Goal: Transaction & Acquisition: Purchase product/service

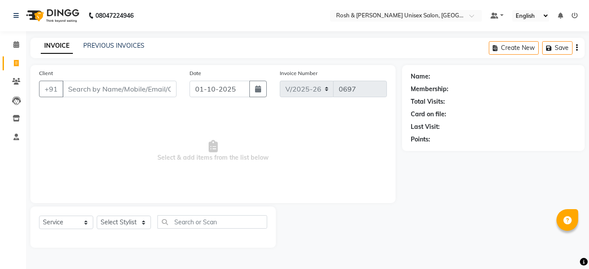
select select "8757"
select select "service"
click at [137, 46] on link "PREVIOUS INVOICES" at bounding box center [113, 46] width 61 height 8
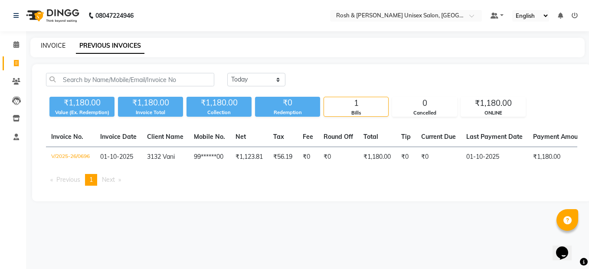
click at [59, 43] on link "INVOICE" at bounding box center [53, 46] width 25 height 8
select select "service"
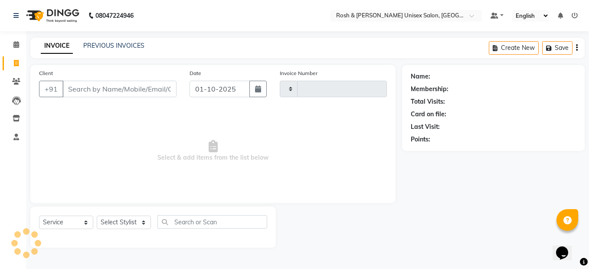
type input "0697"
select select "8757"
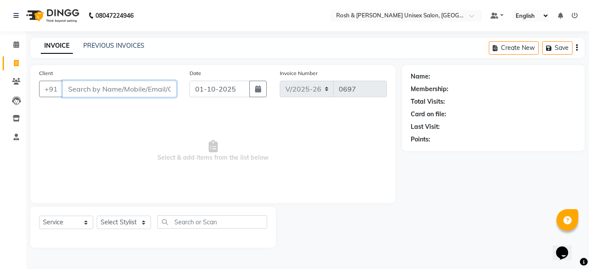
paste input "9148391768"
click at [112, 88] on input "9148391768" at bounding box center [97, 89] width 70 height 16
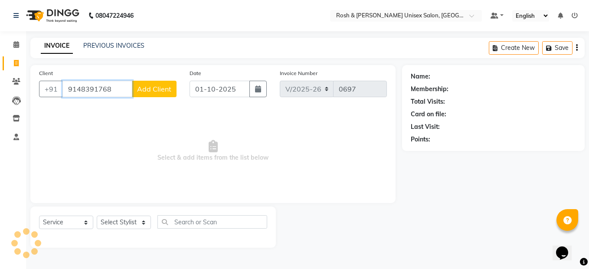
type input "9148391768"
click at [154, 88] on span "Add Client" at bounding box center [154, 89] width 34 height 9
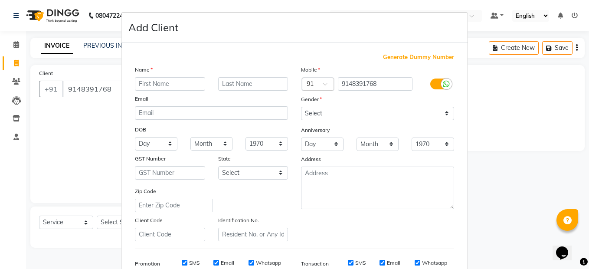
click at [172, 81] on input "text" at bounding box center [170, 83] width 70 height 13
type input "sanjay 4102"
click at [323, 115] on select "Select [DEMOGRAPHIC_DATA] [DEMOGRAPHIC_DATA] Other Prefer Not To Say" at bounding box center [377, 113] width 153 height 13
select select "[DEMOGRAPHIC_DATA]"
click at [301, 107] on select "Select [DEMOGRAPHIC_DATA] [DEMOGRAPHIC_DATA] Other Prefer Not To Say" at bounding box center [377, 113] width 153 height 13
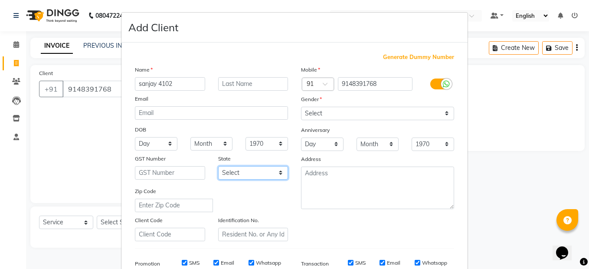
click at [271, 172] on select "Select [GEOGRAPHIC_DATA] [GEOGRAPHIC_DATA] [GEOGRAPHIC_DATA] [GEOGRAPHIC_DATA] …" at bounding box center [253, 172] width 70 height 13
select select "17"
click at [218, 166] on select "Select [GEOGRAPHIC_DATA] [GEOGRAPHIC_DATA] [GEOGRAPHIC_DATA] [GEOGRAPHIC_DATA] …" at bounding box center [253, 172] width 70 height 13
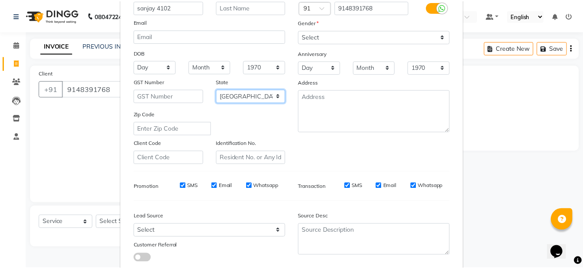
scroll to position [131, 0]
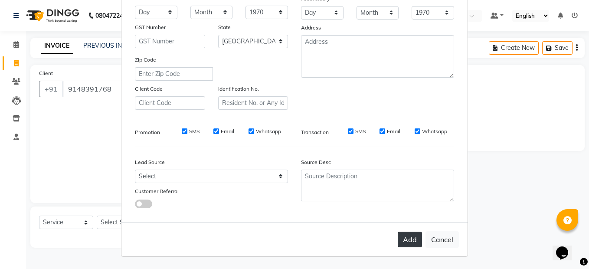
click at [408, 234] on button "Add" at bounding box center [410, 240] width 24 height 16
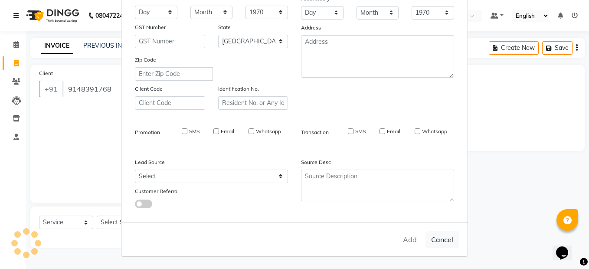
type input "91******68"
select select
select select "null"
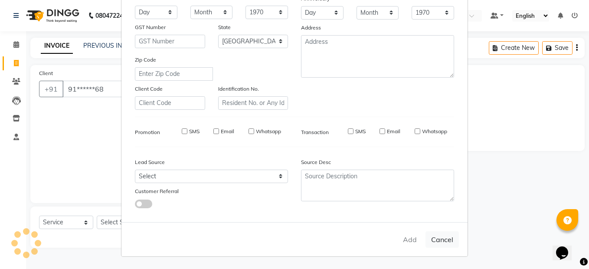
select select
checkbox input "false"
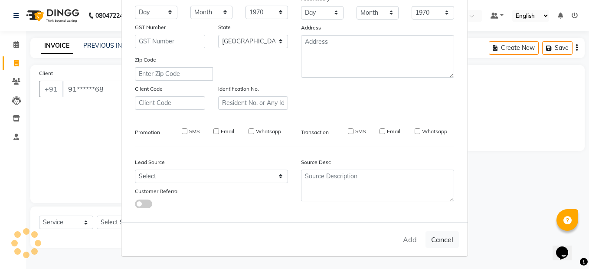
checkbox input "false"
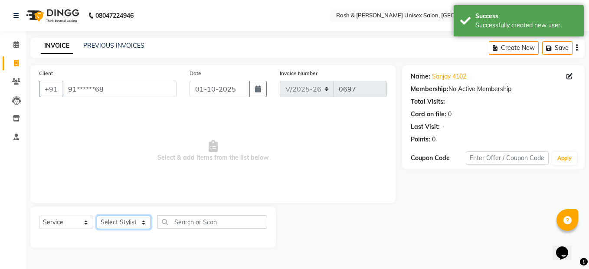
click at [146, 220] on select "Select Stylist Admin [PERSON_NAME] [PERSON_NAME] Front Desk Rehan Reports [PERS…" at bounding box center [124, 222] width 54 height 13
select select "88996"
click at [97, 216] on select "Select Stylist Admin [PERSON_NAME] [PERSON_NAME] Front Desk Rehan Reports [PERS…" at bounding box center [124, 222] width 54 height 13
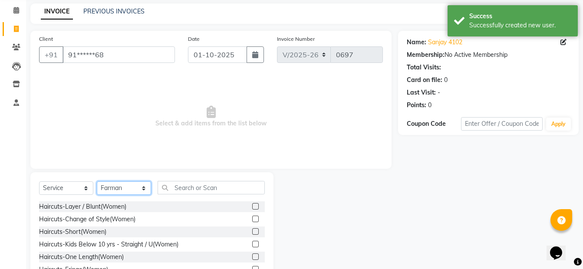
scroll to position [79, 0]
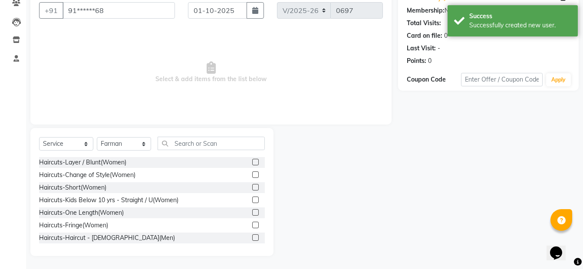
click at [252, 238] on label at bounding box center [255, 237] width 7 height 7
click at [252, 238] on input "checkbox" at bounding box center [255, 238] width 6 height 6
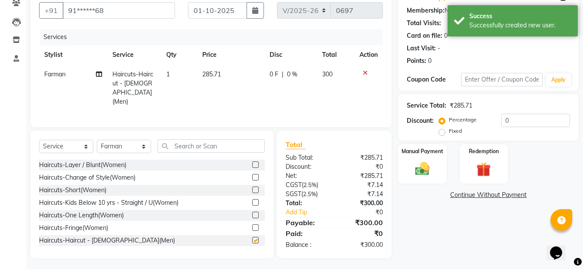
checkbox input "false"
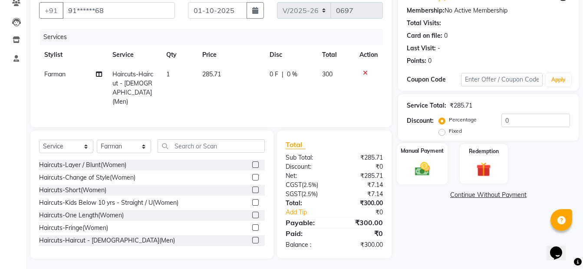
click at [426, 177] on img at bounding box center [422, 168] width 24 height 17
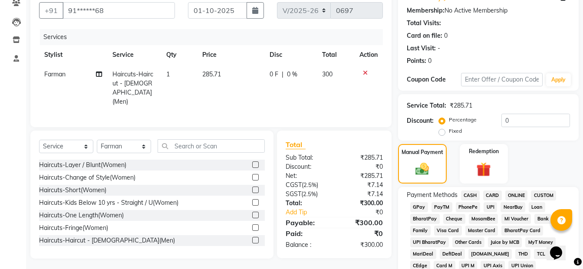
click at [517, 197] on span "ONLINE" at bounding box center [516, 195] width 23 height 10
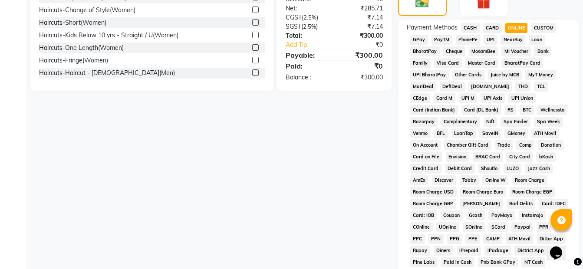
scroll to position [394, 0]
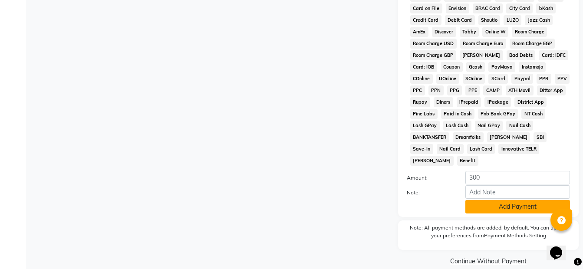
click at [521, 200] on button "Add Payment" at bounding box center [517, 206] width 105 height 13
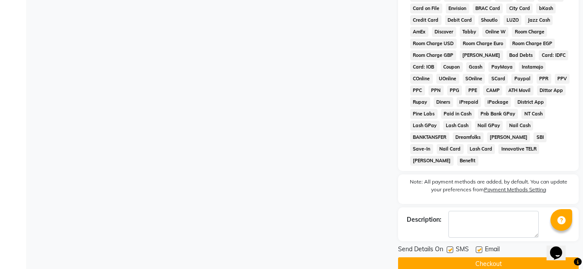
click at [505, 257] on button "Checkout" at bounding box center [488, 263] width 181 height 13
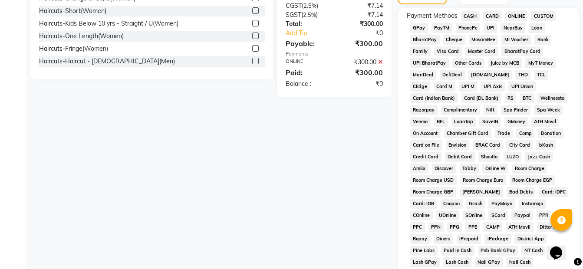
scroll to position [397, 0]
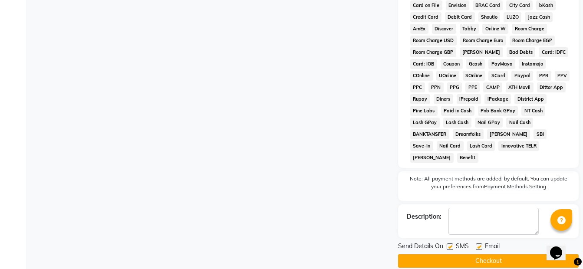
click at [502, 254] on button "Checkout" at bounding box center [488, 260] width 181 height 13
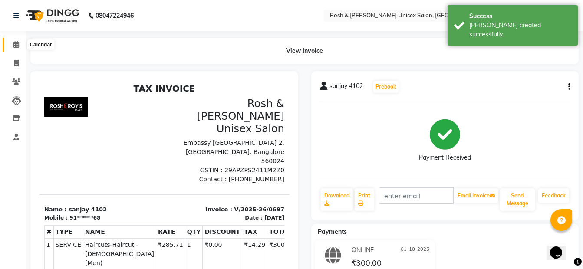
click at [19, 45] on icon at bounding box center [16, 44] width 6 height 7
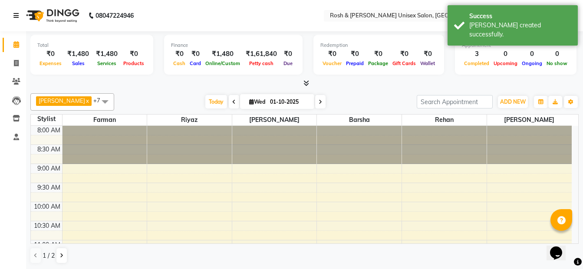
click at [14, 14] on icon at bounding box center [15, 16] width 5 height 6
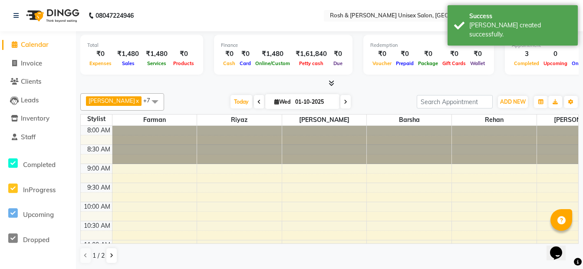
click at [15, 57] on li "Invoice" at bounding box center [38, 63] width 76 height 19
click at [15, 60] on icon at bounding box center [14, 63] width 5 height 7
select select "8757"
select select "service"
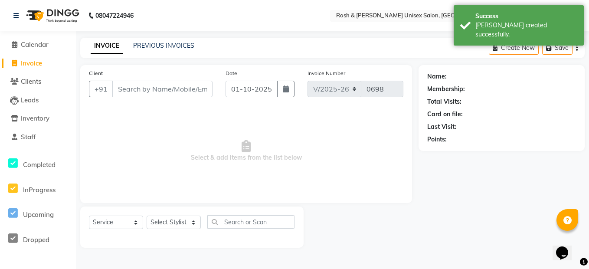
click at [121, 87] on input "Client" at bounding box center [162, 89] width 100 height 16
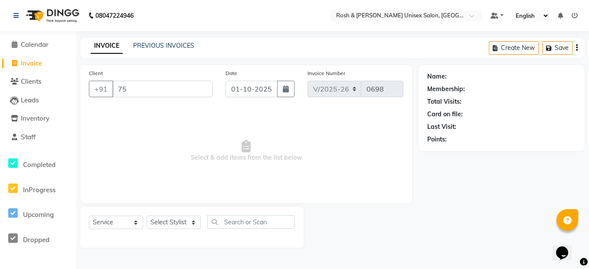
type input "7"
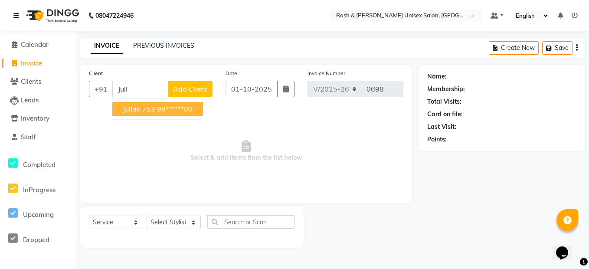
click at [156, 109] on button "Jullan 753 99******00" at bounding box center [157, 109] width 91 height 14
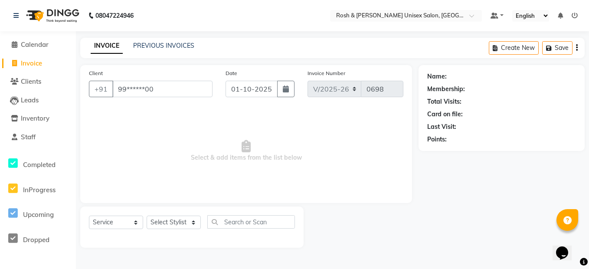
type input "99******00"
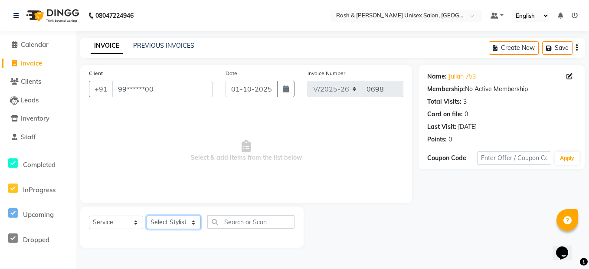
click at [179, 223] on select "Select Stylist Admin [PERSON_NAME] [PERSON_NAME] Front Desk Rehan Reports [PERS…" at bounding box center [174, 222] width 54 height 13
select select "88997"
click at [147, 216] on select "Select Stylist Admin [PERSON_NAME] [PERSON_NAME] Front Desk Rehan Reports [PERS…" at bounding box center [174, 222] width 54 height 13
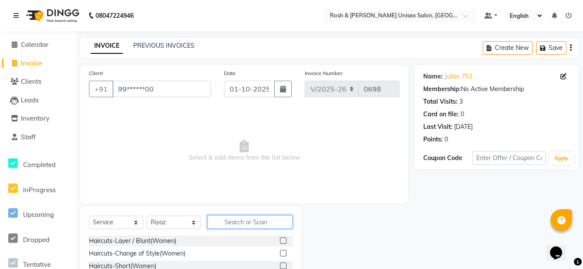
click at [219, 218] on input "text" at bounding box center [249, 221] width 85 height 13
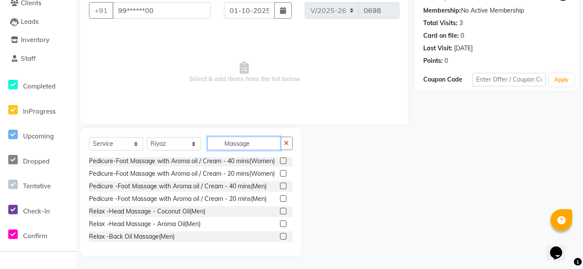
scroll to position [41, 0]
type input "Massage"
click at [280, 238] on label at bounding box center [283, 236] width 7 height 7
click at [280, 238] on input "checkbox" at bounding box center [283, 237] width 6 height 6
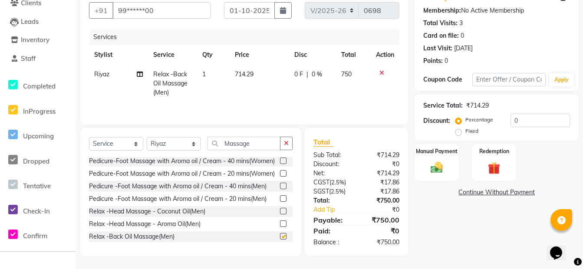
checkbox input "false"
click at [442, 161] on img at bounding box center [436, 167] width 21 height 15
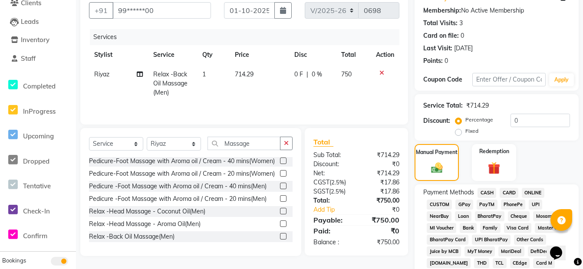
click at [490, 192] on span "CASH" at bounding box center [486, 193] width 19 height 10
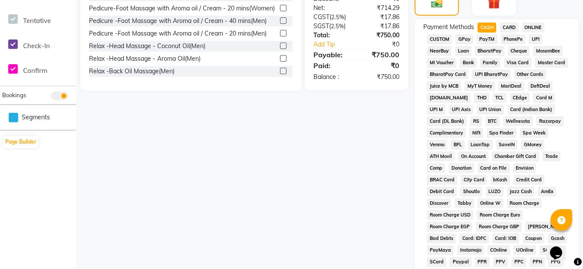
scroll to position [427, 0]
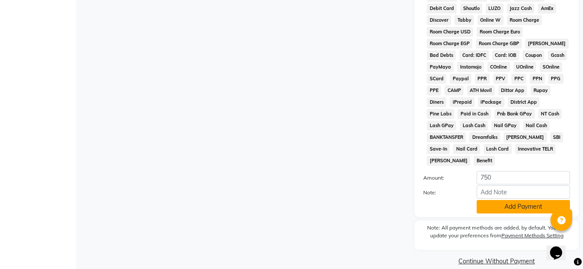
click at [515, 200] on button "Add Payment" at bounding box center [522, 206] width 93 height 13
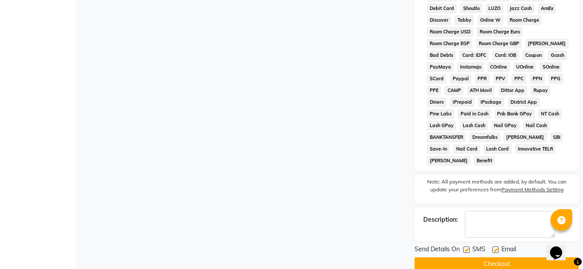
click at [504, 257] on button "Checkout" at bounding box center [496, 263] width 164 height 13
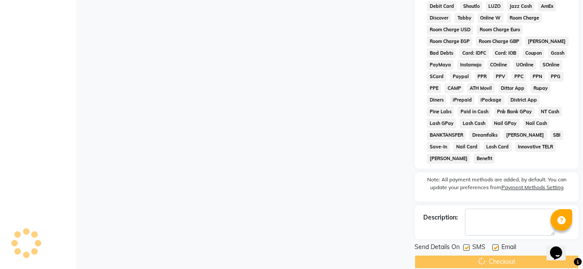
scroll to position [430, 0]
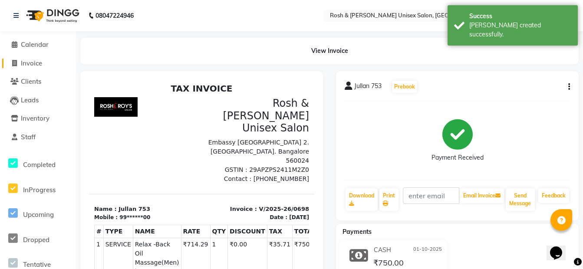
click at [35, 65] on span "Invoice" at bounding box center [31, 63] width 21 height 8
select select "service"
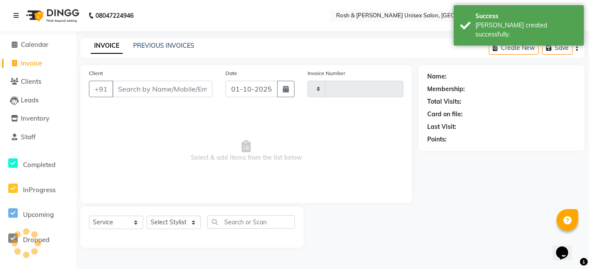
type input "0699"
select select "8757"
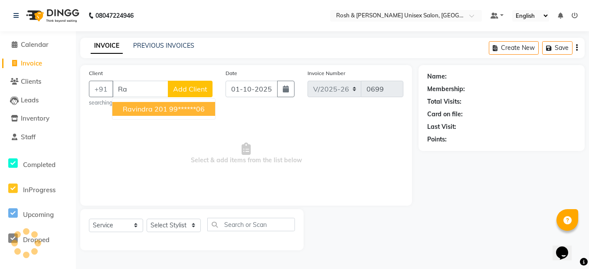
type input "R"
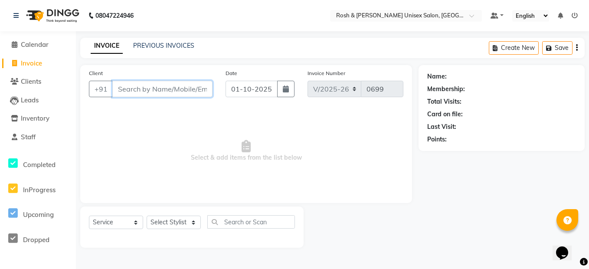
paste input "8971823622"
type input "8971823622"
click at [189, 89] on span "Add Client" at bounding box center [190, 89] width 34 height 9
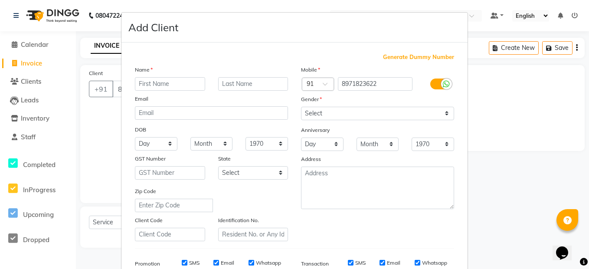
click at [182, 85] on input "text" at bounding box center [170, 83] width 70 height 13
type input "Ravi 782"
click at [336, 115] on select "Select [DEMOGRAPHIC_DATA] [DEMOGRAPHIC_DATA] Other Prefer Not To Say" at bounding box center [377, 113] width 153 height 13
select select "[DEMOGRAPHIC_DATA]"
click at [301, 107] on select "Select [DEMOGRAPHIC_DATA] [DEMOGRAPHIC_DATA] Other Prefer Not To Say" at bounding box center [377, 113] width 153 height 13
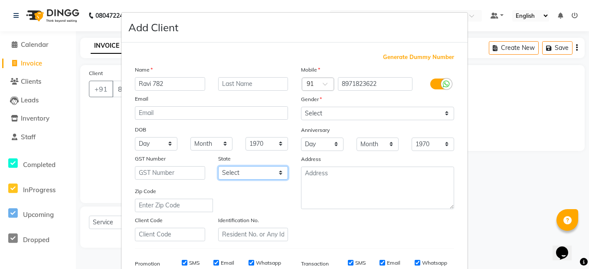
click at [272, 170] on select "Select [GEOGRAPHIC_DATA] [GEOGRAPHIC_DATA] [GEOGRAPHIC_DATA] [GEOGRAPHIC_DATA] …" at bounding box center [253, 172] width 70 height 13
click at [218, 166] on select "Select [GEOGRAPHIC_DATA] [GEOGRAPHIC_DATA] [GEOGRAPHIC_DATA] [GEOGRAPHIC_DATA] …" at bounding box center [253, 172] width 70 height 13
click at [267, 167] on select "Select [GEOGRAPHIC_DATA] [GEOGRAPHIC_DATA] [GEOGRAPHIC_DATA] [GEOGRAPHIC_DATA] …" at bounding box center [253, 172] width 70 height 13
select select "17"
click at [218, 166] on select "Select [GEOGRAPHIC_DATA] [GEOGRAPHIC_DATA] [GEOGRAPHIC_DATA] [GEOGRAPHIC_DATA] …" at bounding box center [253, 172] width 70 height 13
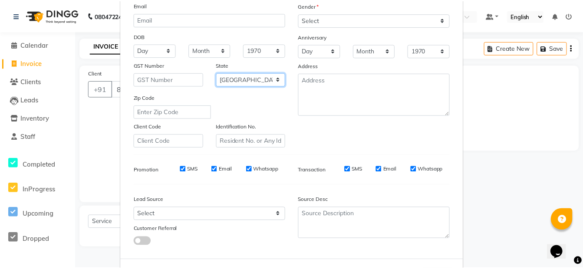
scroll to position [131, 0]
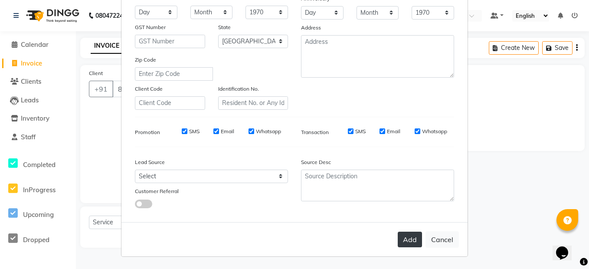
click at [398, 236] on button "Add" at bounding box center [410, 240] width 24 height 16
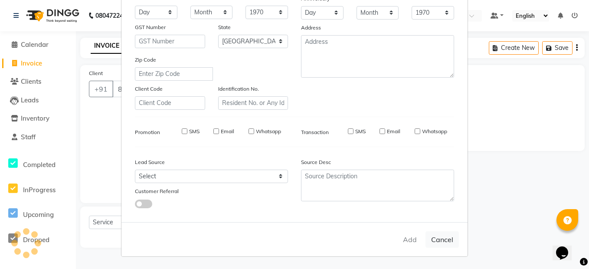
type input "89******22"
select select
select select "null"
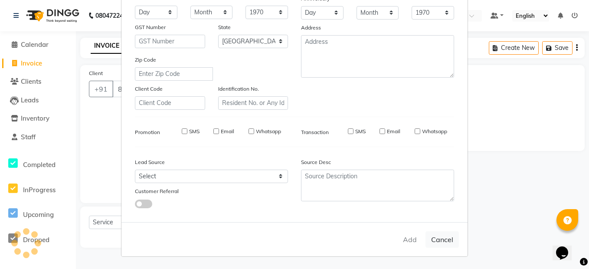
select select
checkbox input "false"
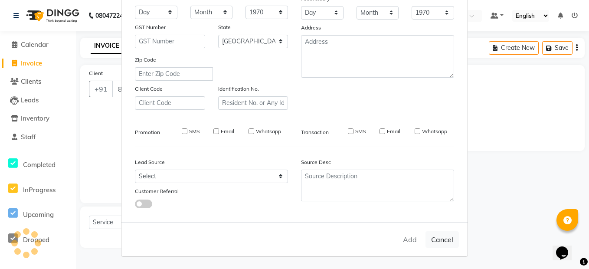
checkbox input "false"
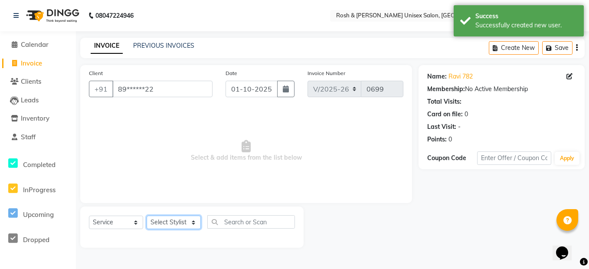
click at [177, 218] on select "Select Stylist Admin [PERSON_NAME] [PERSON_NAME] Front Desk Rehan Reports [PERS…" at bounding box center [174, 222] width 54 height 13
select select "88996"
click at [147, 216] on select "Select Stylist Admin [PERSON_NAME] [PERSON_NAME] Front Desk Rehan Reports [PERS…" at bounding box center [174, 222] width 54 height 13
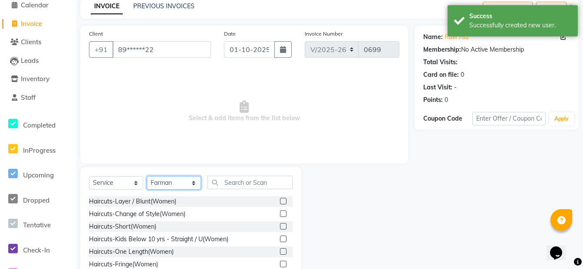
scroll to position [79, 0]
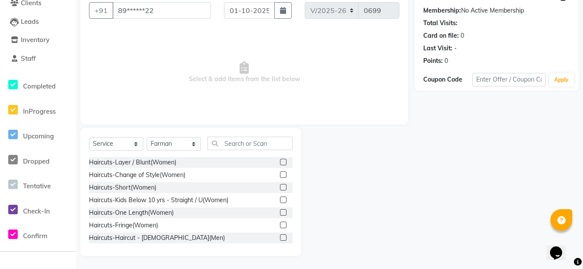
click at [280, 237] on label at bounding box center [283, 237] width 7 height 7
click at [280, 237] on input "checkbox" at bounding box center [283, 238] width 6 height 6
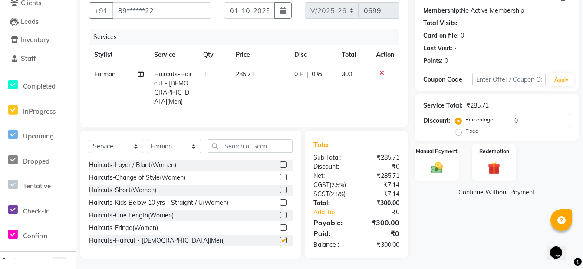
checkbox input "false"
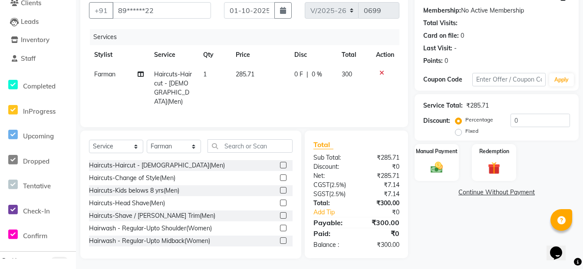
scroll to position [87, 0]
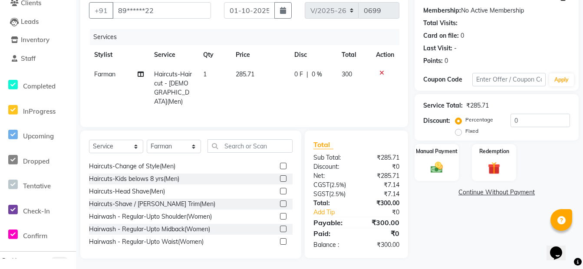
click at [280, 204] on label at bounding box center [283, 203] width 7 height 7
click at [280, 204] on input "checkbox" at bounding box center [283, 204] width 6 height 6
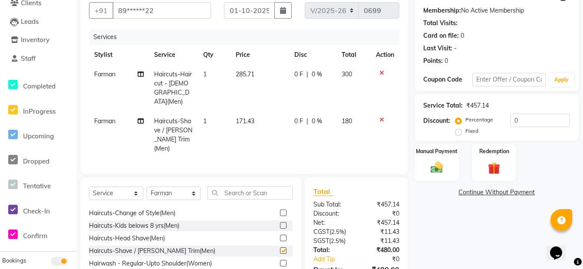
checkbox input "false"
click at [439, 162] on img at bounding box center [436, 167] width 21 height 15
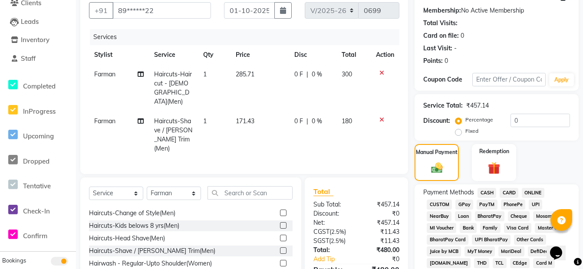
click at [509, 190] on span "CARD" at bounding box center [508, 193] width 19 height 10
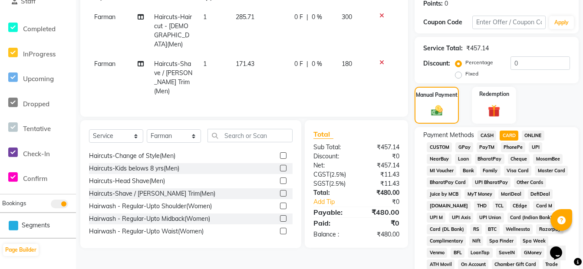
scroll to position [382, 0]
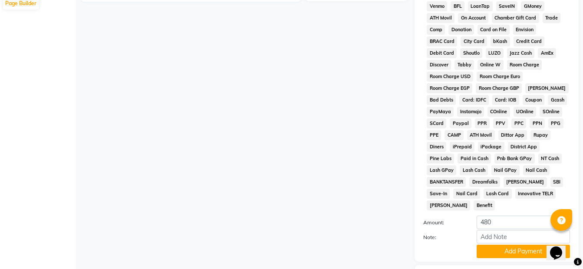
click at [503, 245] on button "Add Payment" at bounding box center [522, 251] width 93 height 13
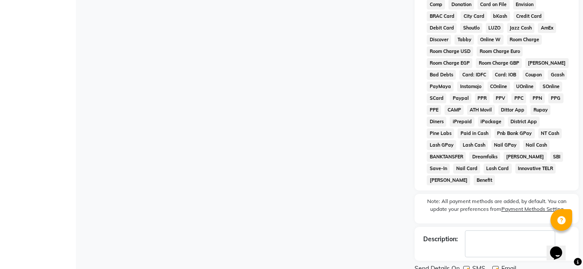
scroll to position [430, 0]
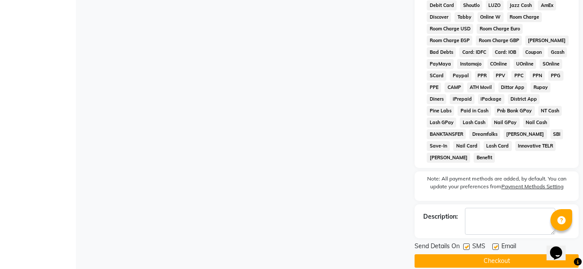
drag, startPoint x: 494, startPoint y: 248, endPoint x: 454, endPoint y: 246, distance: 40.0
click at [494, 254] on button "Checkout" at bounding box center [496, 260] width 164 height 13
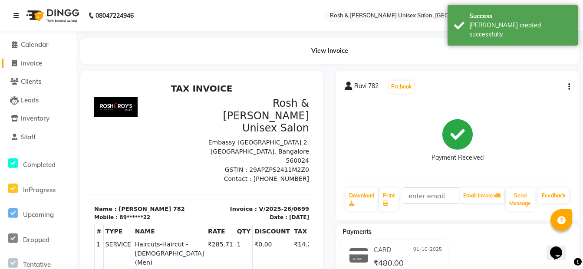
click at [29, 59] on span "Invoice" at bounding box center [31, 63] width 21 height 8
select select "service"
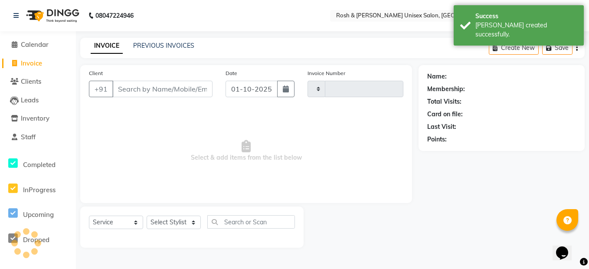
type input "0700"
select select "8757"
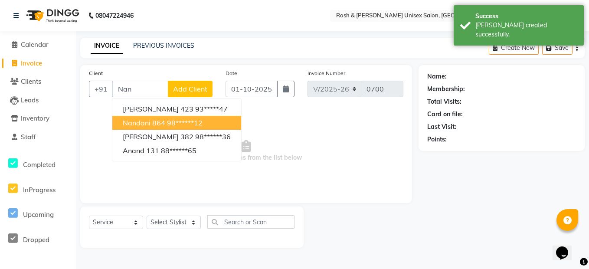
click at [164, 121] on button "Nandani 864 98******12" at bounding box center [176, 123] width 129 height 14
type input "98******12"
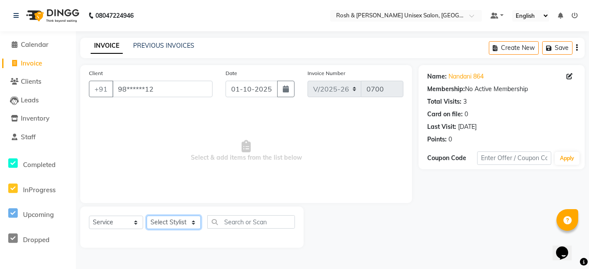
click at [177, 217] on select "Select Stylist Admin [PERSON_NAME] [PERSON_NAME] Front Desk Rehan Reports [PERS…" at bounding box center [174, 222] width 54 height 13
select select "88996"
click at [147, 216] on select "Select Stylist Admin [PERSON_NAME] [PERSON_NAME] Front Desk Rehan Reports [PERS…" at bounding box center [174, 222] width 54 height 13
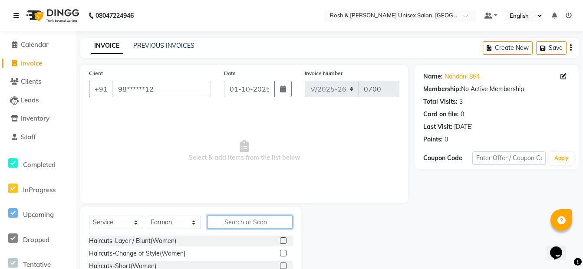
click at [225, 218] on input "text" at bounding box center [249, 221] width 85 height 13
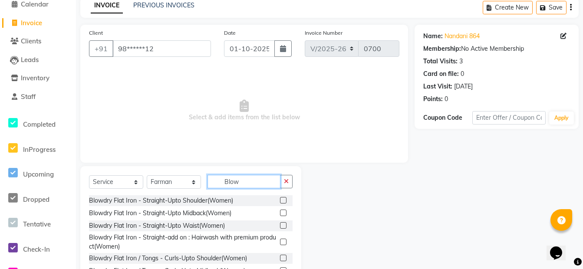
scroll to position [79, 0]
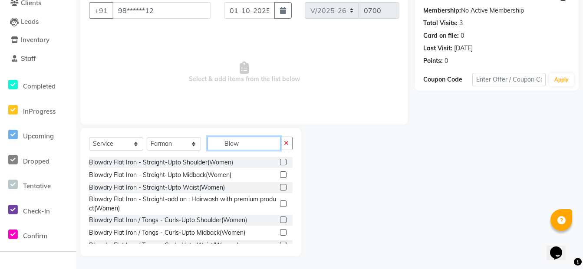
type input "Blow"
click at [280, 161] on label at bounding box center [283, 162] width 7 height 7
click at [280, 161] on input "checkbox" at bounding box center [283, 163] width 6 height 6
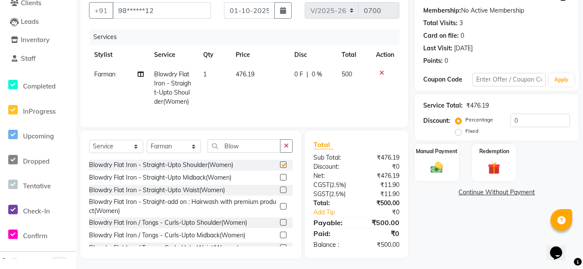
checkbox input "false"
click at [287, 149] on icon "button" at bounding box center [286, 146] width 5 height 6
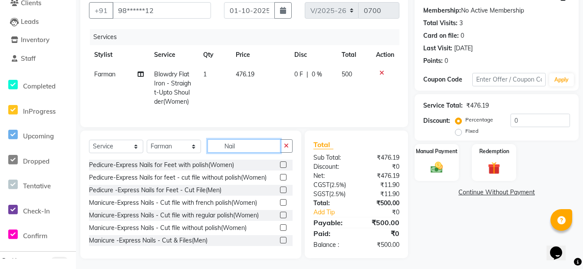
type input "Nail"
click at [280, 168] on label at bounding box center [283, 164] width 7 height 7
click at [280, 168] on input "checkbox" at bounding box center [283, 165] width 6 height 6
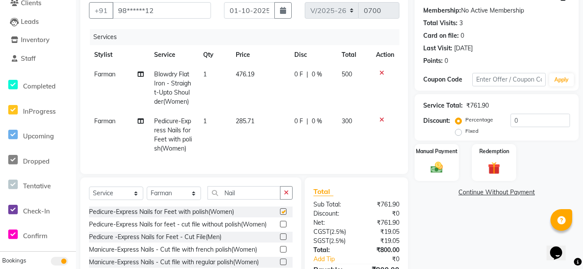
checkbox input "false"
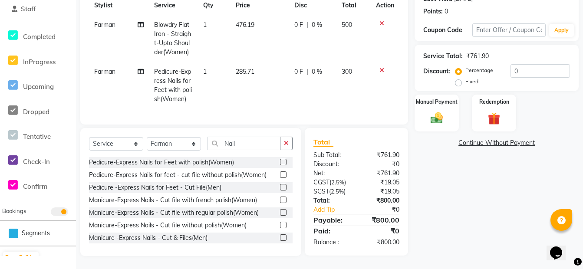
scroll to position [135, 0]
click at [193, 144] on select "Select Stylist Admin [PERSON_NAME] [PERSON_NAME] Front Desk Rehan Reports [PERS…" at bounding box center [174, 143] width 54 height 13
select select "90987"
click at [147, 137] on select "Select Stylist Admin [PERSON_NAME] [PERSON_NAME] Front Desk Rehan Reports [PERS…" at bounding box center [174, 143] width 54 height 13
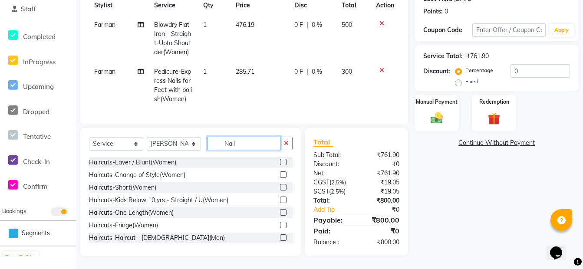
click at [226, 144] on input "Nail" at bounding box center [243, 143] width 73 height 13
drag, startPoint x: 286, startPoint y: 142, endPoint x: 252, endPoint y: 144, distance: 33.9
click at [283, 142] on button "button" at bounding box center [286, 143] width 13 height 13
click at [243, 143] on input "text" at bounding box center [249, 143] width 85 height 13
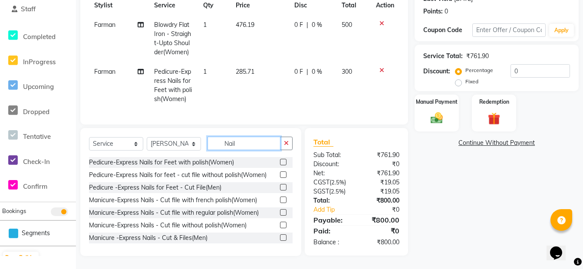
type input "Nail"
click at [280, 174] on label at bounding box center [283, 174] width 7 height 7
click at [280, 174] on input "checkbox" at bounding box center [283, 175] width 6 height 6
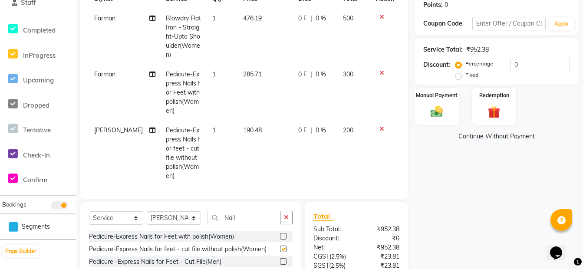
checkbox input "false"
click at [285, 211] on button "button" at bounding box center [286, 217] width 13 height 13
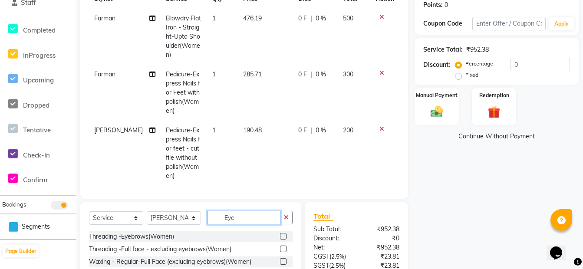
type input "Eye"
click at [284, 233] on label at bounding box center [283, 236] width 7 height 7
click at [284, 234] on input "checkbox" at bounding box center [283, 237] width 6 height 6
checkbox input "false"
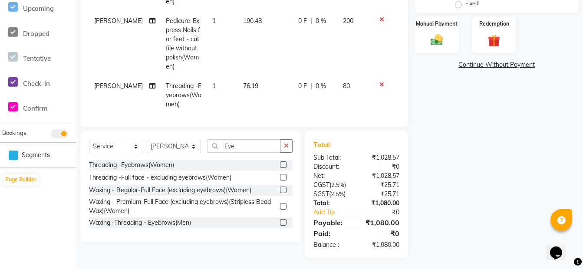
scroll to position [208, 0]
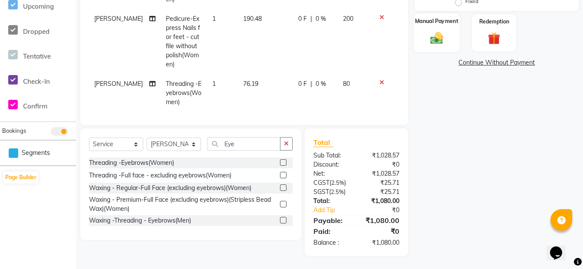
click at [439, 39] on img at bounding box center [436, 37] width 21 height 15
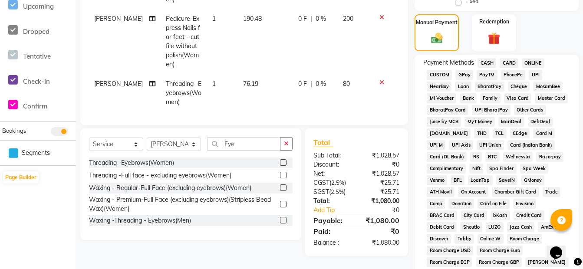
click at [532, 62] on span "ONLINE" at bounding box center [533, 63] width 23 height 10
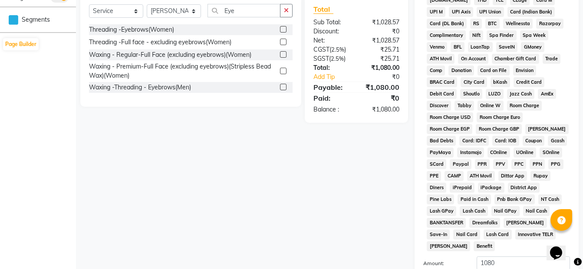
scroll to position [427, 0]
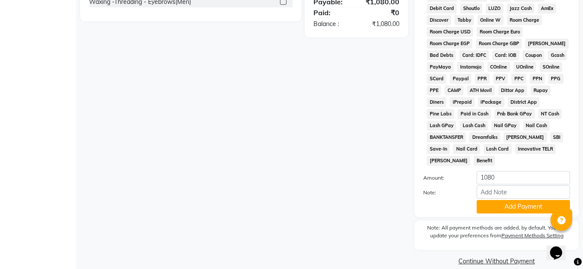
drag, startPoint x: 492, startPoint y: 190, endPoint x: 473, endPoint y: 187, distance: 19.9
click at [492, 200] on button "Add Payment" at bounding box center [522, 206] width 93 height 13
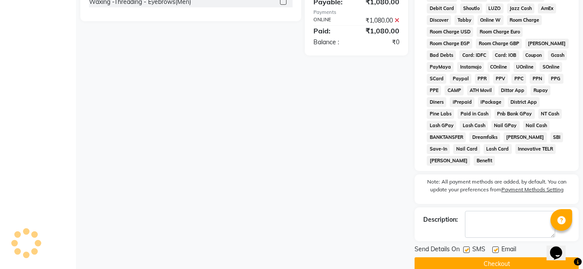
drag, startPoint x: 451, startPoint y: 251, endPoint x: 446, endPoint y: 246, distance: 7.1
click at [448, 257] on button "Checkout" at bounding box center [496, 263] width 164 height 13
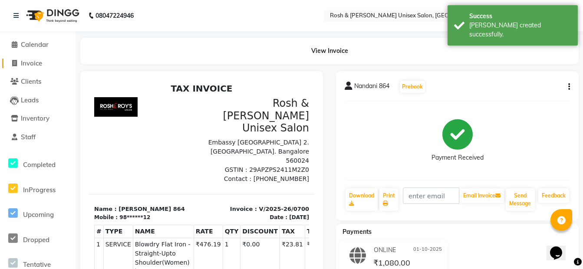
click at [39, 63] on span "Invoice" at bounding box center [31, 63] width 21 height 8
select select "service"
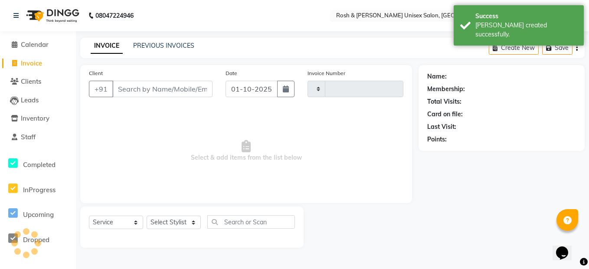
type input "0701"
select select "8757"
click at [163, 92] on input "Client" at bounding box center [162, 89] width 100 height 16
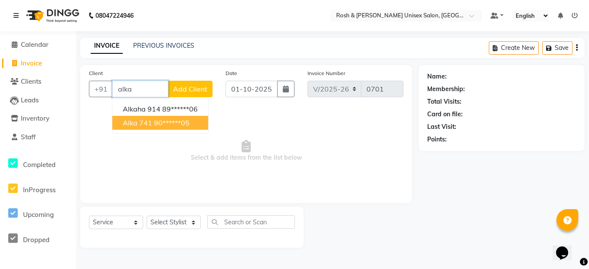
click at [175, 119] on ngb-highlight "90******05" at bounding box center [172, 122] width 36 height 9
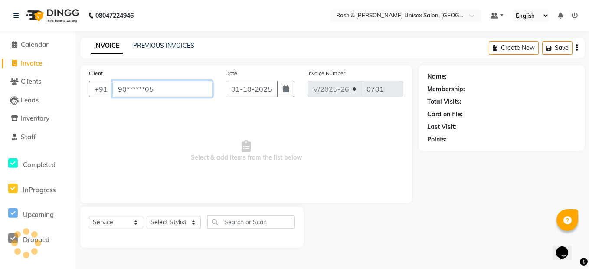
type input "90******05"
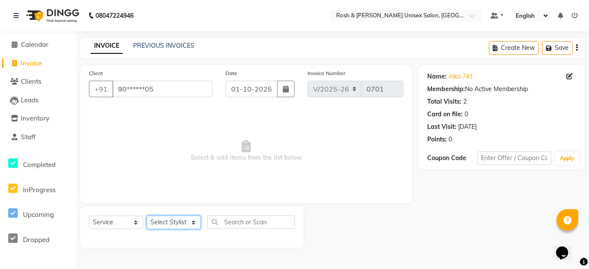
click at [187, 222] on select "Select Stylist Admin [PERSON_NAME] [PERSON_NAME] Front Desk Rehan Reports [PERS…" at bounding box center [174, 222] width 54 height 13
select select "88997"
click at [147, 216] on select "Select Stylist Admin [PERSON_NAME] [PERSON_NAME] Front Desk Rehan Reports [PERS…" at bounding box center [174, 222] width 54 height 13
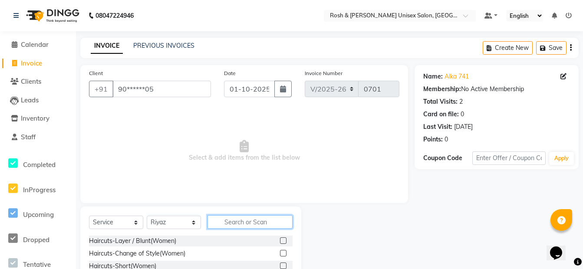
click at [229, 220] on input "text" at bounding box center [249, 221] width 85 height 13
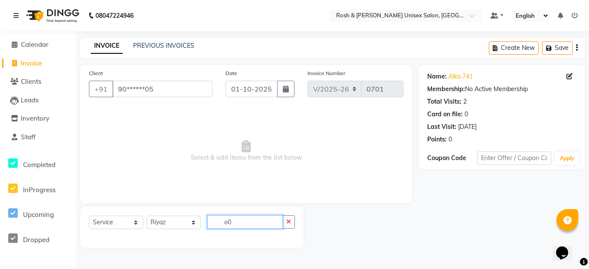
type input "o"
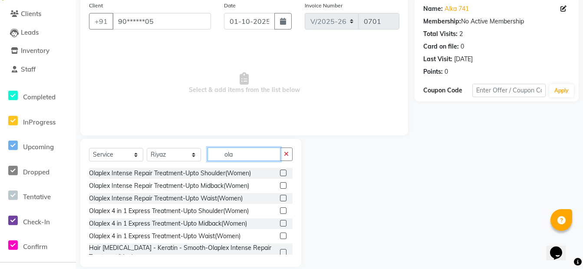
scroll to position [79, 0]
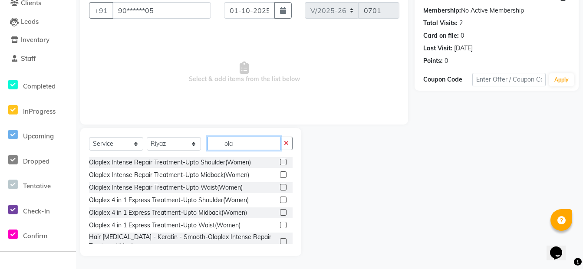
type input "ola"
click at [280, 174] on label at bounding box center [283, 174] width 7 height 7
click at [280, 174] on input "checkbox" at bounding box center [283, 175] width 6 height 6
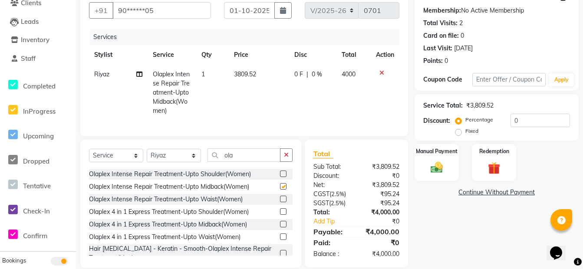
checkbox input "false"
click at [287, 158] on icon "button" at bounding box center [286, 155] width 5 height 6
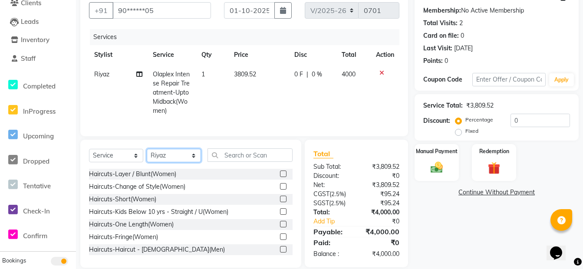
click at [192, 162] on select "Select Stylist Admin [PERSON_NAME] [PERSON_NAME] Front Desk Rehan Reports [PERS…" at bounding box center [174, 155] width 54 height 13
select select "90987"
click at [147, 155] on select "Select Stylist Admin [PERSON_NAME] [PERSON_NAME] Front Desk Rehan Reports [PERS…" at bounding box center [174, 155] width 54 height 13
click at [243, 161] on input "text" at bounding box center [249, 154] width 85 height 13
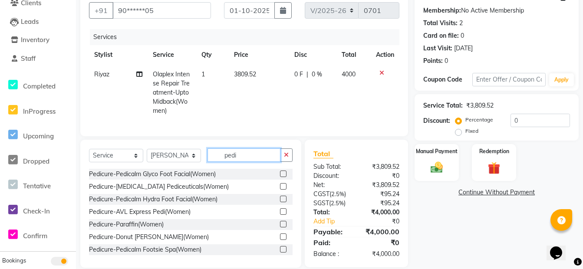
scroll to position [43, 0]
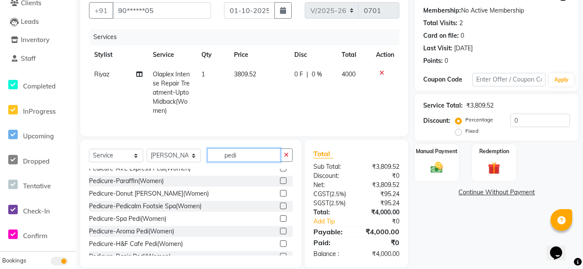
type input "pedi"
click at [280, 209] on label at bounding box center [283, 206] width 7 height 7
click at [280, 209] on input "checkbox" at bounding box center [283, 206] width 6 height 6
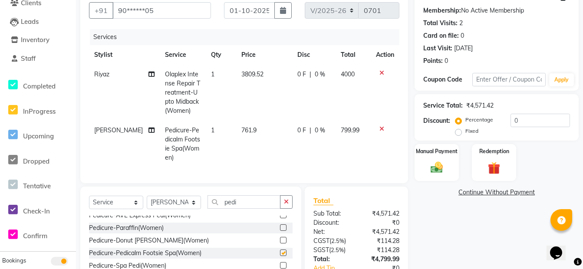
checkbox input "false"
click at [287, 205] on icon "button" at bounding box center [286, 202] width 5 height 6
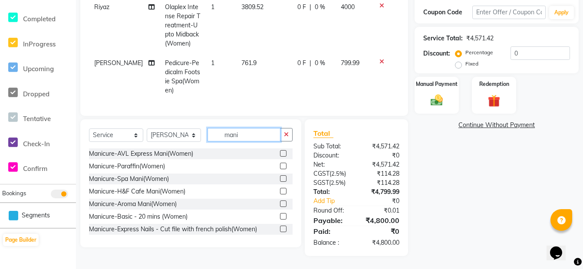
scroll to position [152, 0]
type input "mani"
click at [280, 177] on label at bounding box center [283, 178] width 7 height 7
click at [280, 177] on input "checkbox" at bounding box center [283, 179] width 6 height 6
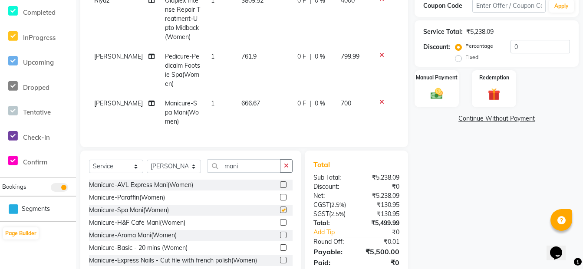
checkbox input "false"
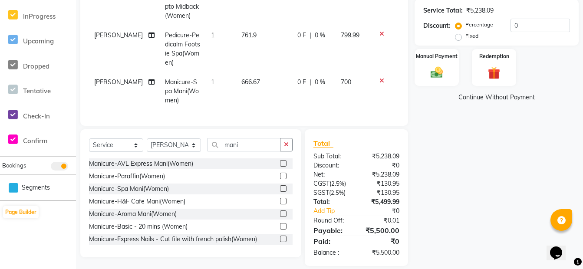
scroll to position [190, 0]
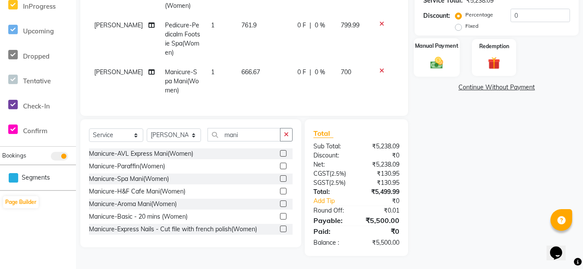
click at [443, 58] on img at bounding box center [436, 62] width 21 height 15
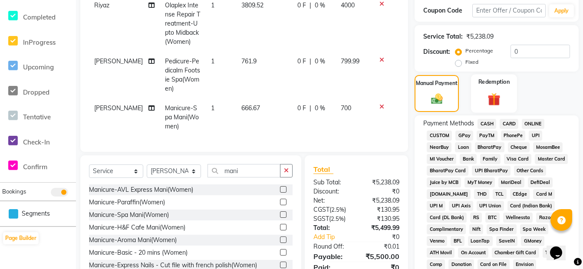
scroll to position [147, 0]
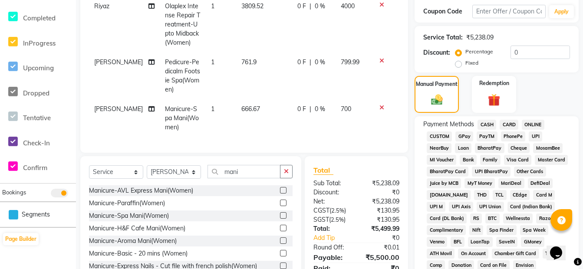
click at [531, 121] on span "ONLINE" at bounding box center [533, 125] width 23 height 10
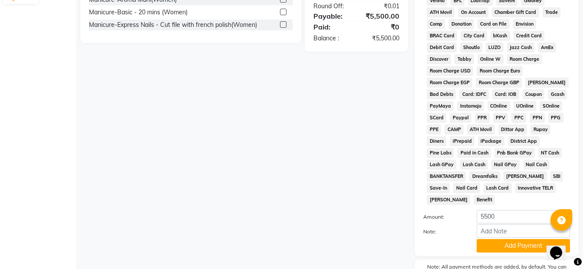
scroll to position [427, 0]
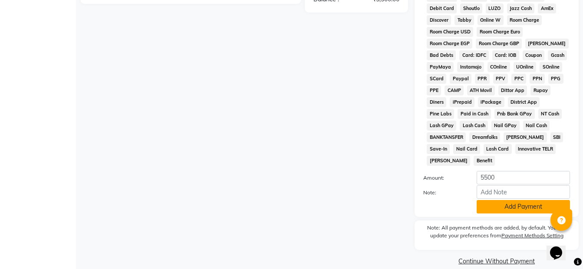
click at [513, 200] on button "Add Payment" at bounding box center [522, 206] width 93 height 13
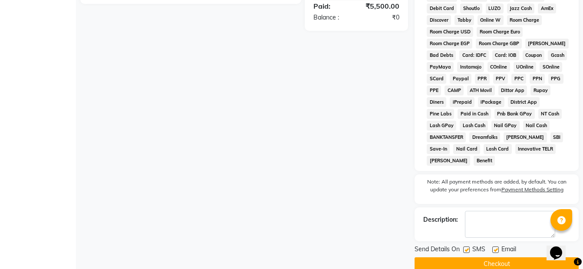
click at [504, 257] on button "Checkout" at bounding box center [496, 263] width 164 height 13
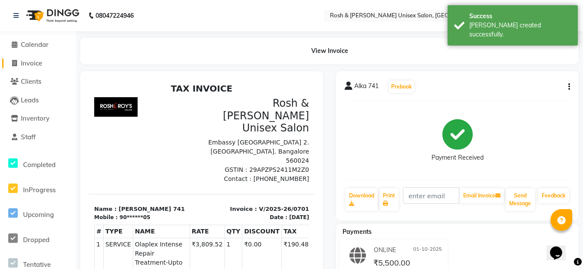
click at [42, 61] on span "Invoice" at bounding box center [31, 63] width 21 height 8
select select "service"
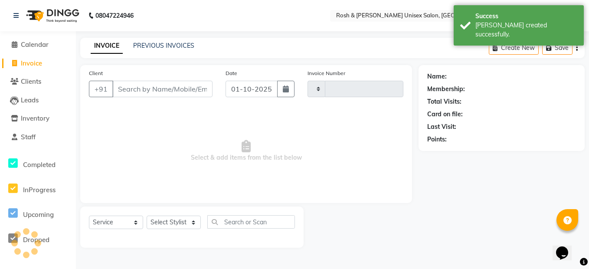
type input "0702"
select select "8757"
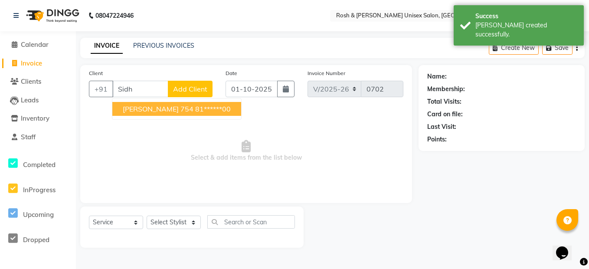
click at [179, 121] on span "Select & add items from the list below" at bounding box center [246, 151] width 315 height 87
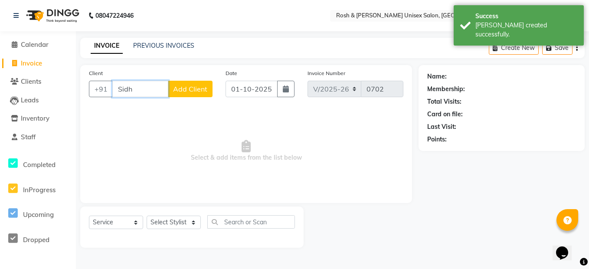
click at [155, 87] on input "Sidh" at bounding box center [140, 89] width 56 height 16
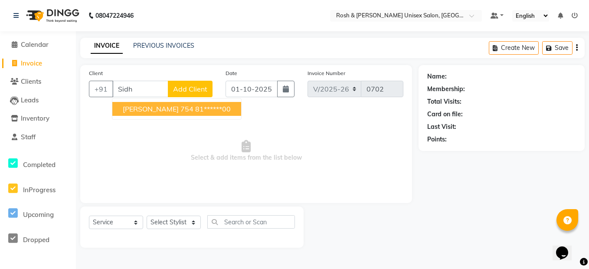
click at [180, 125] on span "Select & add items from the list below" at bounding box center [246, 151] width 315 height 87
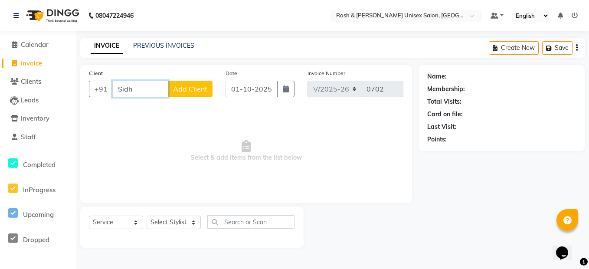
click at [161, 89] on input "Sidh" at bounding box center [140, 89] width 56 height 16
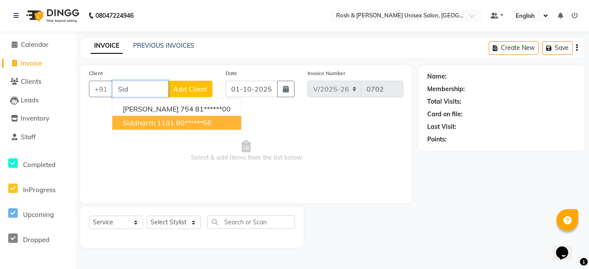
click at [159, 118] on span "siddharth 1101" at bounding box center [149, 122] width 52 height 9
type input "80******56"
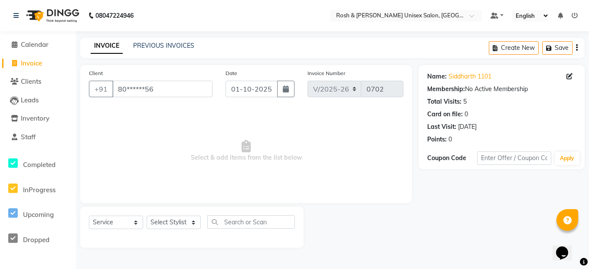
click at [173, 215] on div "Select Service Product Membership Package Voucher Prepaid Gift Card Select Styl…" at bounding box center [191, 227] width 223 height 41
click at [174, 219] on select "Select Stylist Admin [PERSON_NAME] [PERSON_NAME] Front Desk Rehan Reports [PERS…" at bounding box center [174, 222] width 54 height 13
select select "88998"
click at [147, 216] on select "Select Stylist Admin [PERSON_NAME] [PERSON_NAME] Front Desk Rehan Reports [PERS…" at bounding box center [174, 222] width 54 height 13
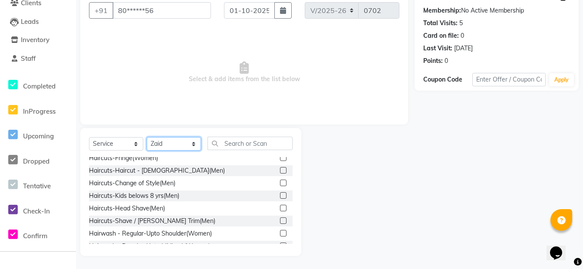
scroll to position [87, 0]
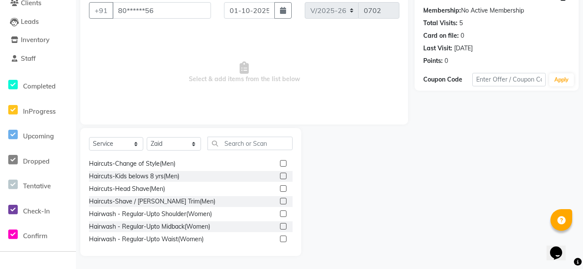
click at [280, 201] on label at bounding box center [283, 201] width 7 height 7
click at [280, 201] on input "checkbox" at bounding box center [283, 202] width 6 height 6
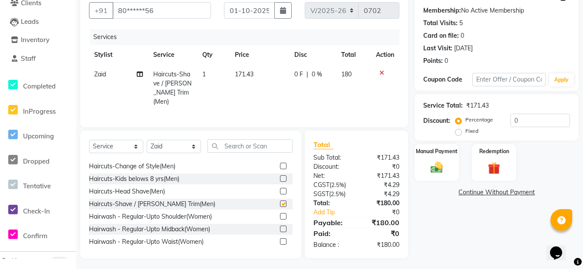
checkbox input "false"
click at [437, 165] on img at bounding box center [436, 167] width 21 height 15
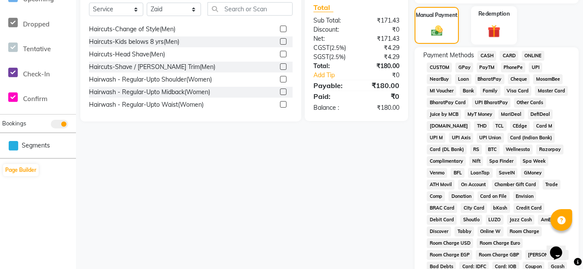
scroll to position [122, 0]
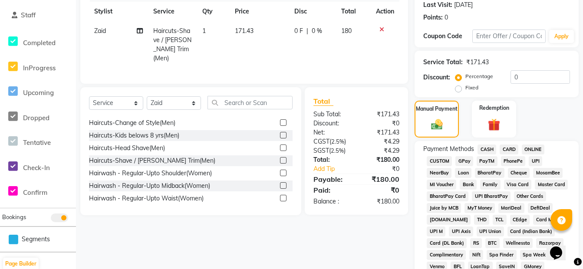
click at [529, 148] on span "ONLINE" at bounding box center [533, 149] width 23 height 10
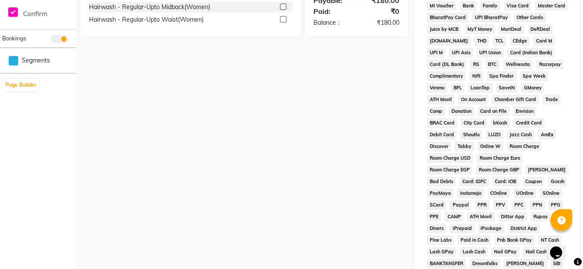
scroll to position [427, 0]
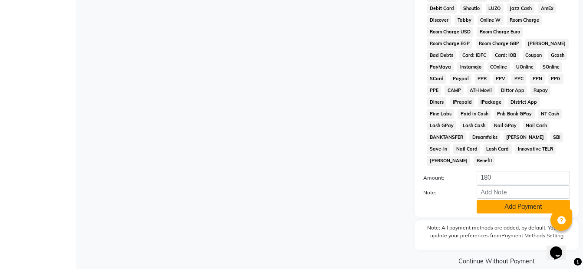
click at [496, 200] on button "Add Payment" at bounding box center [522, 206] width 93 height 13
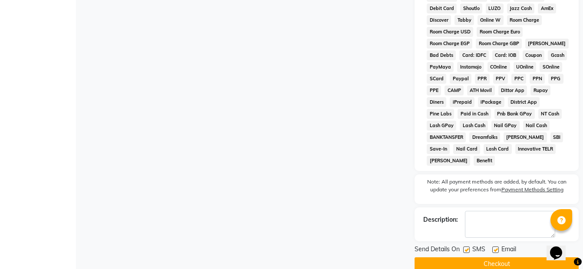
drag, startPoint x: 469, startPoint y: 246, endPoint x: 463, endPoint y: 242, distance: 8.1
click at [468, 257] on button "Checkout" at bounding box center [496, 263] width 164 height 13
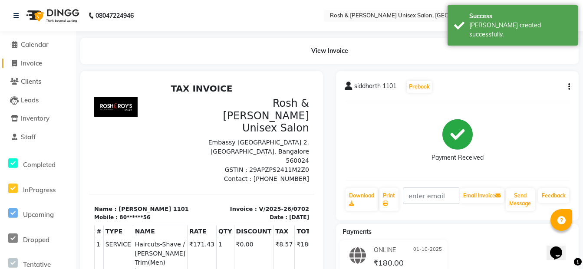
click at [29, 63] on span "Invoice" at bounding box center [31, 63] width 21 height 8
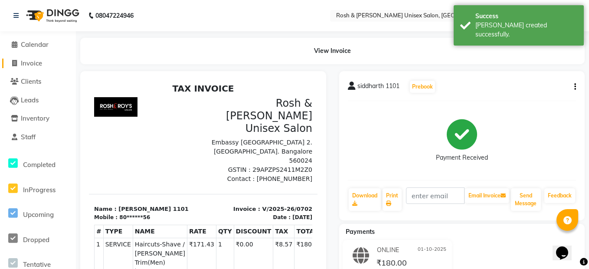
select select "service"
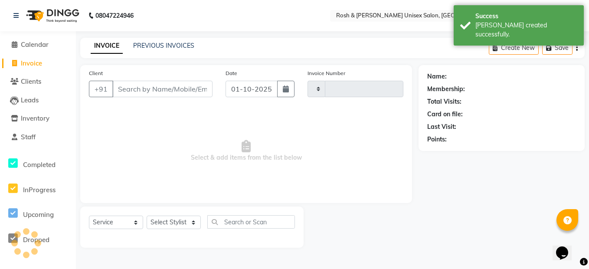
type input "0703"
type input "A"
select select "8757"
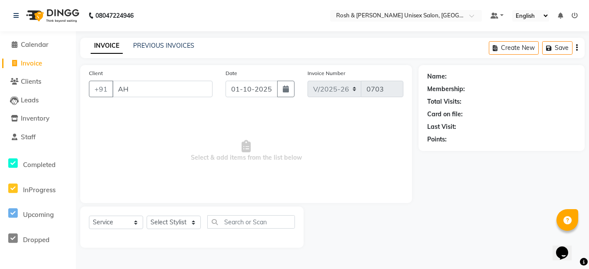
type input "A"
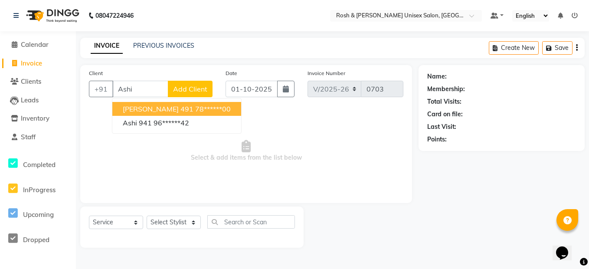
click at [183, 113] on span "[PERSON_NAME] 491" at bounding box center [158, 109] width 71 height 9
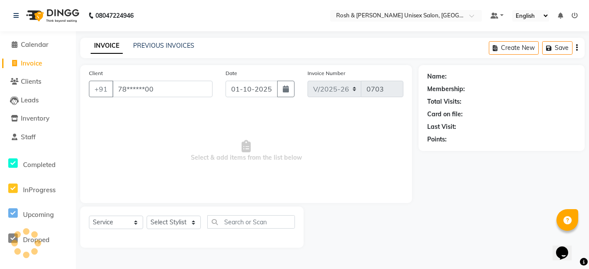
type input "78******00"
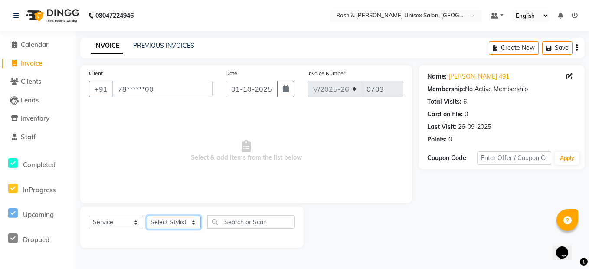
click at [188, 221] on select "Select Stylist Admin [PERSON_NAME] [PERSON_NAME] Front Desk Rehan Reports [PERS…" at bounding box center [174, 222] width 54 height 13
select select "88998"
click at [147, 216] on select "Select Stylist Admin [PERSON_NAME] [PERSON_NAME] Front Desk Rehan Reports [PERS…" at bounding box center [174, 222] width 54 height 13
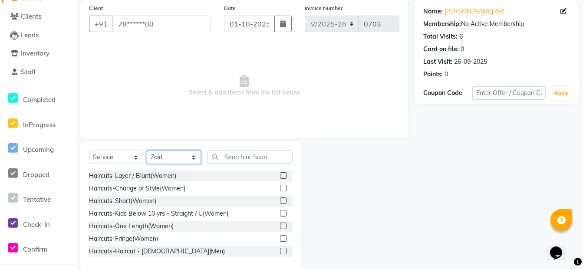
scroll to position [79, 0]
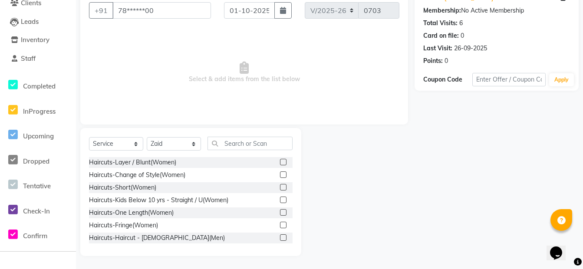
click at [280, 238] on label at bounding box center [283, 237] width 7 height 7
click at [280, 238] on input "checkbox" at bounding box center [283, 238] width 6 height 6
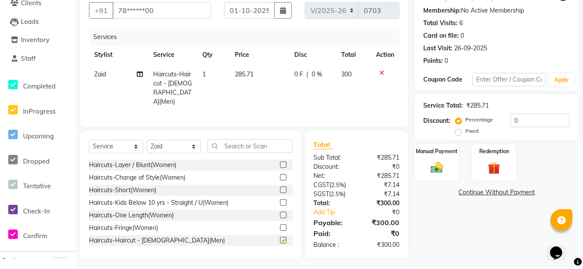
checkbox input "false"
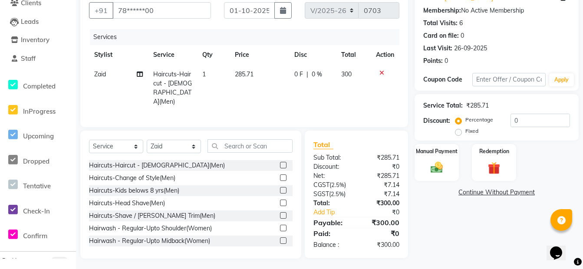
scroll to position [87, 0]
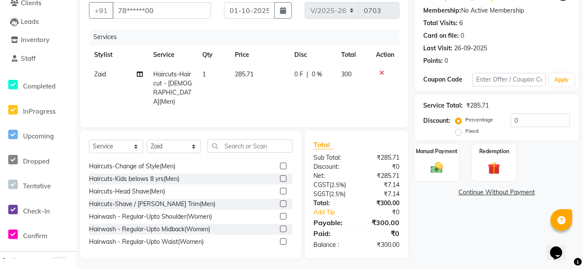
click at [280, 203] on label at bounding box center [283, 203] width 7 height 7
click at [280, 203] on input "checkbox" at bounding box center [283, 204] width 6 height 6
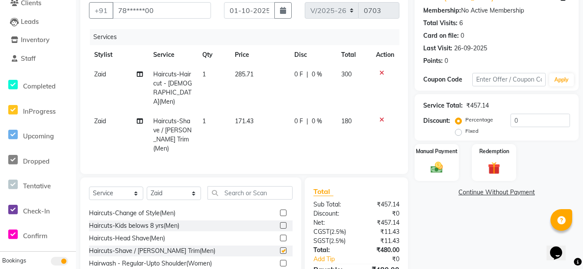
checkbox input "false"
click at [449, 164] on div "Manual Payment" at bounding box center [437, 162] width 46 height 39
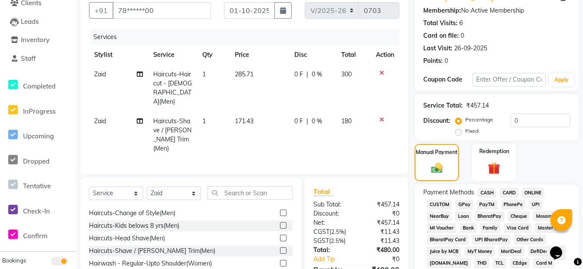
click at [491, 191] on span "CASH" at bounding box center [486, 193] width 19 height 10
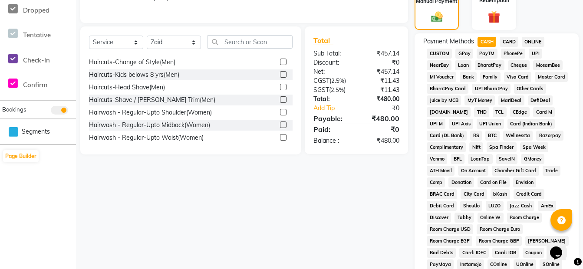
scroll to position [426, 0]
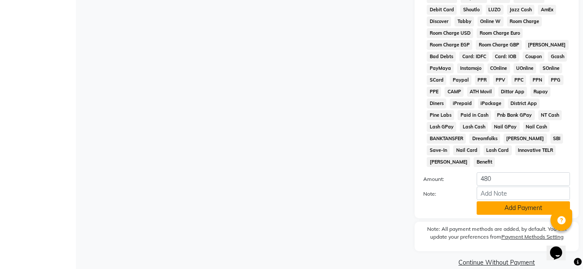
click at [492, 201] on button "Add Payment" at bounding box center [522, 207] width 93 height 13
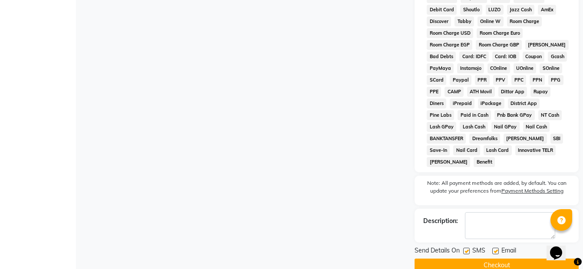
drag, startPoint x: 485, startPoint y: 248, endPoint x: 481, endPoint y: 244, distance: 5.2
click at [484, 259] on button "Checkout" at bounding box center [496, 265] width 164 height 13
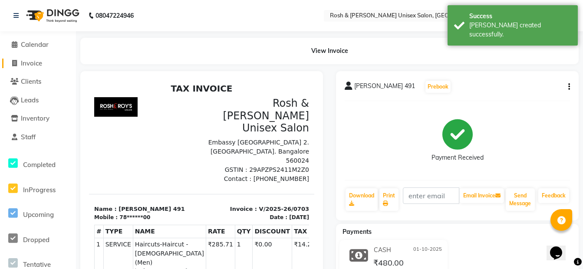
click at [32, 65] on span "Invoice" at bounding box center [31, 63] width 21 height 8
select select "service"
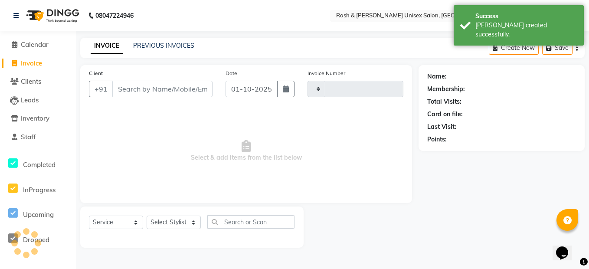
type input "0704"
select select "8757"
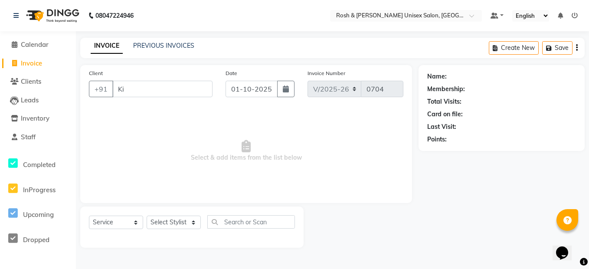
type input "K"
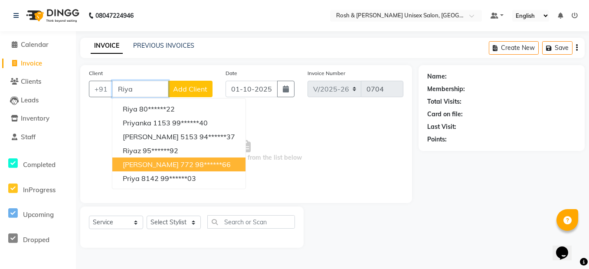
click at [195, 161] on ngb-highlight "98******66" at bounding box center [213, 164] width 36 height 9
type input "98******66"
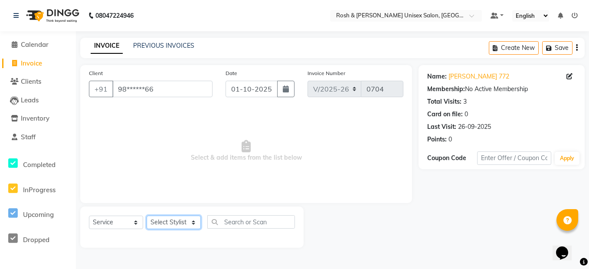
click at [174, 220] on select "Select Stylist Admin [PERSON_NAME] [PERSON_NAME] Front Desk Rehan Reports [PERS…" at bounding box center [174, 222] width 54 height 13
select select "88997"
click at [147, 216] on select "Select Stylist Admin [PERSON_NAME] [PERSON_NAME] Front Desk Rehan Reports [PERS…" at bounding box center [174, 222] width 54 height 13
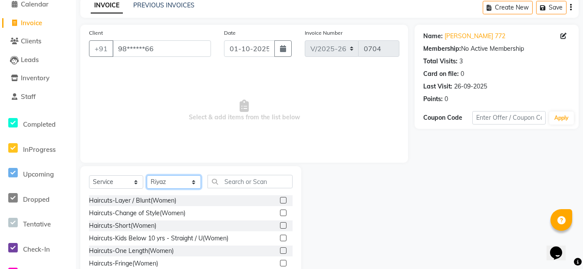
scroll to position [79, 0]
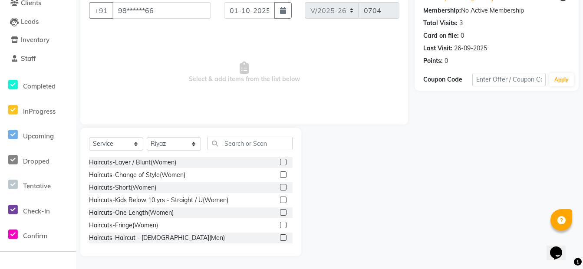
click at [280, 237] on label at bounding box center [283, 237] width 7 height 7
click at [280, 237] on input "checkbox" at bounding box center [283, 238] width 6 height 6
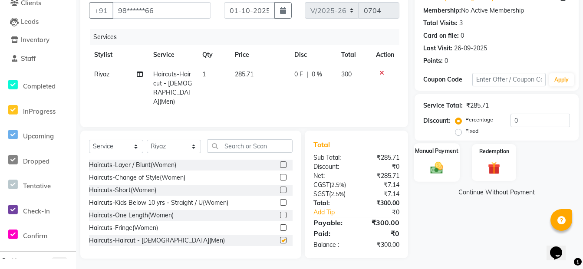
checkbox input "false"
click at [446, 170] on img at bounding box center [436, 167] width 21 height 15
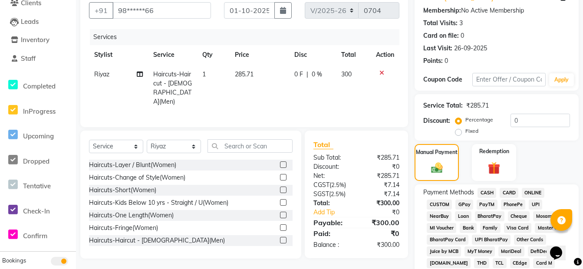
click at [531, 191] on span "ONLINE" at bounding box center [533, 193] width 23 height 10
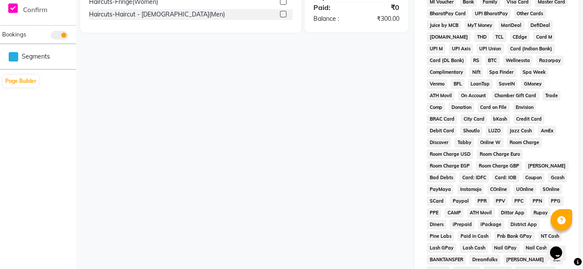
scroll to position [427, 0]
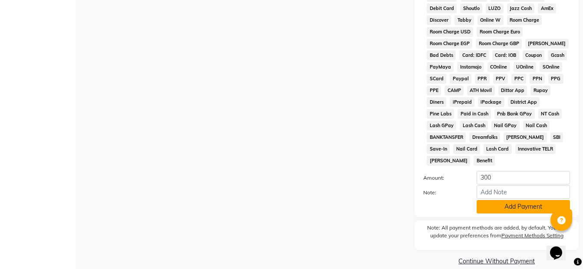
click at [529, 200] on button "Add Payment" at bounding box center [522, 206] width 93 height 13
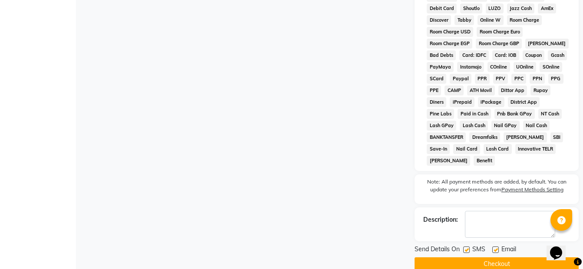
drag, startPoint x: 486, startPoint y: 256, endPoint x: 484, endPoint y: 252, distance: 4.9
click at [485, 257] on button "Checkout" at bounding box center [496, 263] width 164 height 13
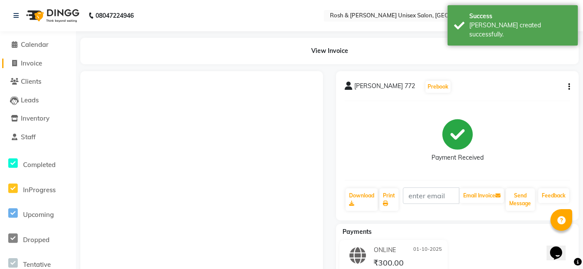
click at [36, 62] on span "Invoice" at bounding box center [31, 63] width 21 height 8
select select "8757"
select select "service"
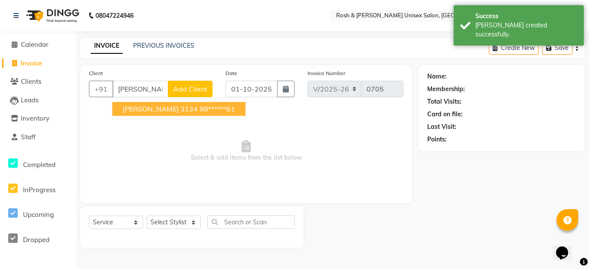
click at [200, 107] on ngb-highlight "98******61" at bounding box center [218, 109] width 36 height 9
type input "98******61"
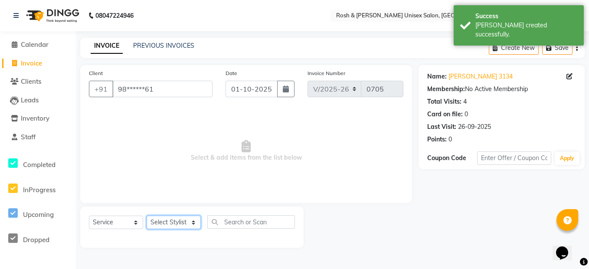
click at [184, 223] on select "Select Stylist Admin [PERSON_NAME] [PERSON_NAME] Front Desk Rehan Reports [PERS…" at bounding box center [174, 222] width 54 height 13
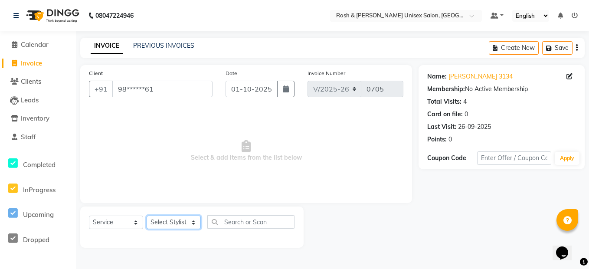
select select "90035"
click at [147, 216] on select "Select Stylist Admin [PERSON_NAME] [PERSON_NAME] Front Desk Rehan Reports [PERS…" at bounding box center [174, 222] width 54 height 13
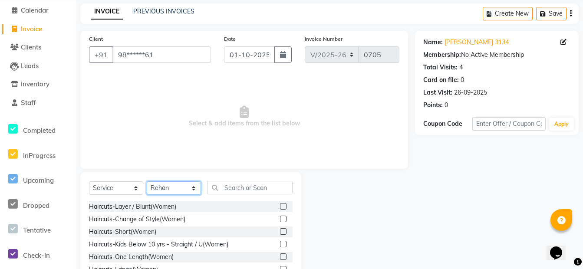
scroll to position [79, 0]
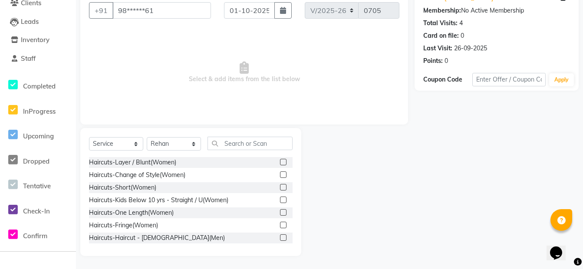
click at [280, 237] on label at bounding box center [283, 237] width 7 height 7
click at [280, 237] on input "checkbox" at bounding box center [283, 238] width 6 height 6
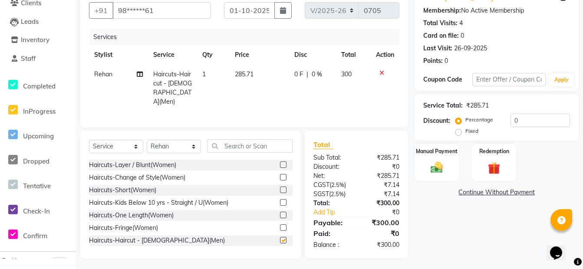
checkbox input "false"
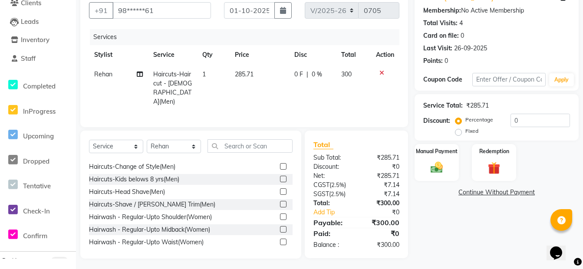
scroll to position [87, 0]
click at [280, 201] on label at bounding box center [283, 203] width 7 height 7
click at [280, 201] on input "checkbox" at bounding box center [283, 204] width 6 height 6
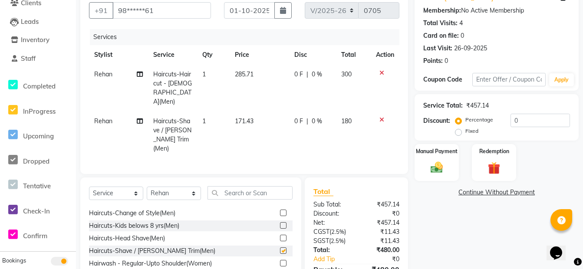
checkbox input "false"
click at [192, 187] on select "Select Stylist Admin [PERSON_NAME] [PERSON_NAME] Front Desk Rehan Reports [PERS…" at bounding box center [174, 193] width 54 height 13
click at [147, 187] on select "Select Stylist Admin [PERSON_NAME] [PERSON_NAME] Front Desk Rehan Reports [PERS…" at bounding box center [174, 193] width 54 height 13
click at [246, 186] on input "text" at bounding box center [249, 192] width 85 height 13
click at [192, 187] on select "Select Stylist Admin [PERSON_NAME] [PERSON_NAME] Front Desk Rehan Reports [PERS…" at bounding box center [174, 193] width 54 height 13
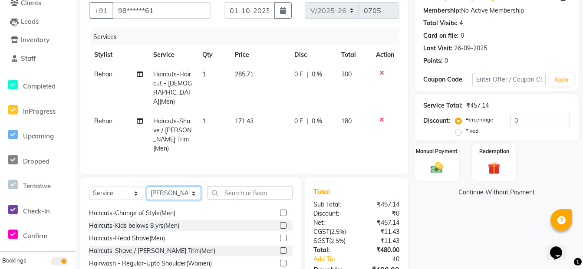
select select "90035"
click at [147, 187] on select "Select Stylist Admin [PERSON_NAME] [PERSON_NAME] Front Desk Rehan Reports [PERS…" at bounding box center [174, 193] width 54 height 13
click at [248, 186] on input "text" at bounding box center [249, 192] width 85 height 13
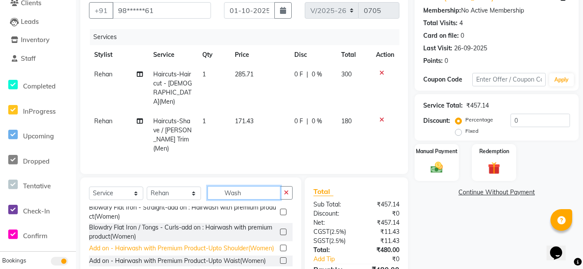
scroll to position [116, 0]
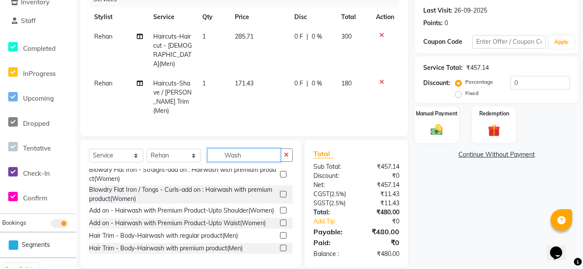
type input "Wash"
click at [280, 232] on label at bounding box center [283, 235] width 7 height 7
click at [280, 233] on input "checkbox" at bounding box center [283, 236] width 6 height 6
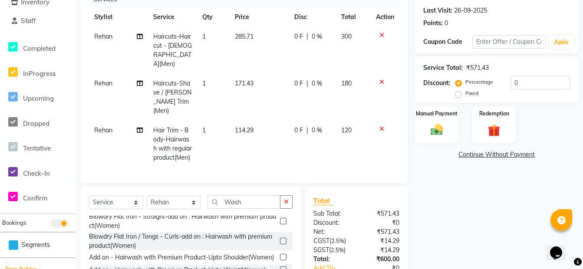
checkbox input "false"
click at [194, 199] on select "Select Stylist Admin [PERSON_NAME] [PERSON_NAME] Front Desk Rehan Reports [PERS…" at bounding box center [174, 202] width 54 height 13
select select "90987"
click at [147, 196] on select "Select Stylist Admin [PERSON_NAME] [PERSON_NAME] Front Desk Rehan Reports [PERS…" at bounding box center [174, 202] width 54 height 13
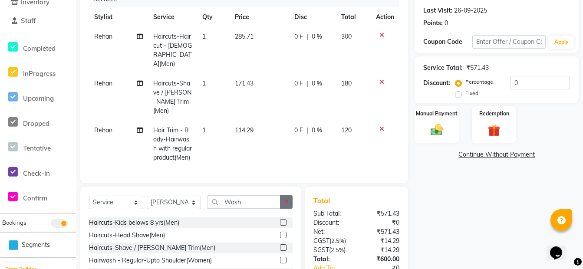
click at [287, 200] on icon "button" at bounding box center [286, 202] width 5 height 6
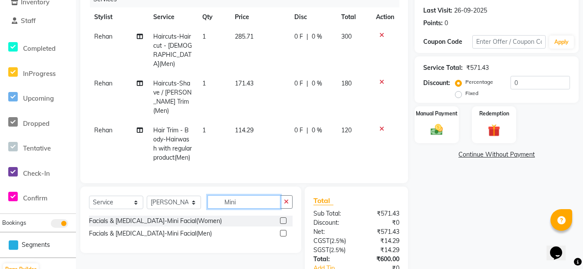
type input "Mini"
click at [284, 231] on label at bounding box center [283, 233] width 7 height 7
click at [284, 231] on input "checkbox" at bounding box center [283, 234] width 6 height 6
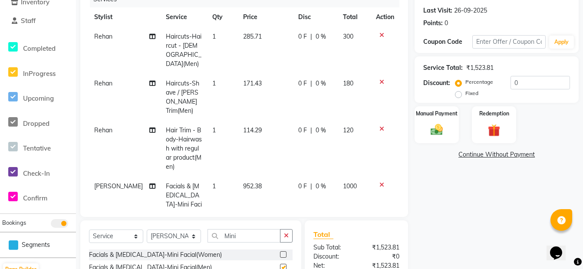
checkbox input "false"
click at [440, 139] on div "Manual Payment" at bounding box center [437, 124] width 46 height 39
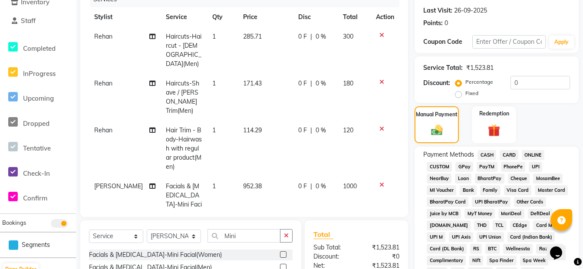
click at [537, 152] on span "ONLINE" at bounding box center [533, 155] width 23 height 10
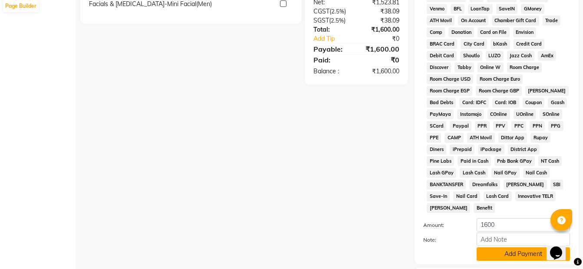
scroll to position [427, 0]
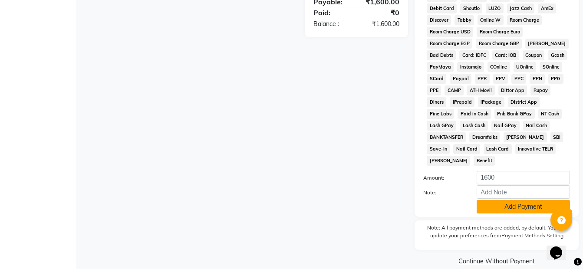
click at [540, 200] on button "Add Payment" at bounding box center [522, 206] width 93 height 13
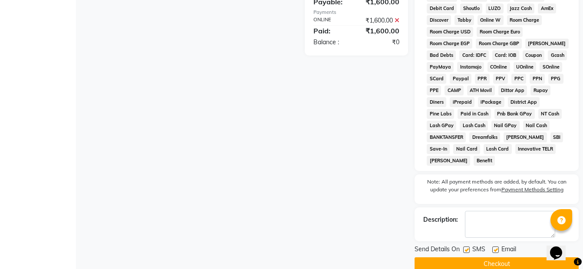
click at [509, 257] on button "Checkout" at bounding box center [496, 263] width 164 height 13
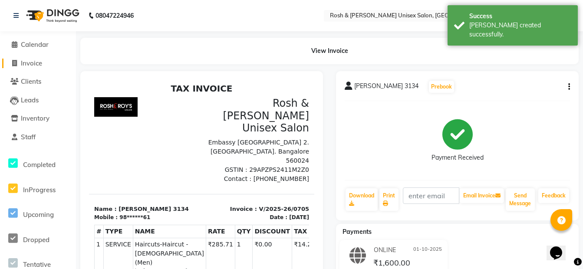
click at [26, 63] on span "Invoice" at bounding box center [31, 63] width 21 height 8
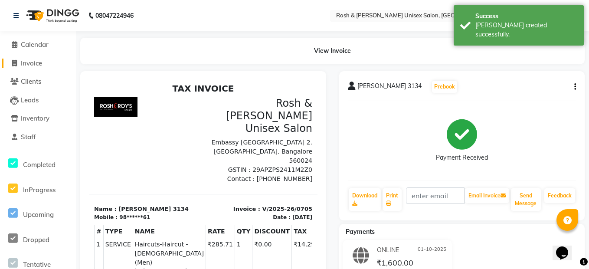
select select "8757"
select select "service"
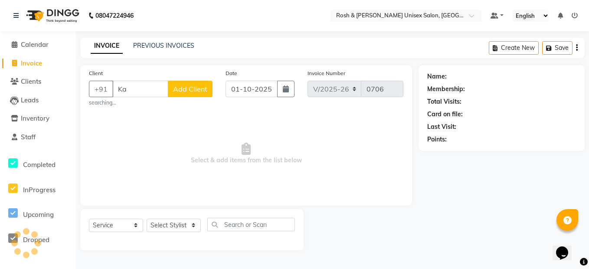
type input "K"
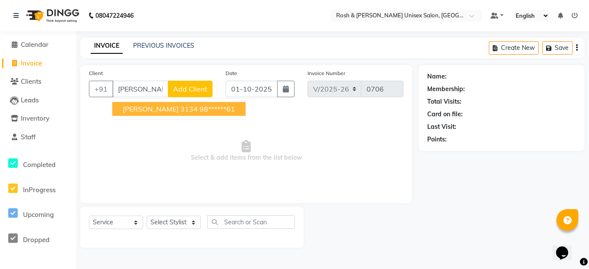
click at [200, 107] on ngb-highlight "98******61" at bounding box center [218, 109] width 36 height 9
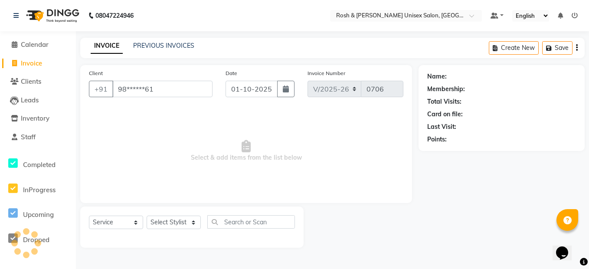
type input "98******61"
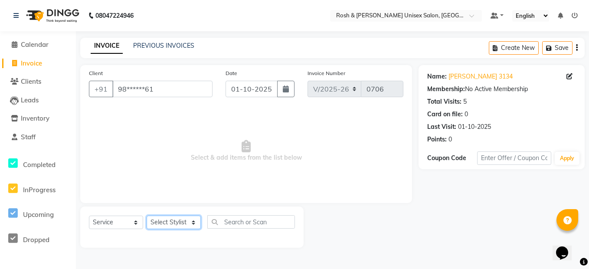
click at [174, 221] on select "Select Stylist Admin [PERSON_NAME] [PERSON_NAME] Front Desk Rehan Reports [PERS…" at bounding box center [174, 222] width 54 height 13
select select "88996"
click at [147, 216] on select "Select Stylist Admin [PERSON_NAME] [PERSON_NAME] Front Desk Rehan Reports [PERS…" at bounding box center [174, 222] width 54 height 13
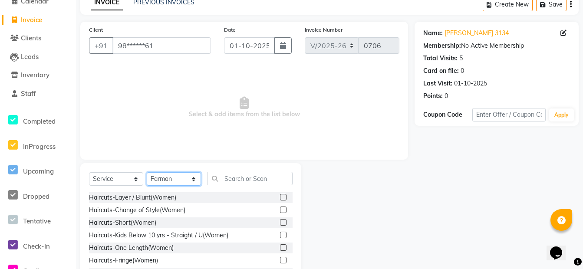
scroll to position [43, 0]
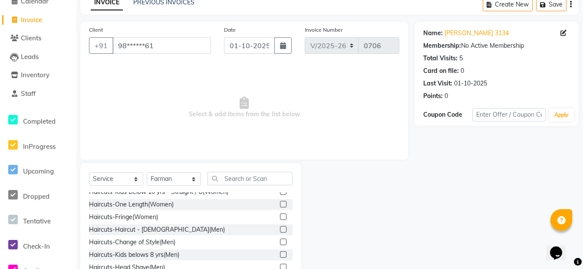
click at [280, 229] on label at bounding box center [283, 229] width 7 height 7
click at [280, 229] on input "checkbox" at bounding box center [283, 230] width 6 height 6
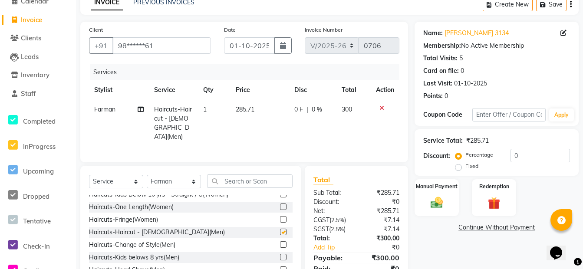
checkbox input "false"
click at [192, 178] on select "Select Stylist Admin [PERSON_NAME] [PERSON_NAME] Front Desk Rehan Reports [PERS…" at bounding box center [174, 181] width 54 height 13
select select "90987"
click at [147, 175] on select "Select Stylist Admin [PERSON_NAME] [PERSON_NAME] Front Desk Rehan Reports [PERS…" at bounding box center [174, 181] width 54 height 13
click at [244, 180] on input "text" at bounding box center [249, 180] width 85 height 13
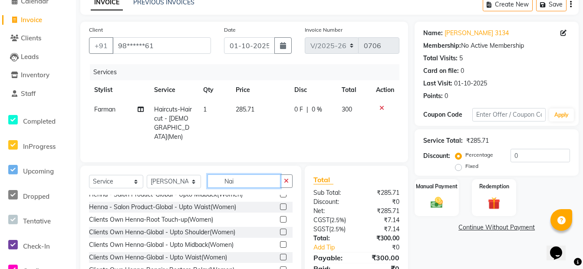
scroll to position [1, 0]
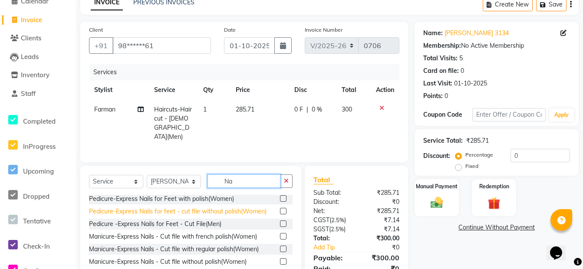
type input "N"
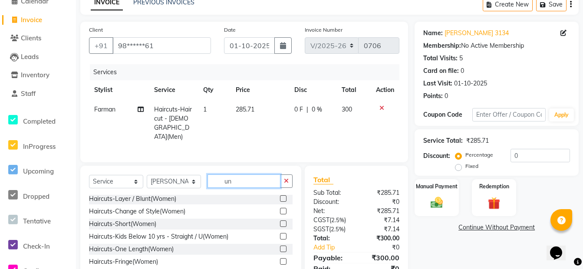
scroll to position [0, 0]
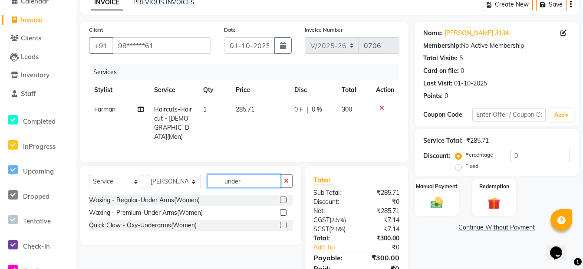
type input "under"
click at [284, 197] on label at bounding box center [283, 200] width 7 height 7
click at [284, 197] on input "checkbox" at bounding box center [283, 200] width 6 height 6
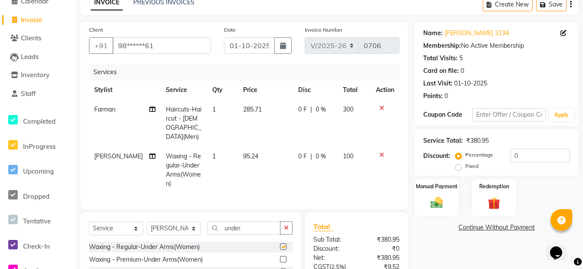
checkbox input "false"
click at [435, 201] on img at bounding box center [436, 202] width 21 height 15
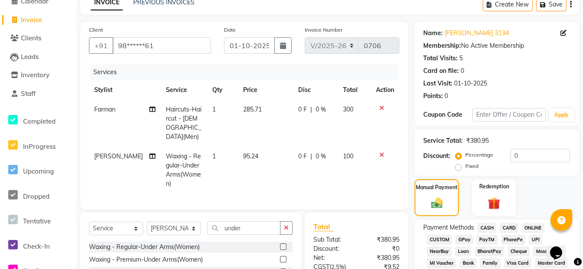
click at [528, 226] on span "ONLINE" at bounding box center [533, 228] width 23 height 10
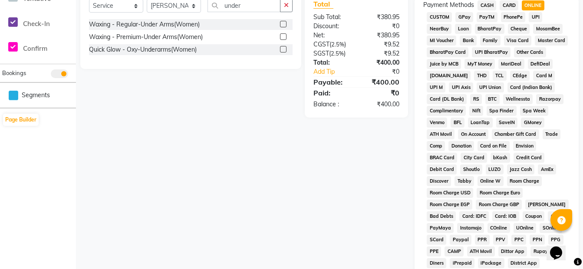
scroll to position [427, 0]
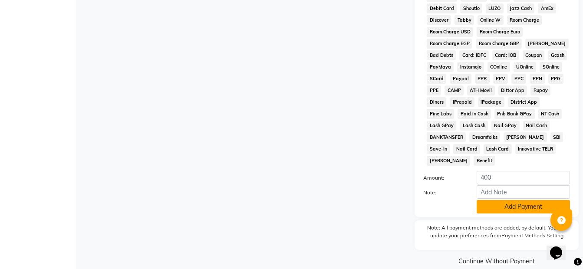
click at [517, 200] on button "Add Payment" at bounding box center [522, 206] width 93 height 13
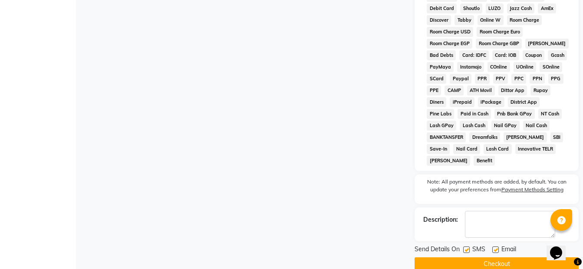
click at [485, 257] on button "Checkout" at bounding box center [496, 263] width 164 height 13
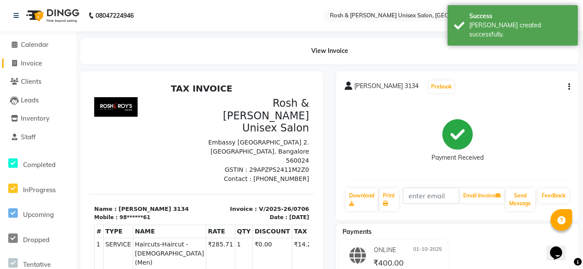
click at [39, 60] on span "Invoice" at bounding box center [31, 63] width 21 height 8
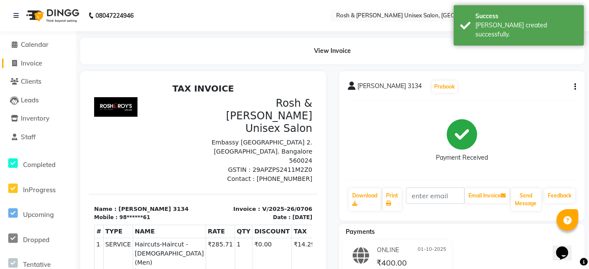
select select "8757"
select select "service"
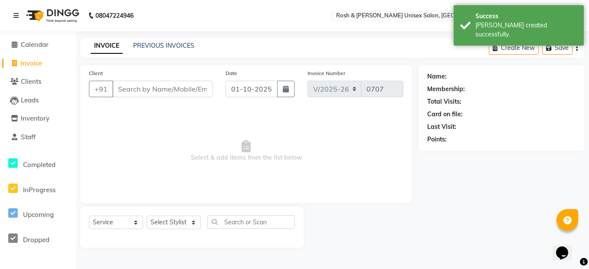
click at [127, 87] on input "Client" at bounding box center [162, 89] width 100 height 16
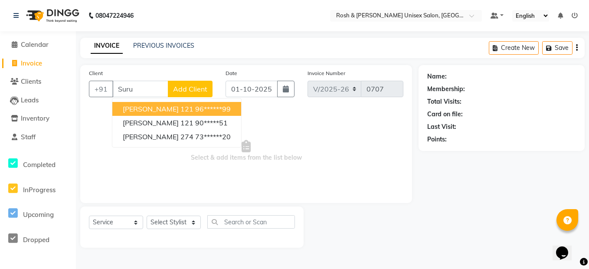
click at [160, 114] on button "[PERSON_NAME] 121 96******99" at bounding box center [176, 109] width 129 height 14
type input "96******99"
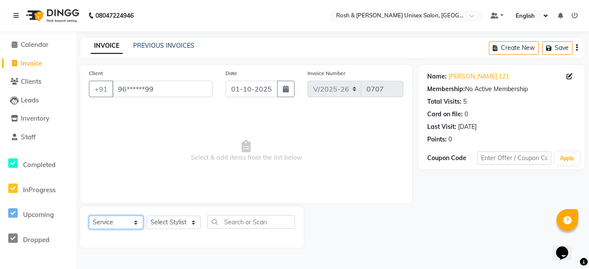
click at [125, 223] on select "Select Service Product Membership Package Voucher Prepaid Gift Card" at bounding box center [116, 222] width 54 height 13
click at [150, 221] on select "Select Stylist Admin [PERSON_NAME] [PERSON_NAME] Front Desk Rehan Reports [PERS…" at bounding box center [174, 222] width 54 height 13
select select "88997"
click at [147, 216] on select "Select Stylist Admin [PERSON_NAME] [PERSON_NAME] Front Desk Rehan Reports [PERS…" at bounding box center [174, 222] width 54 height 13
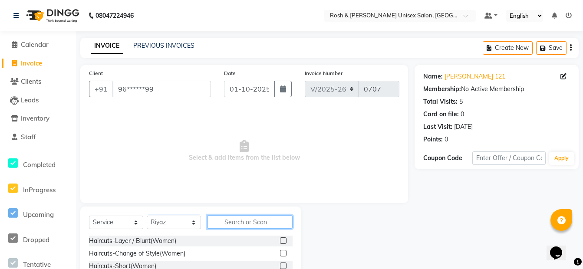
click at [228, 221] on input "text" at bounding box center [249, 221] width 85 height 13
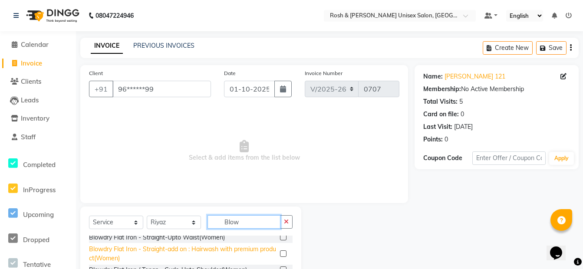
scroll to position [43, 0]
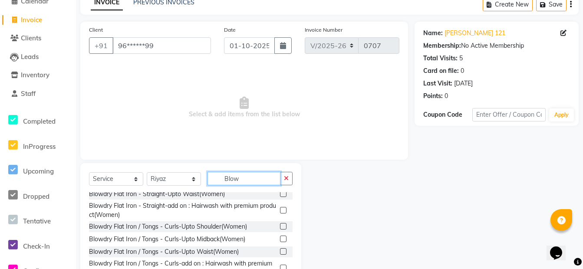
type input "Blow"
click at [280, 240] on label at bounding box center [283, 239] width 7 height 7
click at [280, 240] on input "checkbox" at bounding box center [283, 239] width 6 height 6
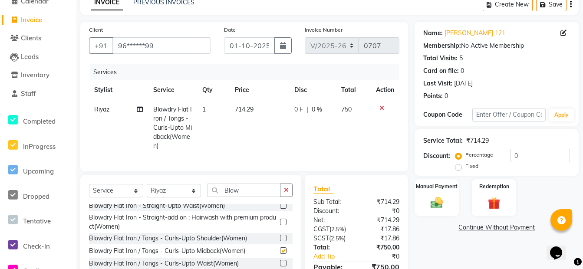
checkbox input "false"
click at [289, 197] on button "button" at bounding box center [286, 190] width 13 height 13
click at [255, 197] on input "text" at bounding box center [249, 190] width 85 height 13
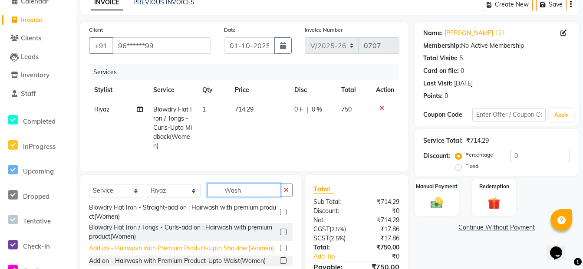
scroll to position [99, 0]
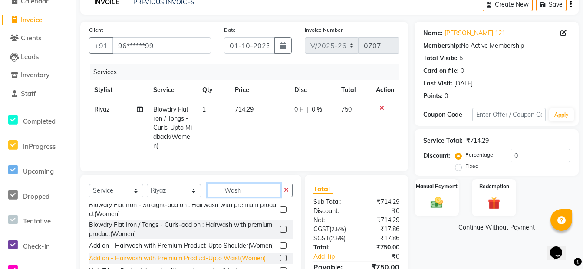
type input "Wash"
click at [190, 263] on div "Add on - Hairwash with Premium Product-Upto Waist(Women)" at bounding box center [177, 258] width 177 height 9
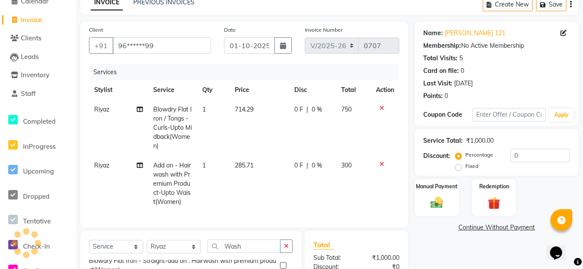
checkbox input "false"
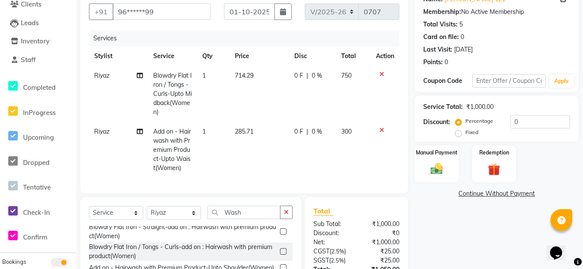
scroll to position [153, 0]
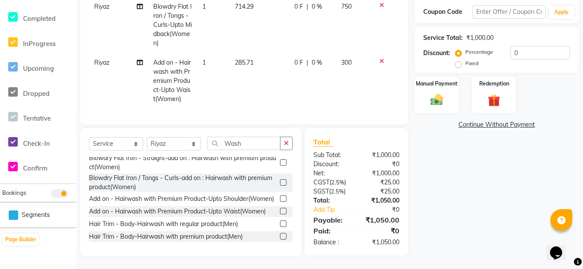
click at [283, 144] on button "button" at bounding box center [286, 143] width 13 height 13
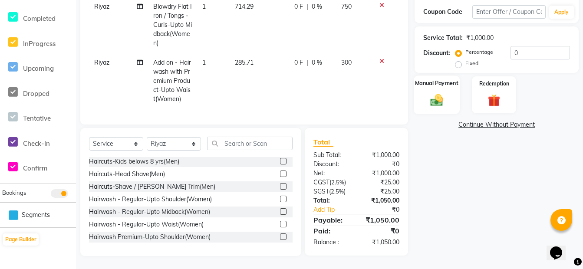
click at [433, 97] on img at bounding box center [436, 99] width 21 height 15
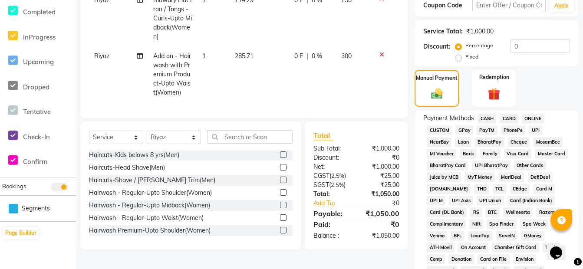
click at [532, 116] on span "ONLINE" at bounding box center [533, 119] width 23 height 10
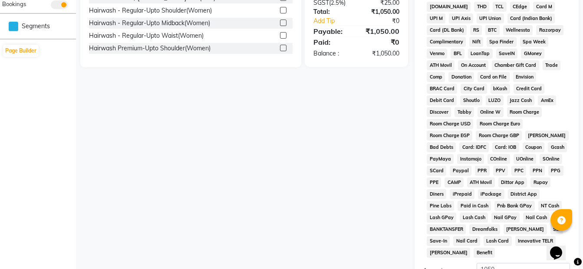
scroll to position [413, 0]
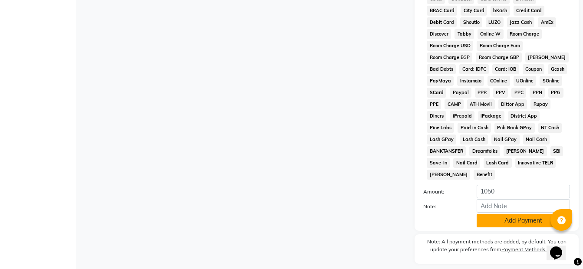
click at [512, 214] on button "Add Payment" at bounding box center [522, 220] width 93 height 13
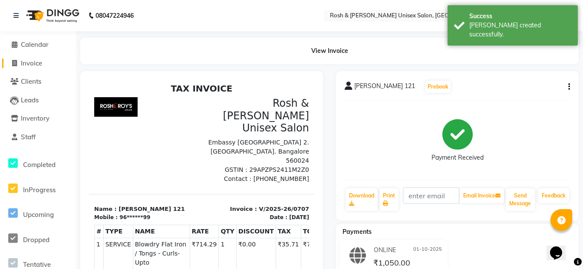
click at [39, 60] on span "Invoice" at bounding box center [31, 63] width 21 height 8
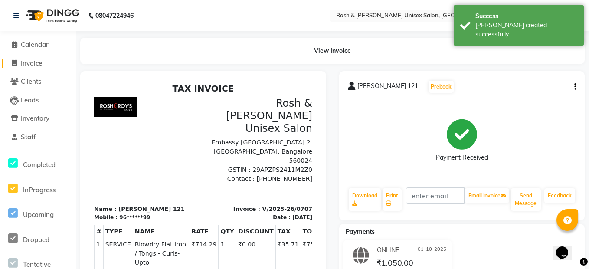
select select "8757"
select select "service"
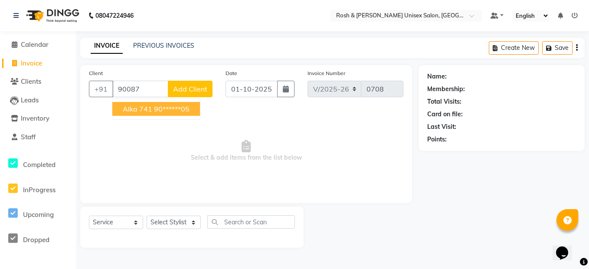
click at [148, 105] on span "Alka 741" at bounding box center [138, 109] width 30 height 9
type input "90******05"
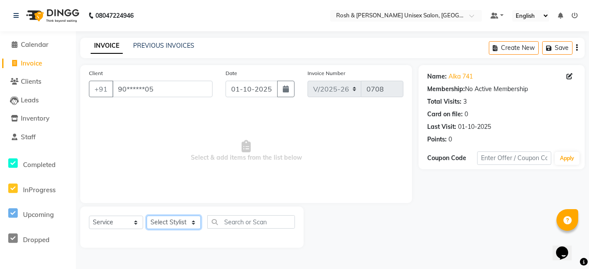
click at [179, 222] on select "Select Stylist Admin [PERSON_NAME] [PERSON_NAME] Front Desk Rehan Reports [PERS…" at bounding box center [174, 222] width 54 height 13
select select "88998"
click at [147, 216] on select "Select Stylist Admin [PERSON_NAME] [PERSON_NAME] Front Desk Rehan Reports [PERS…" at bounding box center [174, 222] width 54 height 13
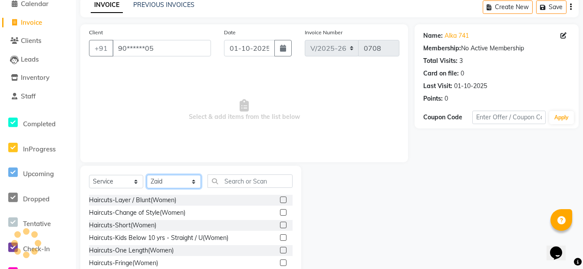
scroll to position [79, 0]
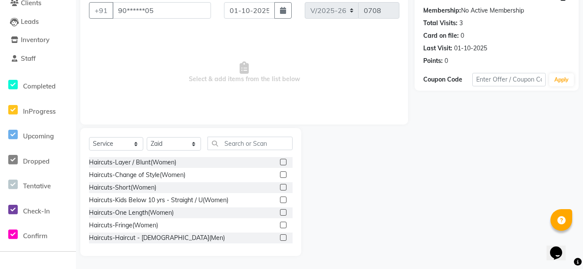
drag, startPoint x: 275, startPoint y: 237, endPoint x: 272, endPoint y: 231, distance: 6.6
click at [280, 236] on label at bounding box center [283, 237] width 7 height 7
click at [280, 236] on input "checkbox" at bounding box center [283, 238] width 6 height 6
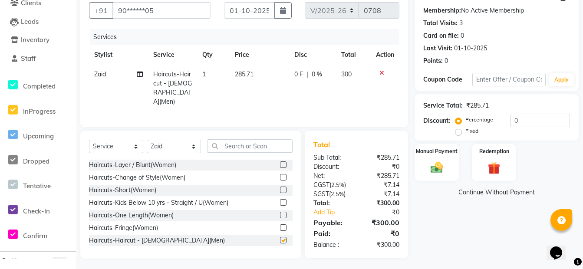
checkbox input "false"
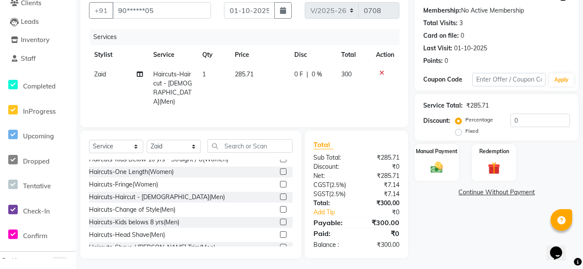
scroll to position [87, 0]
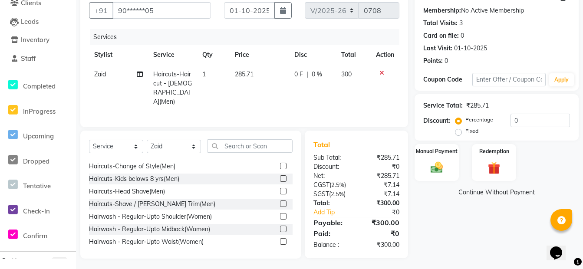
click at [280, 202] on label at bounding box center [283, 203] width 7 height 7
click at [280, 202] on input "checkbox" at bounding box center [283, 204] width 6 height 6
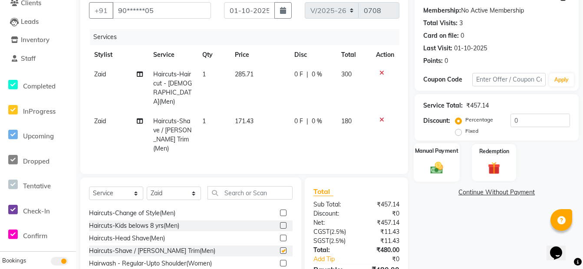
checkbox input "false"
click at [445, 166] on img at bounding box center [436, 167] width 21 height 15
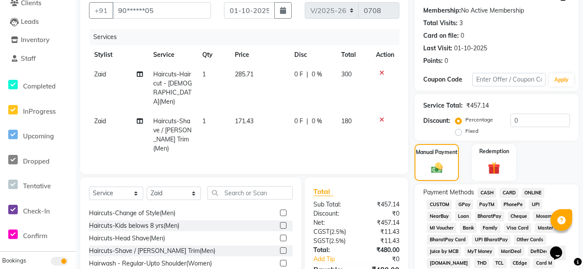
drag, startPoint x: 535, startPoint y: 192, endPoint x: 534, endPoint y: 187, distance: 5.3
click at [535, 191] on span "ONLINE" at bounding box center [533, 193] width 23 height 10
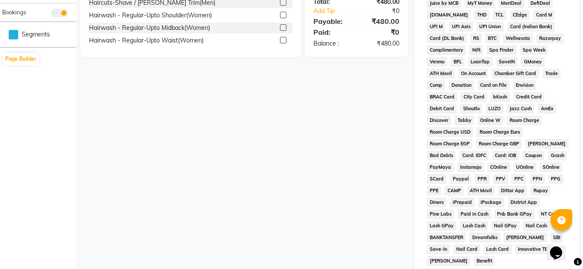
scroll to position [426, 0]
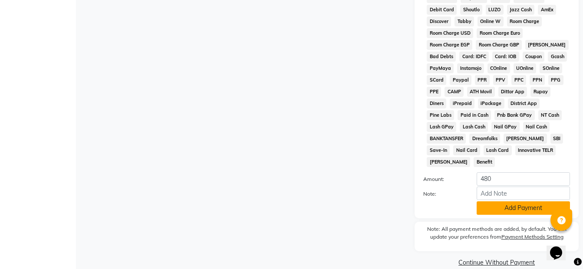
click at [518, 201] on button "Add Payment" at bounding box center [522, 207] width 93 height 13
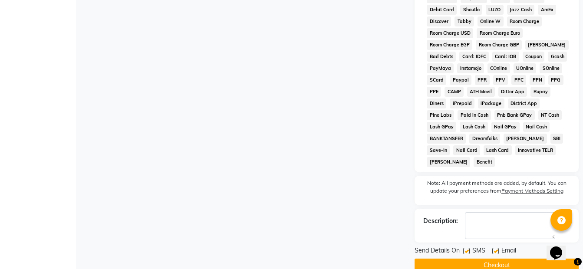
drag, startPoint x: 486, startPoint y: 252, endPoint x: 480, endPoint y: 253, distance: 6.6
click at [485, 259] on button "Checkout" at bounding box center [496, 265] width 164 height 13
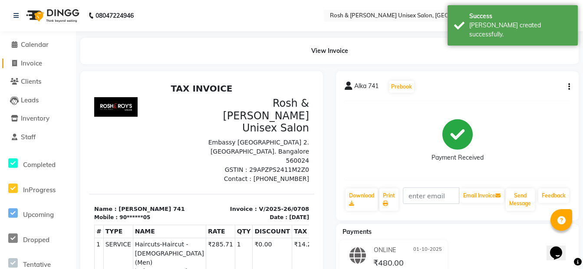
click at [30, 61] on span "Invoice" at bounding box center [31, 63] width 21 height 8
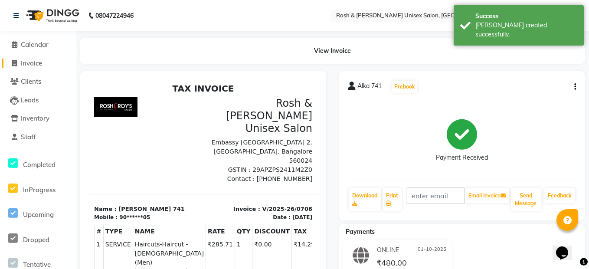
select select "8757"
select select "service"
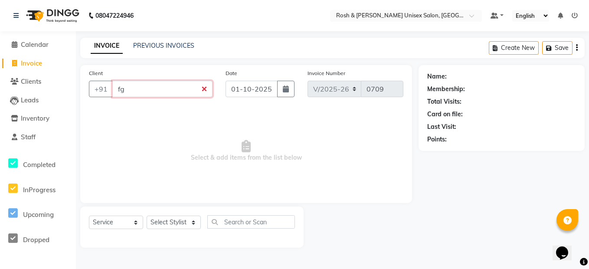
type input "f"
type input "7"
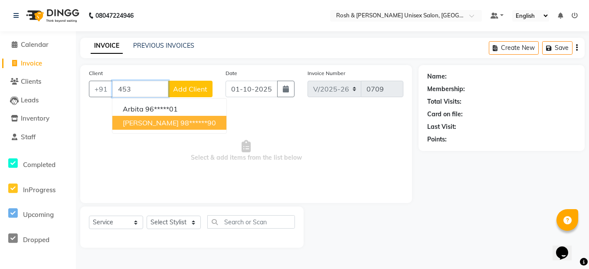
click at [181, 123] on ngb-highlight "98******90" at bounding box center [199, 122] width 36 height 9
type input "98******90"
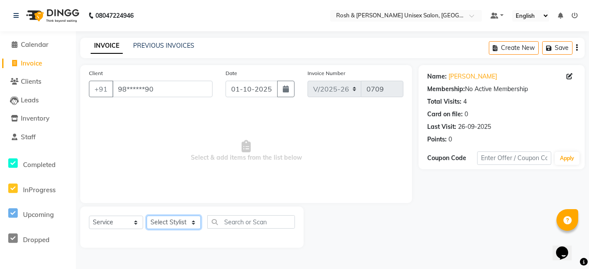
click at [194, 221] on select "Select Stylist Admin [PERSON_NAME] [PERSON_NAME] Front Desk Rehan Reports [PERS…" at bounding box center [174, 222] width 54 height 13
select select "88996"
click at [147, 216] on select "Select Stylist Admin [PERSON_NAME] [PERSON_NAME] Front Desk Rehan Reports [PERS…" at bounding box center [174, 222] width 54 height 13
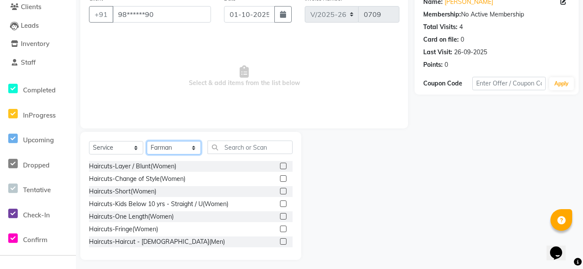
scroll to position [79, 0]
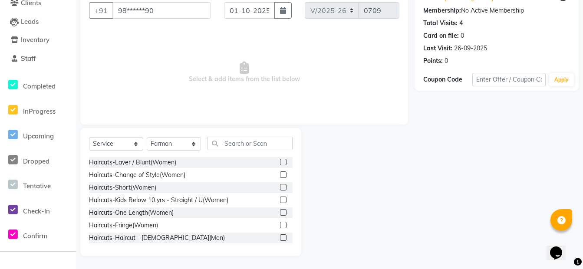
drag, startPoint x: 277, startPoint y: 237, endPoint x: 300, endPoint y: 201, distance: 42.4
click at [280, 237] on label at bounding box center [283, 237] width 7 height 7
click at [280, 237] on input "checkbox" at bounding box center [283, 238] width 6 height 6
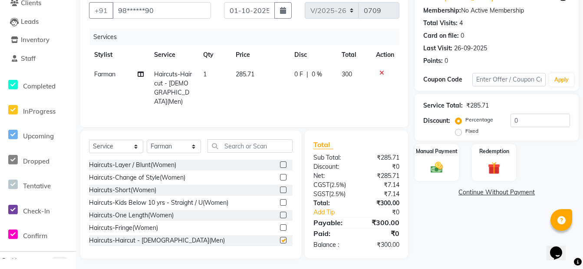
checkbox input "false"
click at [443, 173] on img at bounding box center [436, 167] width 21 height 15
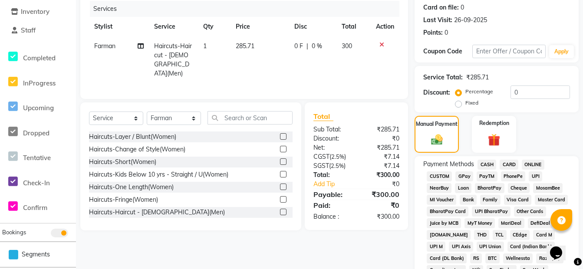
scroll to position [122, 0]
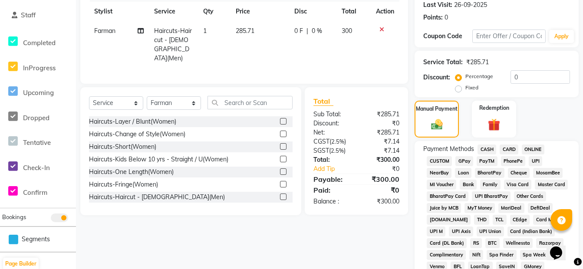
click at [535, 151] on span "ONLINE" at bounding box center [533, 149] width 23 height 10
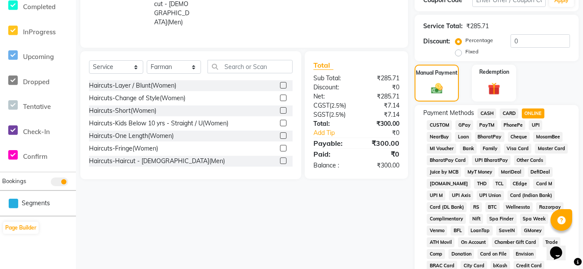
scroll to position [427, 0]
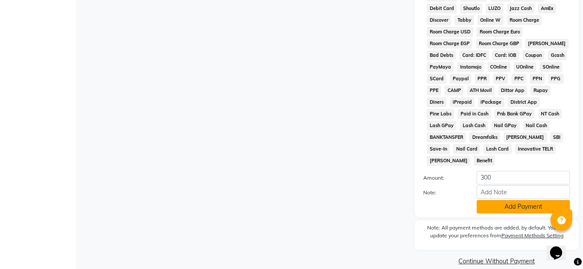
click at [498, 200] on button "Add Payment" at bounding box center [522, 206] width 93 height 13
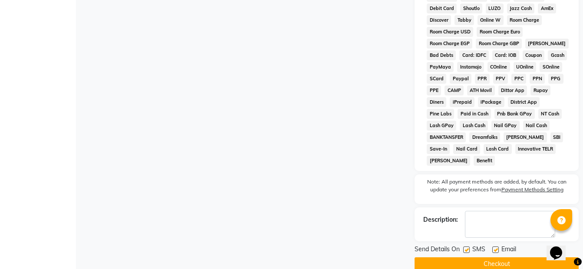
click at [467, 257] on button "Checkout" at bounding box center [496, 263] width 164 height 13
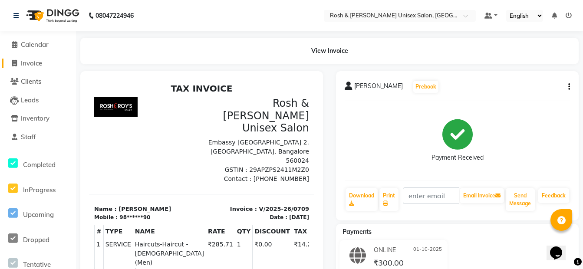
click at [29, 63] on span "Invoice" at bounding box center [31, 63] width 21 height 8
select select "service"
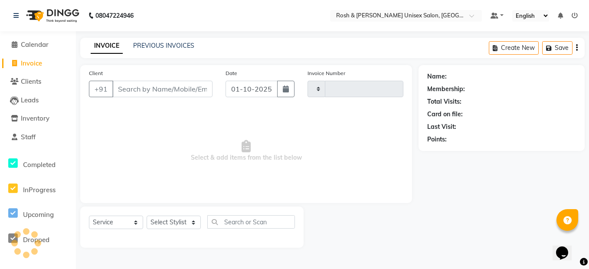
type input "0710"
select select "8757"
click at [132, 92] on input "Client" at bounding box center [162, 89] width 100 height 16
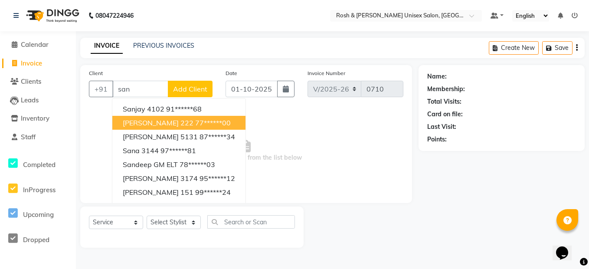
click at [184, 128] on button "[PERSON_NAME] 222 77******00" at bounding box center [178, 123] width 133 height 14
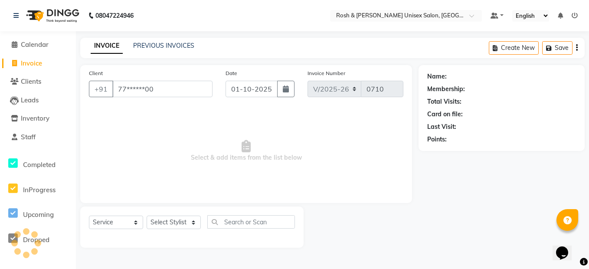
type input "77******00"
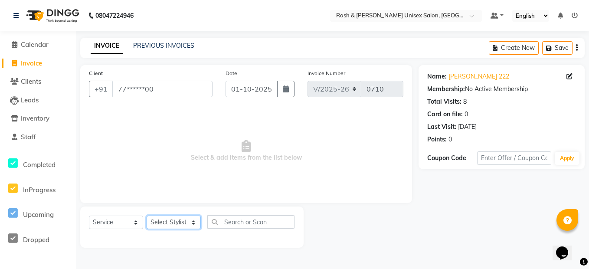
click at [185, 221] on select "Select Stylist Admin [PERSON_NAME] [PERSON_NAME] Front Desk Rehan Reports [PERS…" at bounding box center [174, 222] width 54 height 13
select select "90987"
click at [147, 216] on select "Select Stylist Admin [PERSON_NAME] [PERSON_NAME] Front Desk Rehan Reports [PERS…" at bounding box center [174, 222] width 54 height 13
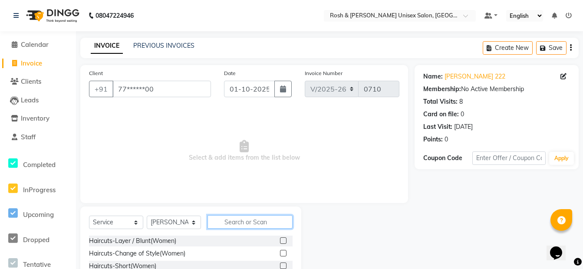
click at [224, 223] on input "text" at bounding box center [249, 221] width 85 height 13
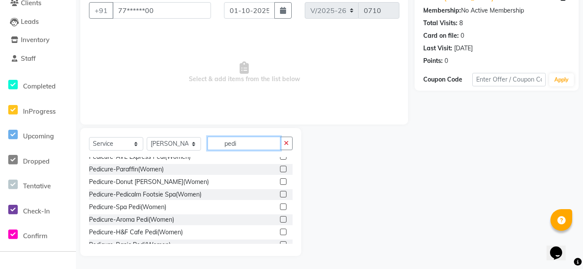
scroll to position [87, 0]
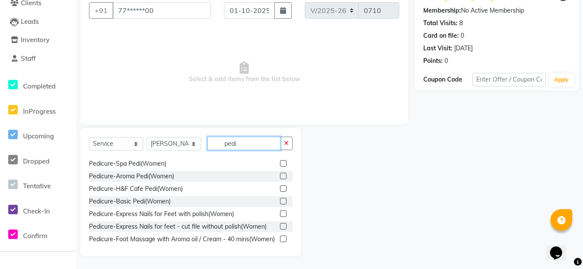
type input "pedi"
click at [280, 202] on label at bounding box center [283, 201] width 7 height 7
click at [280, 202] on input "checkbox" at bounding box center [283, 202] width 6 height 6
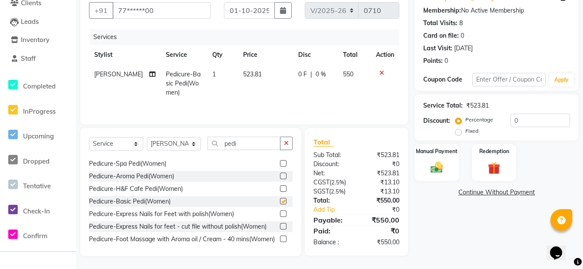
checkbox input "false"
click at [439, 176] on div "Manual Payment" at bounding box center [437, 162] width 46 height 39
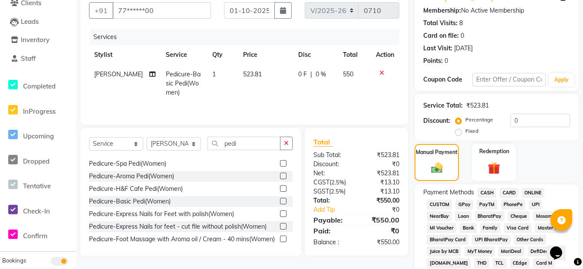
click at [531, 190] on span "ONLINE" at bounding box center [533, 193] width 23 height 10
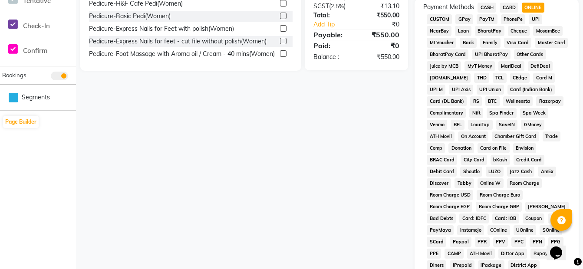
scroll to position [382, 0]
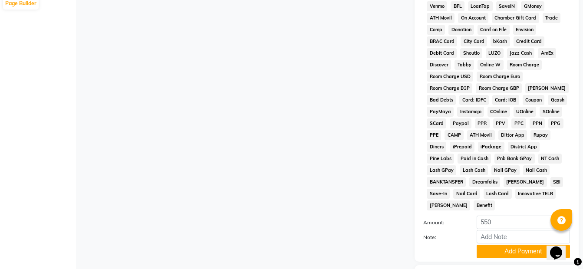
drag, startPoint x: 512, startPoint y: 240, endPoint x: 509, endPoint y: 236, distance: 4.7
click at [510, 245] on button "Add Payment" at bounding box center [522, 251] width 93 height 13
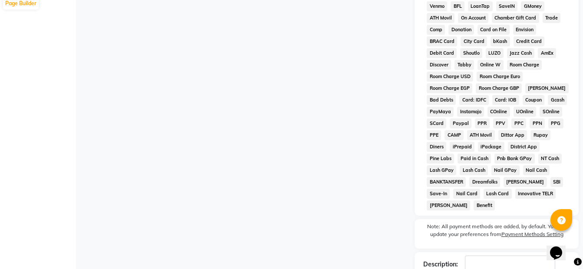
scroll to position [430, 0]
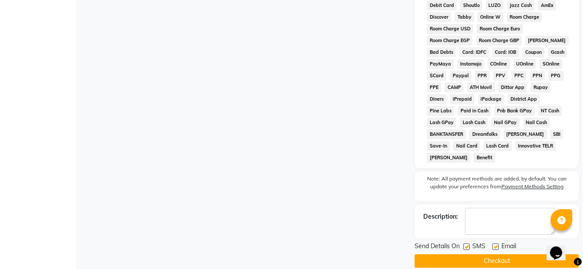
click at [504, 254] on button "Checkout" at bounding box center [496, 260] width 164 height 13
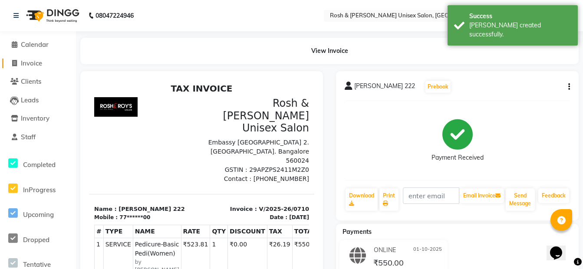
drag, startPoint x: 38, startPoint y: 61, endPoint x: 35, endPoint y: 54, distance: 7.6
click at [38, 61] on span "Invoice" at bounding box center [31, 63] width 21 height 8
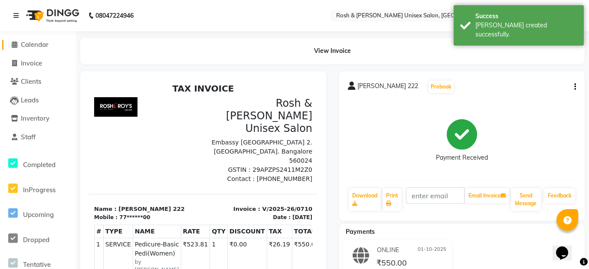
select select "8757"
select select "service"
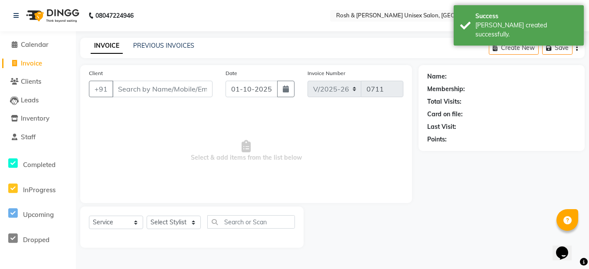
click at [151, 92] on input "Client" at bounding box center [162, 89] width 100 height 16
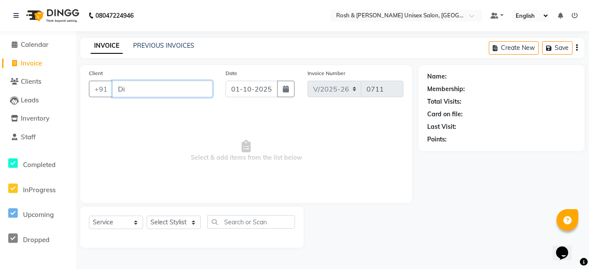
type input "D"
paste input "9513125678"
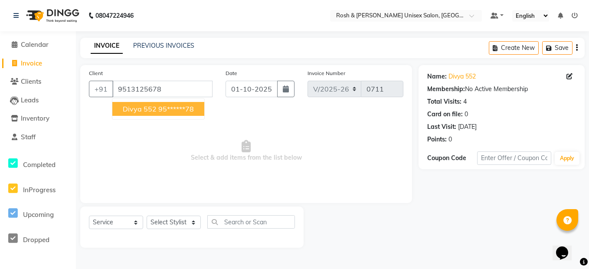
click at [168, 108] on ngb-highlight "95******78" at bounding box center [176, 109] width 36 height 9
type input "95******78"
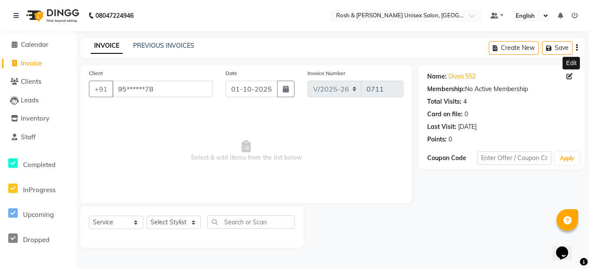
click at [571, 75] on icon at bounding box center [570, 76] width 6 height 6
select select "17"
select select "[DEMOGRAPHIC_DATA]"
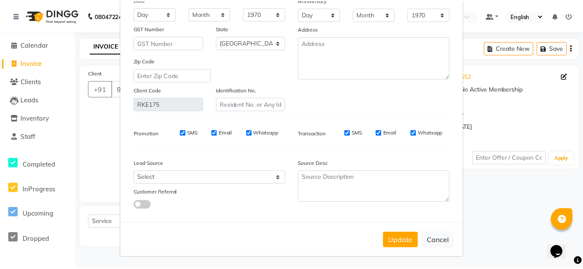
scroll to position [116, 0]
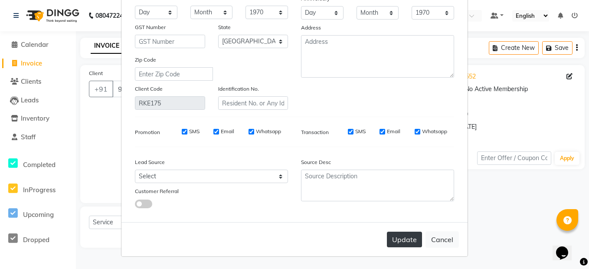
type input "Divya 112"
click at [403, 240] on button "Update" at bounding box center [404, 240] width 35 height 16
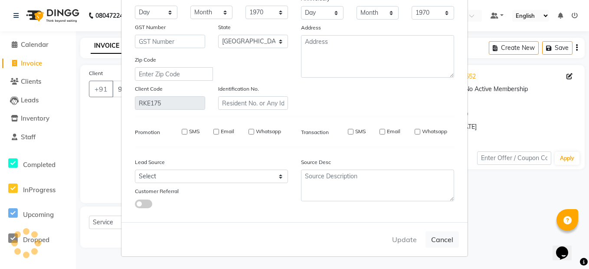
select select
select select "null"
select select
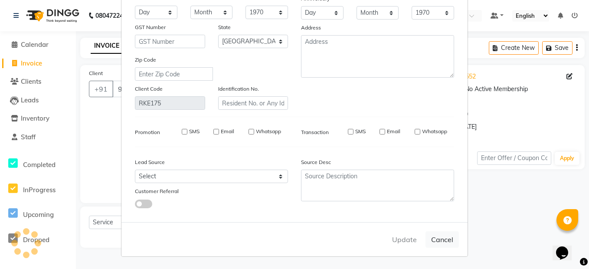
select select
checkbox input "false"
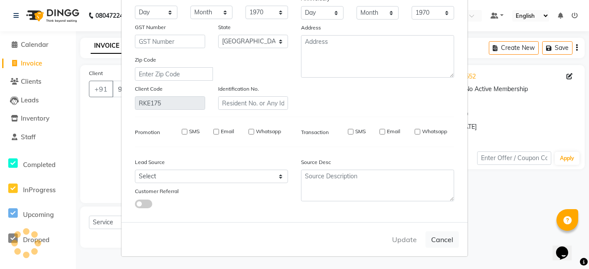
checkbox input "false"
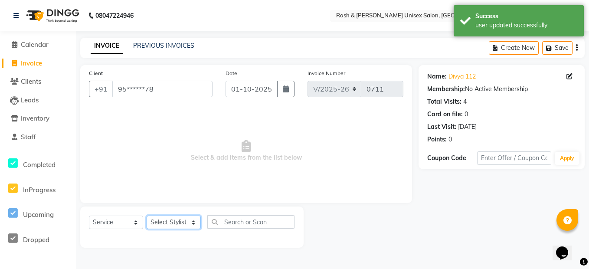
click at [167, 222] on select "Select Stylist Admin [PERSON_NAME] [PERSON_NAME] Front Desk Rehan Reports [PERS…" at bounding box center [174, 222] width 54 height 13
select select "88997"
click at [147, 216] on select "Select Stylist Admin [PERSON_NAME] [PERSON_NAME] Front Desk Rehan Reports [PERS…" at bounding box center [174, 222] width 54 height 13
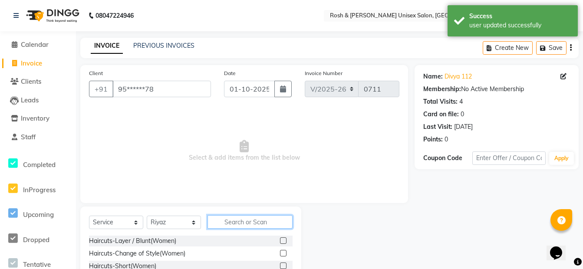
click at [221, 224] on input "text" at bounding box center [249, 221] width 85 height 13
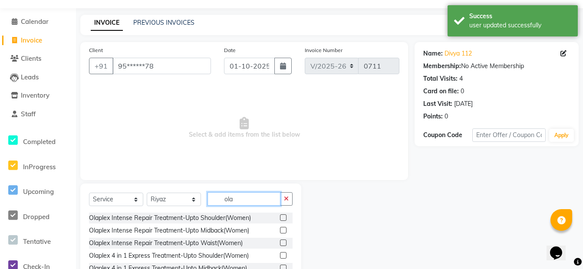
scroll to position [79, 0]
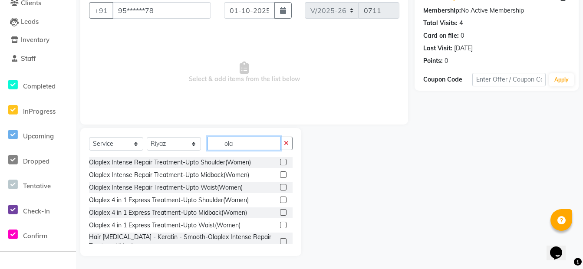
type input "ola"
click at [280, 210] on label at bounding box center [283, 212] width 7 height 7
click at [280, 210] on input "checkbox" at bounding box center [283, 213] width 6 height 6
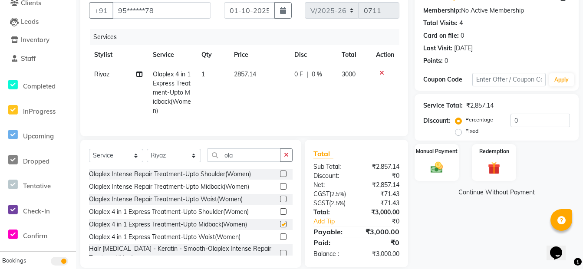
checkbox input "false"
click at [448, 162] on div "Manual Payment" at bounding box center [437, 162] width 46 height 39
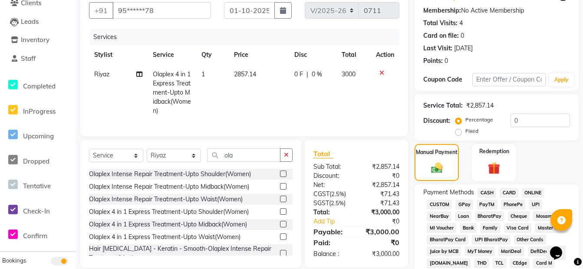
click at [536, 194] on span "ONLINE" at bounding box center [533, 193] width 23 height 10
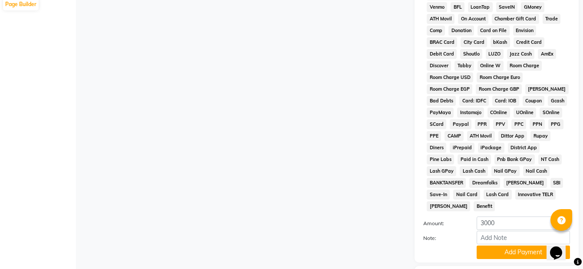
scroll to position [382, 0]
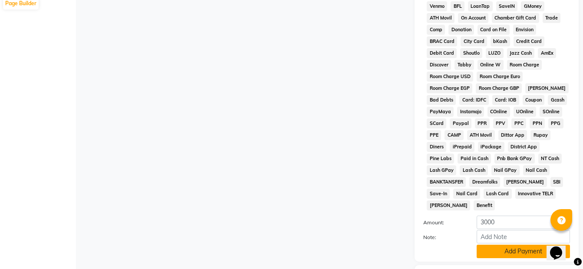
click at [525, 245] on button "Add Payment" at bounding box center [522, 251] width 93 height 13
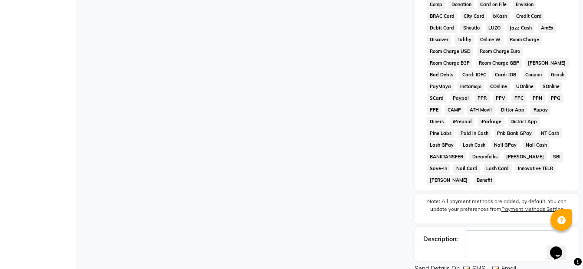
scroll to position [430, 0]
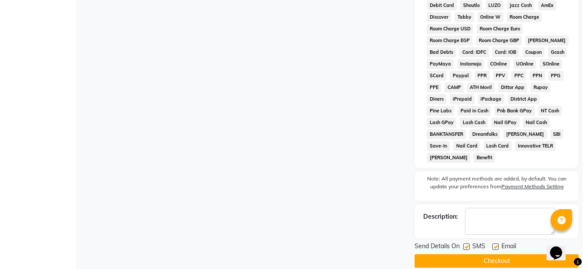
click at [485, 254] on button "Checkout" at bounding box center [496, 260] width 164 height 13
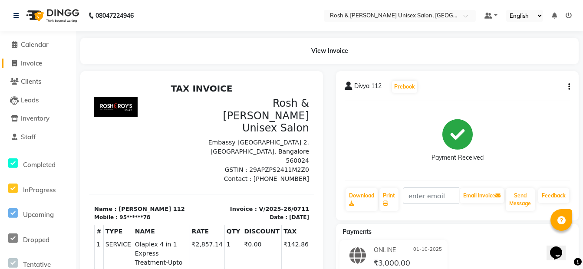
click at [35, 65] on span "Invoice" at bounding box center [31, 63] width 21 height 8
select select "service"
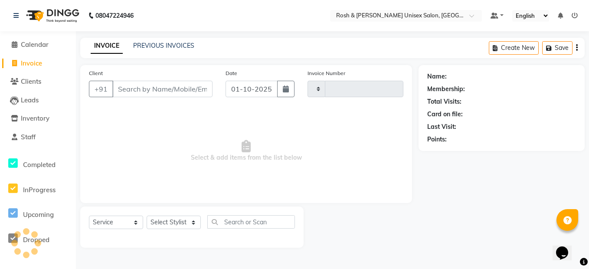
type input "0712"
select select "8757"
click at [137, 88] on input "Client" at bounding box center [162, 89] width 100 height 16
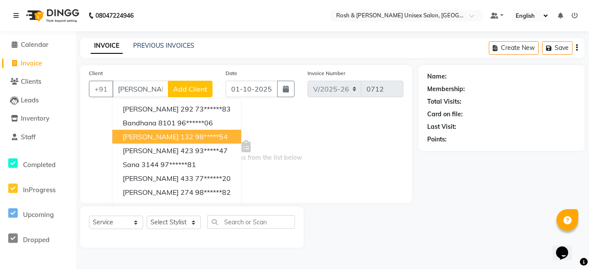
click at [195, 138] on ngb-highlight "98*****54" at bounding box center [211, 136] width 33 height 9
type input "98*****54"
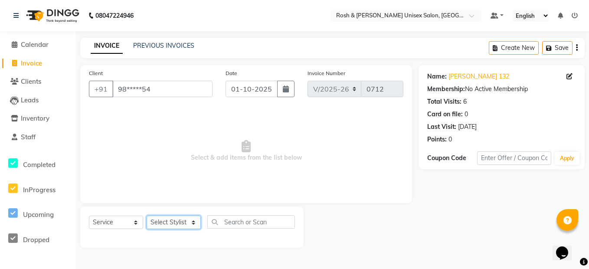
click at [186, 222] on select "Select Stylist Admin [PERSON_NAME] [PERSON_NAME] Front Desk Rehan Reports [PERS…" at bounding box center [174, 222] width 54 height 13
select select "88996"
click at [147, 216] on select "Select Stylist Admin [PERSON_NAME] [PERSON_NAME] Front Desk Rehan Reports [PERS…" at bounding box center [174, 222] width 54 height 13
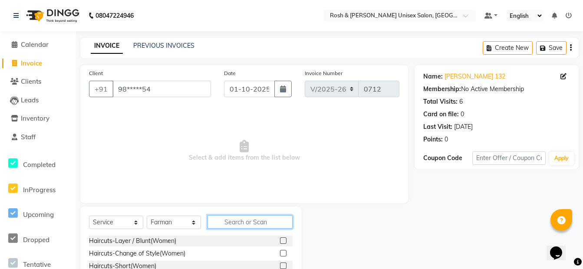
click at [223, 221] on input "text" at bounding box center [249, 221] width 85 height 13
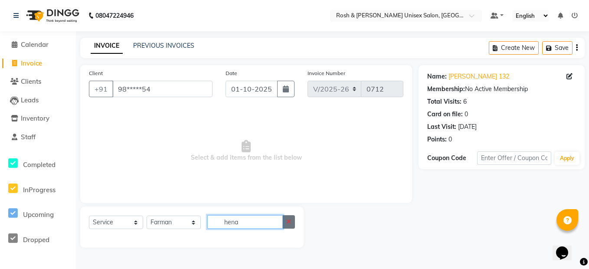
type input "hena"
click at [288, 220] on icon "button" at bounding box center [288, 222] width 5 height 6
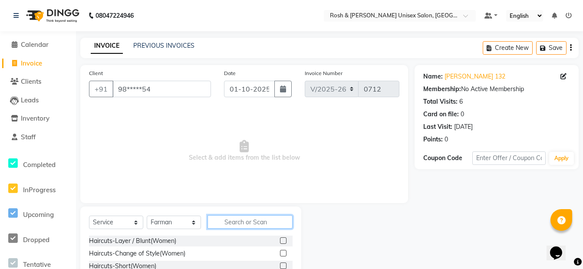
click at [246, 221] on input "text" at bounding box center [249, 221] width 85 height 13
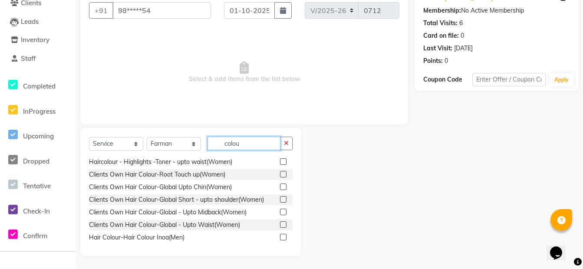
scroll to position [266, 0]
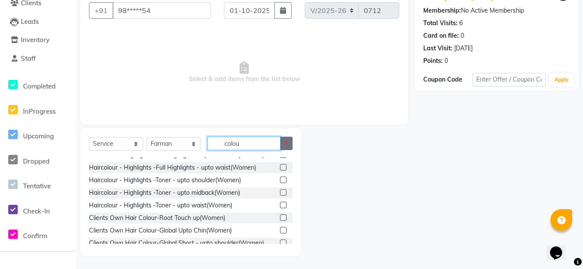
type input "colou"
drag, startPoint x: 284, startPoint y: 143, endPoint x: 263, endPoint y: 142, distance: 21.3
click at [283, 143] on button "button" at bounding box center [286, 143] width 13 height 13
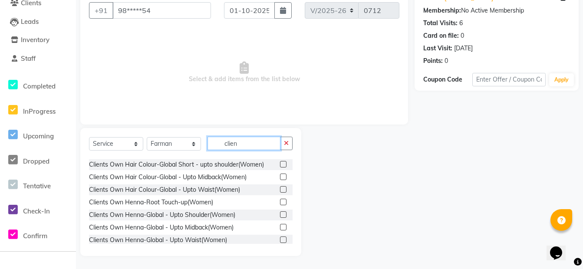
scroll to position [43, 0]
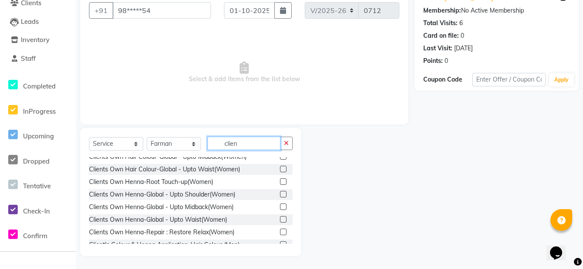
type input "clien"
click at [280, 206] on label at bounding box center [283, 206] width 7 height 7
click at [280, 206] on input "checkbox" at bounding box center [283, 207] width 6 height 6
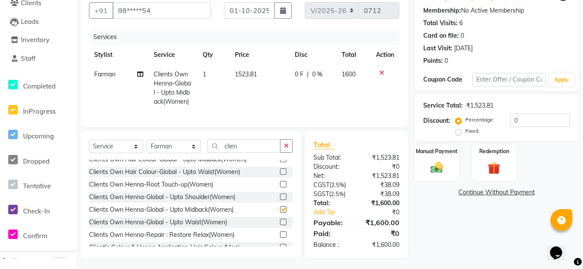
checkbox input "false"
click at [381, 72] on icon at bounding box center [381, 73] width 5 height 6
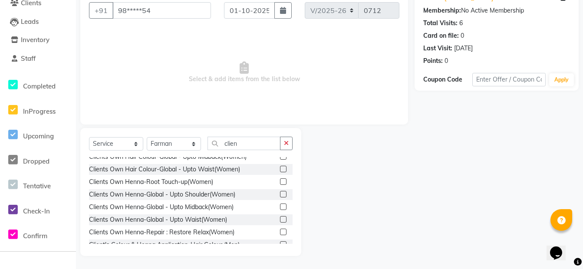
click at [280, 194] on label at bounding box center [283, 194] width 7 height 7
click at [280, 194] on input "checkbox" at bounding box center [283, 195] width 6 height 6
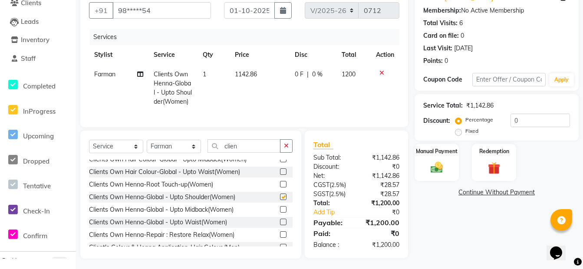
checkbox input "false"
click at [383, 72] on icon at bounding box center [381, 73] width 5 height 6
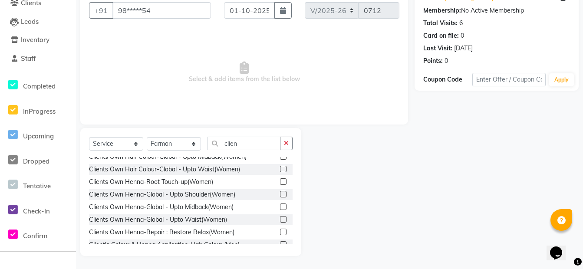
click at [280, 181] on label at bounding box center [283, 181] width 7 height 7
click at [280, 181] on input "checkbox" at bounding box center [283, 182] width 6 height 6
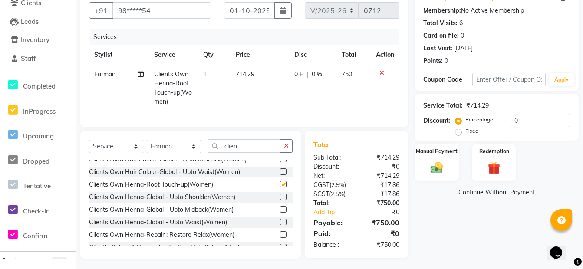
checkbox input "false"
click at [382, 72] on icon at bounding box center [381, 73] width 5 height 6
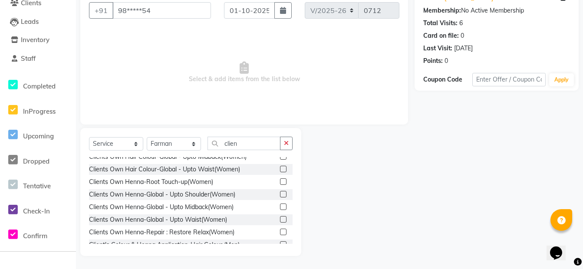
click at [280, 220] on label at bounding box center [283, 219] width 7 height 7
click at [280, 220] on input "checkbox" at bounding box center [283, 220] width 6 height 6
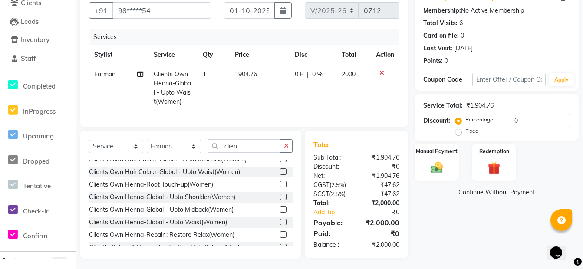
click at [280, 225] on label at bounding box center [283, 222] width 7 height 7
click at [280, 225] on input "checkbox" at bounding box center [283, 223] width 6 height 6
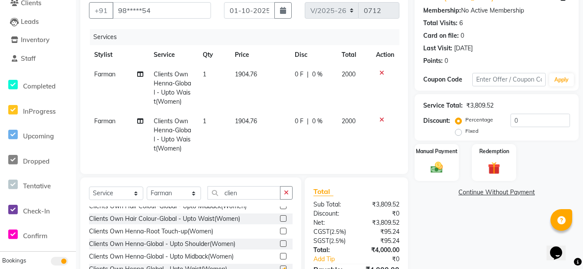
checkbox input "false"
drag, startPoint x: 381, startPoint y: 118, endPoint x: 382, endPoint y: 100, distance: 18.3
click at [381, 118] on icon at bounding box center [381, 120] width 5 height 6
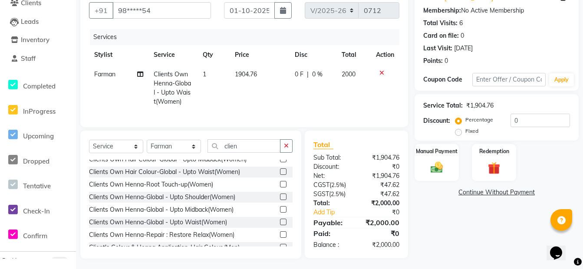
click at [381, 73] on icon at bounding box center [381, 73] width 5 height 6
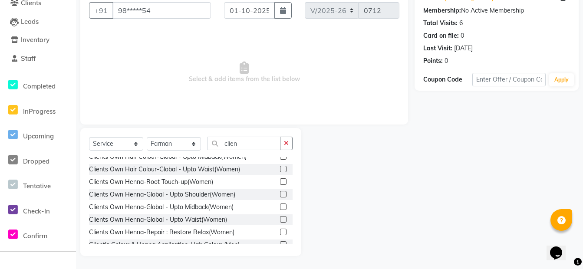
click at [280, 183] on label at bounding box center [283, 181] width 7 height 7
click at [280, 183] on input "checkbox" at bounding box center [283, 182] width 6 height 6
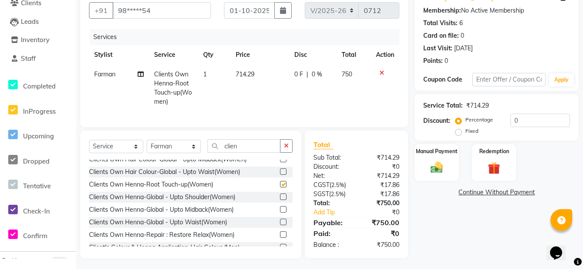
checkbox input "false"
click at [380, 72] on icon at bounding box center [381, 73] width 5 height 6
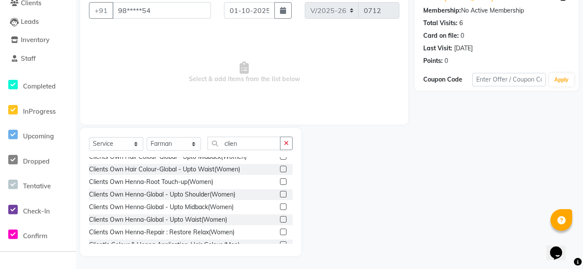
click at [280, 203] on label at bounding box center [283, 206] width 7 height 7
click at [280, 204] on input "checkbox" at bounding box center [283, 207] width 6 height 6
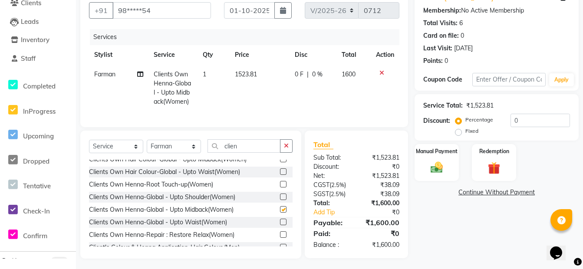
checkbox input "false"
click at [380, 71] on icon at bounding box center [381, 73] width 5 height 6
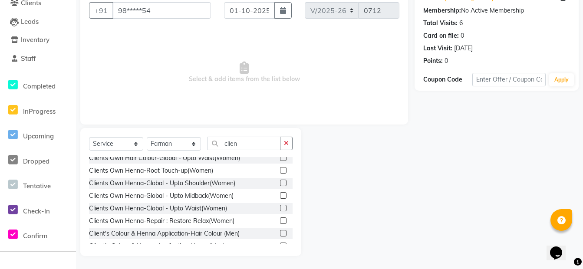
scroll to position [64, 0]
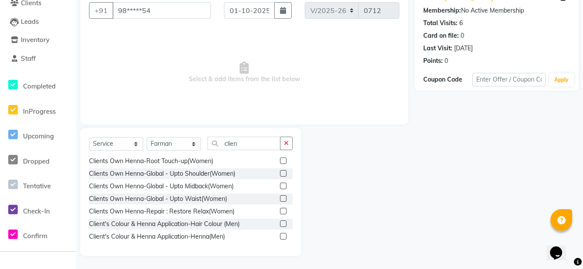
click at [280, 237] on label at bounding box center [283, 236] width 7 height 7
click at [280, 237] on input "checkbox" at bounding box center [283, 237] width 6 height 6
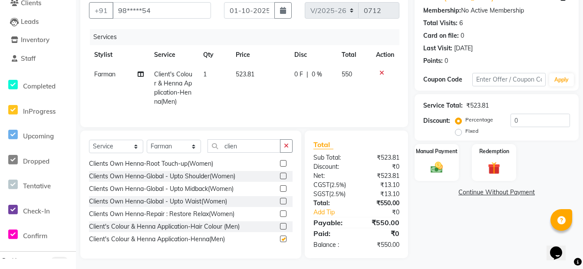
checkbox input "false"
click at [380, 71] on icon at bounding box center [381, 73] width 5 height 6
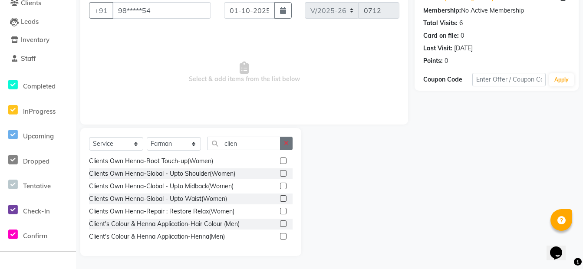
click at [289, 141] on button "button" at bounding box center [286, 143] width 13 height 13
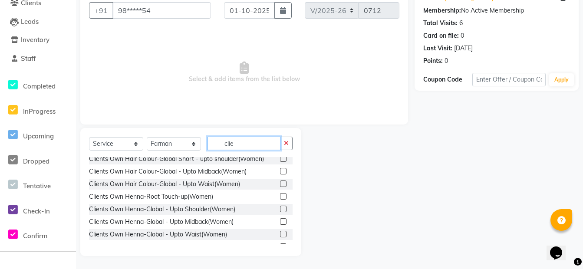
scroll to position [43, 0]
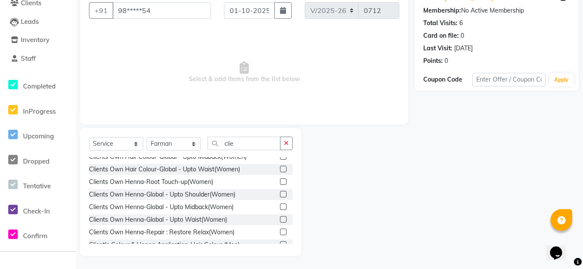
click at [280, 194] on label at bounding box center [283, 194] width 7 height 7
click at [280, 194] on input "checkbox" at bounding box center [283, 195] width 6 height 6
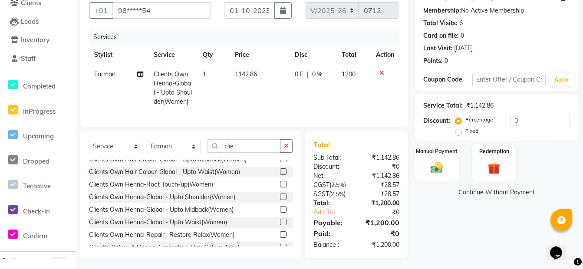
click at [383, 71] on icon at bounding box center [381, 73] width 5 height 6
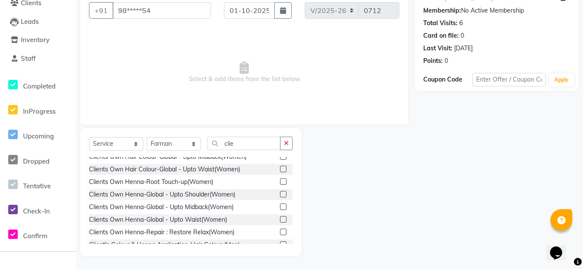
click at [280, 206] on label at bounding box center [283, 206] width 7 height 7
click at [280, 206] on input "checkbox" at bounding box center [283, 207] width 6 height 6
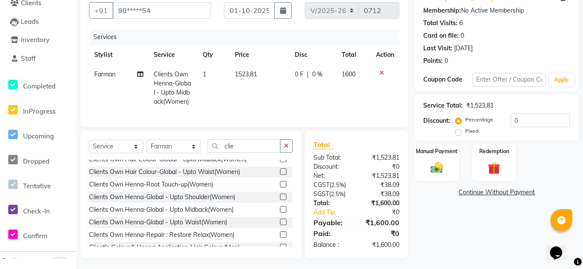
click at [280, 213] on label at bounding box center [283, 209] width 7 height 7
click at [280, 213] on input "checkbox" at bounding box center [283, 210] width 6 height 6
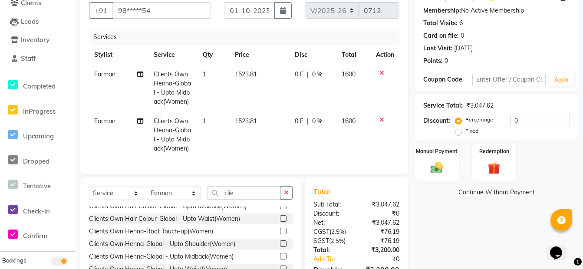
click at [382, 123] on icon at bounding box center [381, 120] width 5 height 6
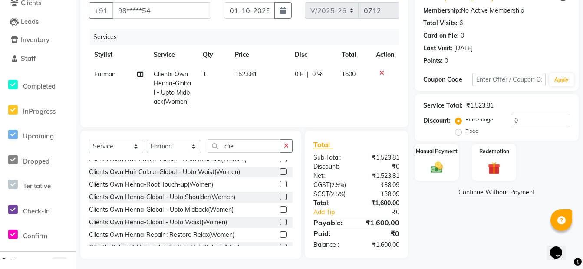
click at [381, 72] on icon at bounding box center [381, 73] width 5 height 6
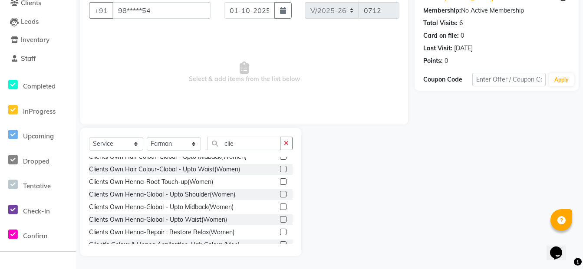
click at [280, 192] on label at bounding box center [283, 194] width 7 height 7
click at [280, 192] on input "checkbox" at bounding box center [283, 195] width 6 height 6
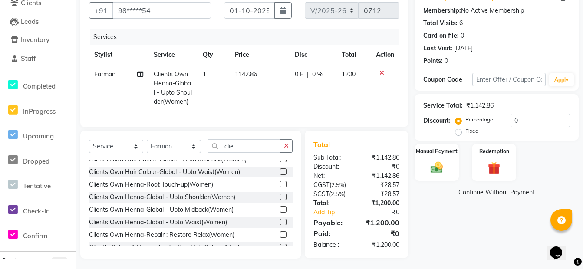
click at [280, 213] on label at bounding box center [283, 209] width 7 height 7
click at [280, 213] on input "checkbox" at bounding box center [283, 210] width 6 height 6
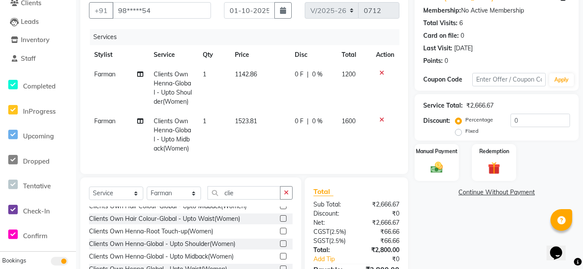
click at [379, 75] on icon at bounding box center [381, 73] width 5 height 6
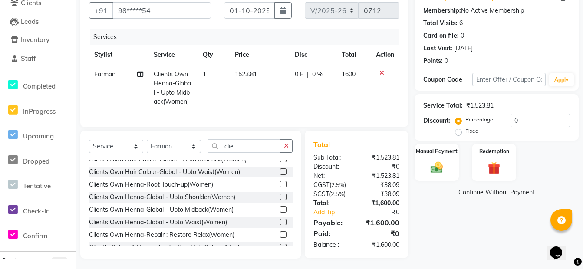
click at [378, 72] on div at bounding box center [385, 73] width 18 height 6
click at [381, 73] on icon at bounding box center [381, 73] width 5 height 6
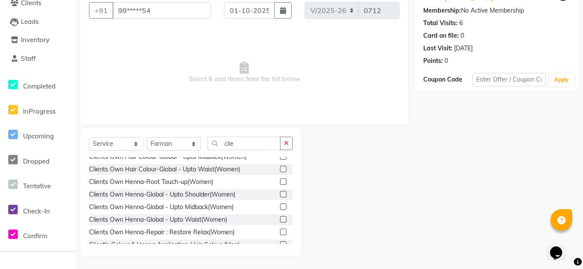
click at [280, 169] on label at bounding box center [283, 169] width 7 height 7
click at [280, 169] on input "checkbox" at bounding box center [283, 170] width 6 height 6
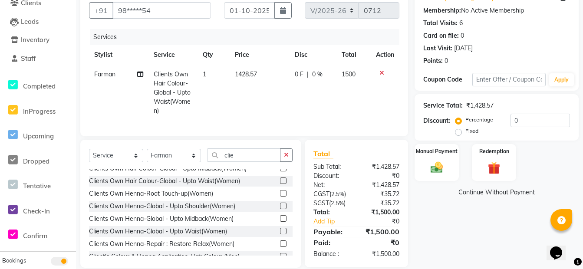
click at [380, 72] on icon at bounding box center [381, 73] width 5 height 6
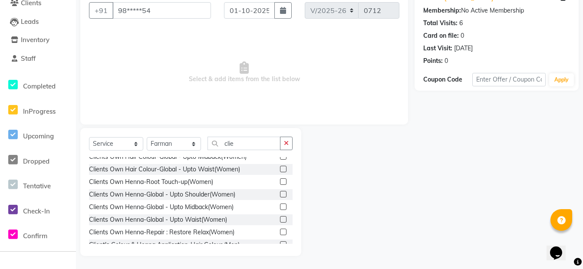
click at [280, 221] on label at bounding box center [283, 219] width 7 height 7
click at [280, 221] on input "checkbox" at bounding box center [283, 220] width 6 height 6
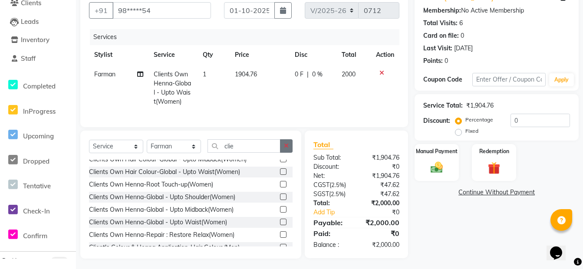
click at [289, 151] on button "button" at bounding box center [286, 145] width 13 height 13
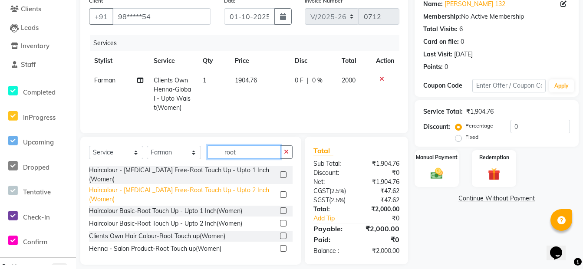
scroll to position [88, 0]
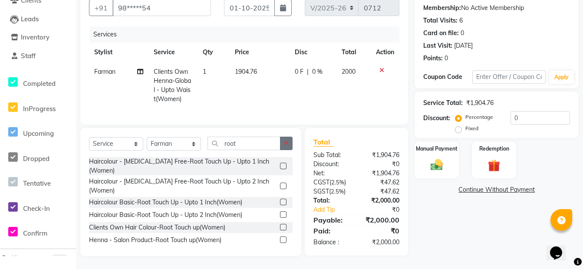
click at [292, 142] on button "button" at bounding box center [286, 143] width 13 height 13
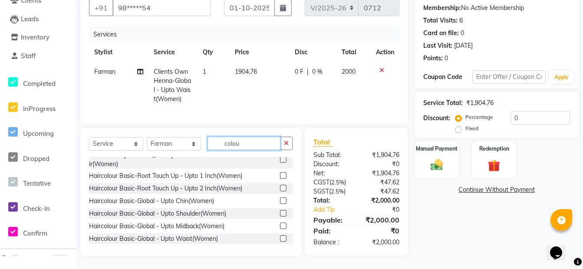
scroll to position [130, 0]
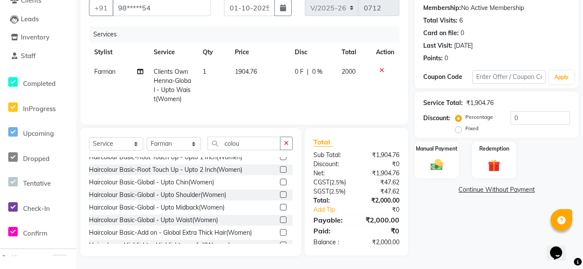
click at [280, 229] on label at bounding box center [283, 232] width 7 height 7
click at [280, 230] on input "checkbox" at bounding box center [283, 233] width 6 height 6
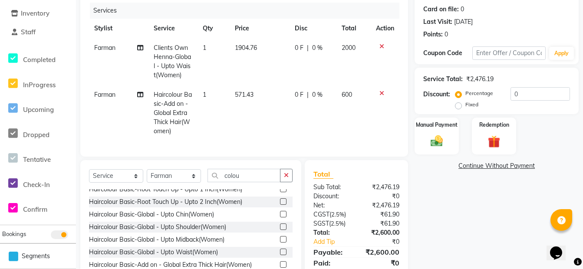
scroll to position [131, 0]
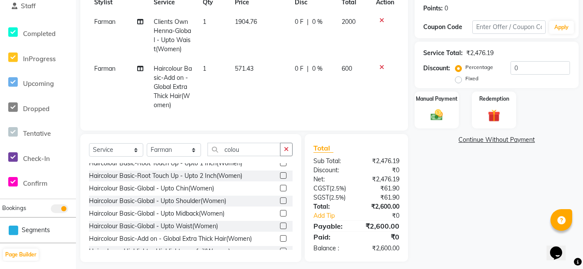
click at [288, 156] on button "button" at bounding box center [286, 149] width 13 height 13
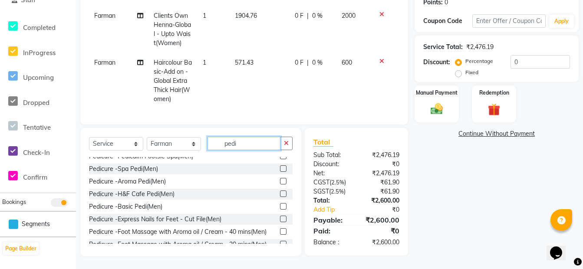
scroll to position [249, 0]
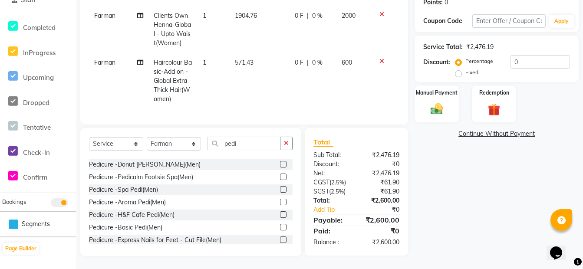
click at [280, 180] on label at bounding box center [283, 177] width 7 height 7
click at [280, 180] on input "checkbox" at bounding box center [283, 177] width 6 height 6
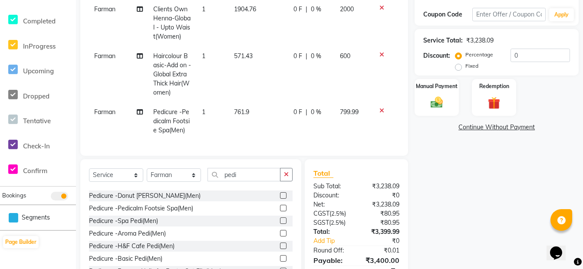
click at [287, 177] on icon "button" at bounding box center [286, 174] width 5 height 6
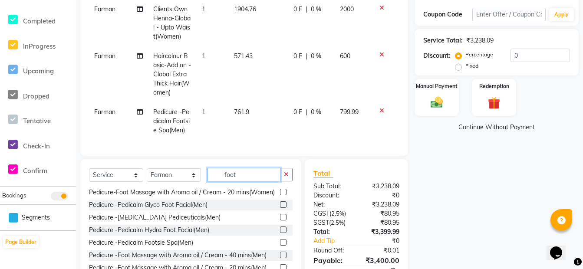
scroll to position [36, 0]
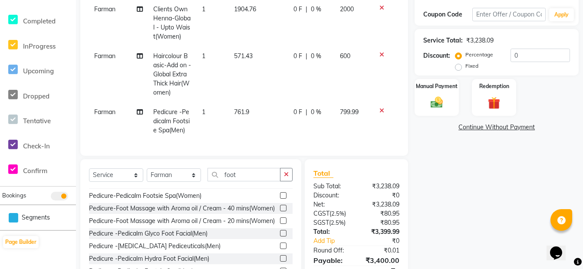
click at [280, 211] on label at bounding box center [283, 208] width 7 height 7
click at [280, 211] on input "checkbox" at bounding box center [283, 209] width 6 height 6
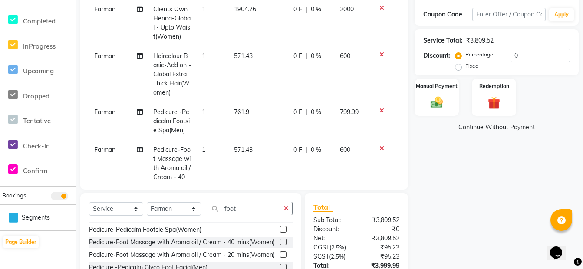
click at [100, 115] on span "Farman" at bounding box center [104, 112] width 21 height 8
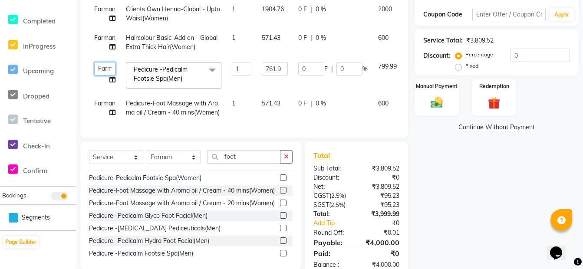
click at [108, 68] on select "Admin [PERSON_NAME] [PERSON_NAME] Front Desk Rehan Reports [PERSON_NAME] [PERSO…" at bounding box center [104, 68] width 21 height 13
click at [103, 104] on span "Farman" at bounding box center [104, 103] width 21 height 8
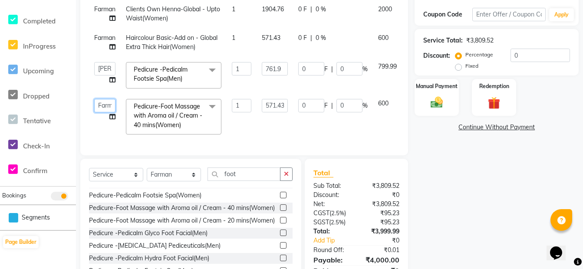
click at [103, 104] on select "Admin [PERSON_NAME] [PERSON_NAME] Front Desk Rehan Reports [PERSON_NAME] [PERSO…" at bounding box center [104, 105] width 21 height 13
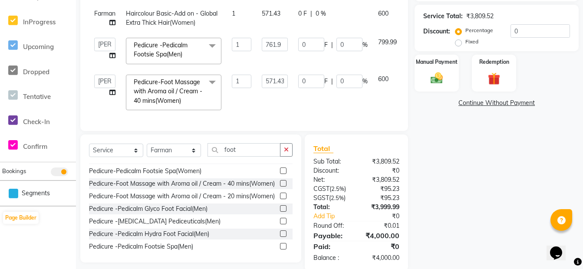
scroll to position [190, 0]
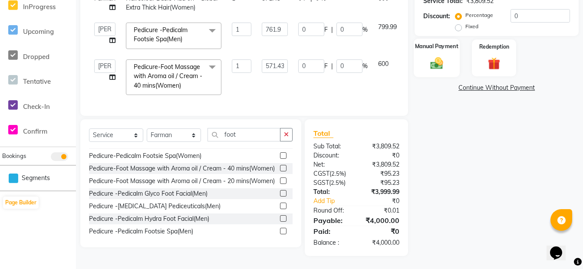
click at [443, 60] on img at bounding box center [436, 63] width 21 height 15
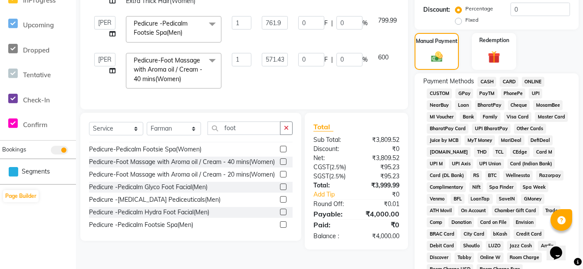
click at [535, 81] on span "ONLINE" at bounding box center [533, 82] width 23 height 10
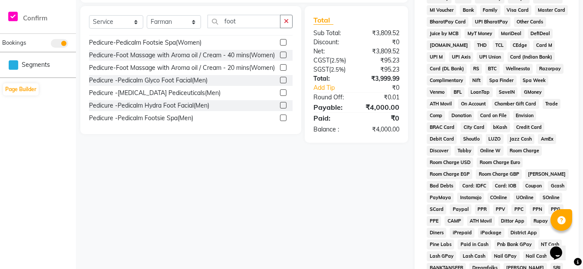
scroll to position [407, 0]
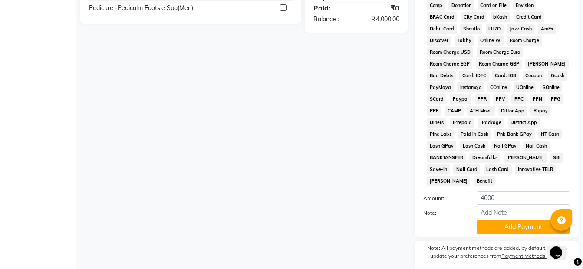
click at [509, 220] on button "Add Payment" at bounding box center [522, 226] width 93 height 13
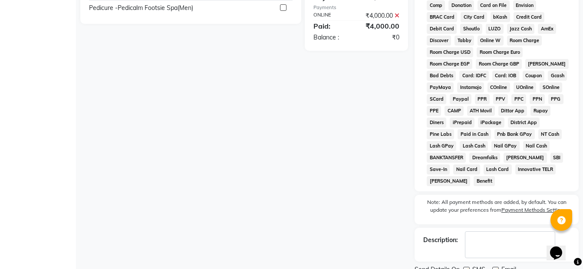
scroll to position [430, 0]
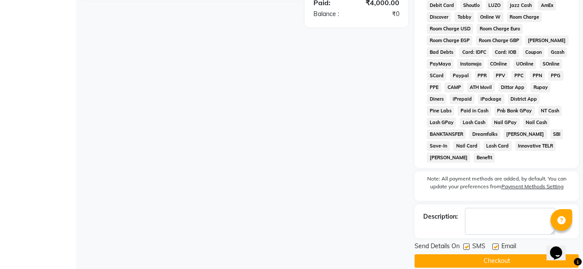
click at [491, 254] on button "Checkout" at bounding box center [496, 260] width 164 height 13
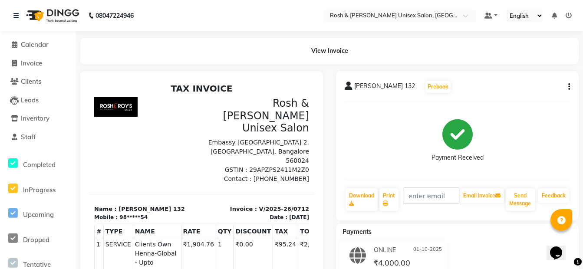
click at [32, 68] on li "Invoice" at bounding box center [38, 63] width 76 height 19
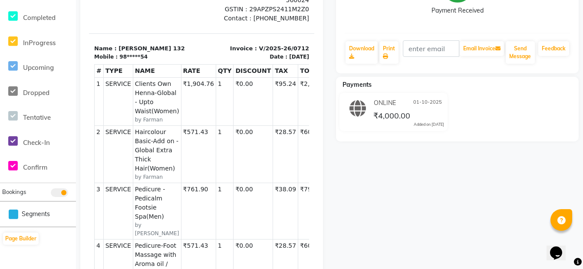
scroll to position [25, 0]
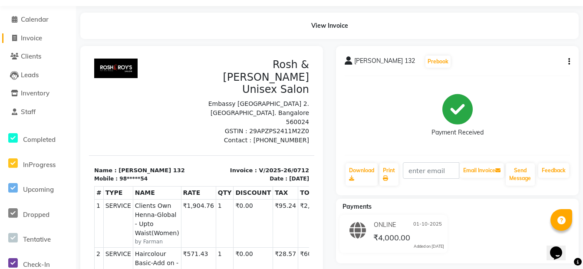
click at [34, 41] on span "Invoice" at bounding box center [31, 38] width 21 height 8
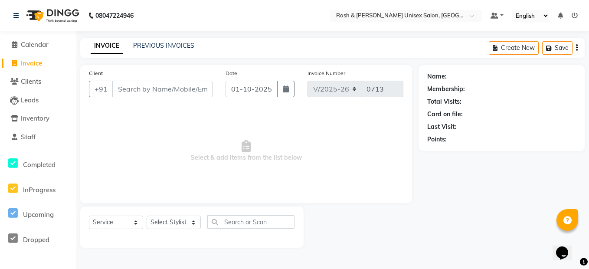
click at [167, 85] on input "Client" at bounding box center [162, 89] width 100 height 16
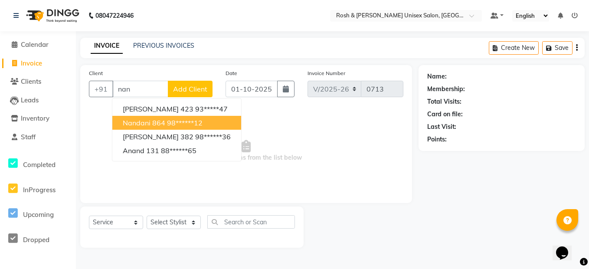
click at [173, 128] on button "Nandani 864 98******12" at bounding box center [176, 123] width 129 height 14
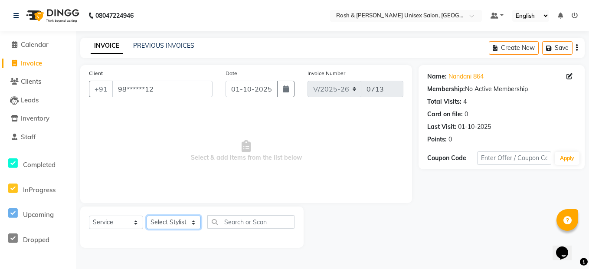
click at [189, 226] on select "Select Stylist Admin [PERSON_NAME] [PERSON_NAME] Front Desk Rehan Reports [PERS…" at bounding box center [174, 222] width 54 height 13
click at [147, 216] on select "Select Stylist Admin [PERSON_NAME] [PERSON_NAME] Front Desk Rehan Reports [PERS…" at bounding box center [174, 222] width 54 height 13
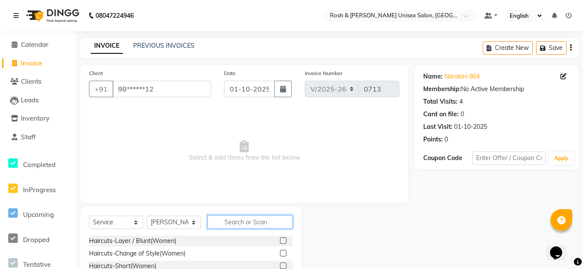
click at [220, 223] on input "text" at bounding box center [249, 221] width 85 height 13
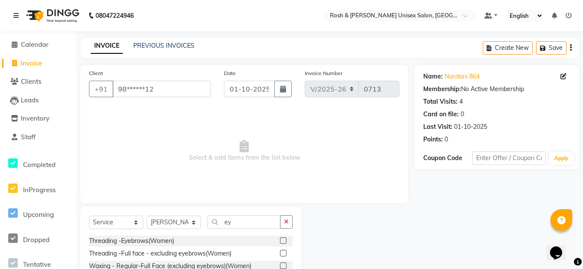
click at [282, 240] on label at bounding box center [283, 240] width 7 height 7
click at [282, 240] on input "checkbox" at bounding box center [283, 241] width 6 height 6
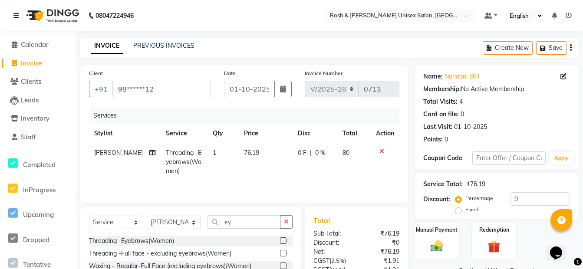
click at [289, 220] on button "button" at bounding box center [286, 221] width 13 height 13
click at [283, 240] on label at bounding box center [283, 240] width 7 height 7
click at [283, 240] on input "checkbox" at bounding box center [283, 241] width 6 height 6
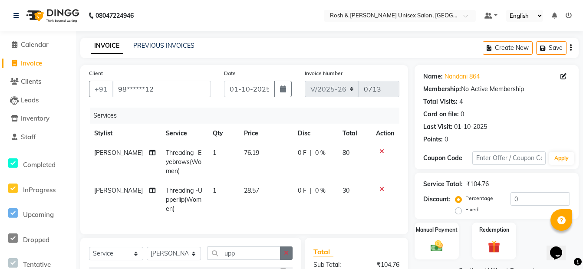
click at [284, 256] on icon "button" at bounding box center [286, 253] width 5 height 6
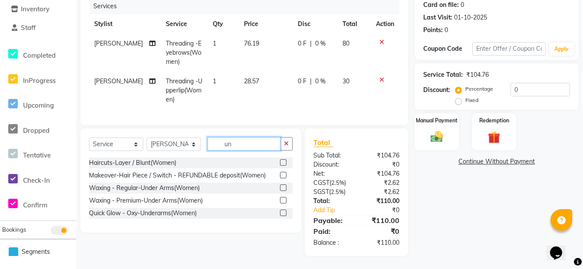
scroll to position [116, 0]
click at [283, 200] on label at bounding box center [283, 200] width 7 height 7
click at [283, 200] on input "checkbox" at bounding box center [283, 201] width 6 height 6
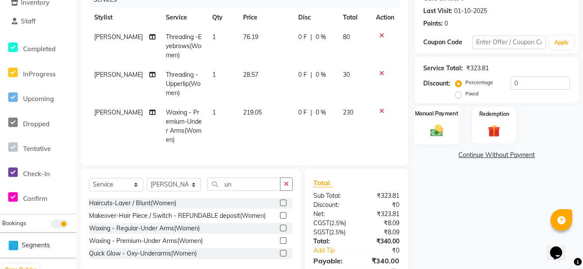
click at [435, 122] on div "Manual Payment" at bounding box center [437, 125] width 46 height 39
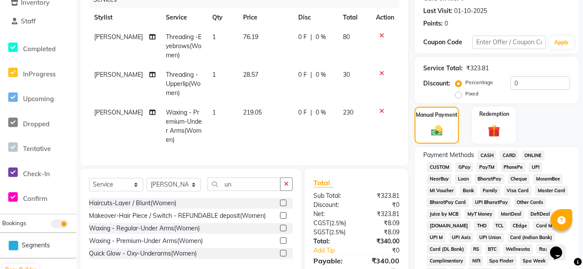
click at [535, 154] on span "ONLINE" at bounding box center [533, 156] width 23 height 10
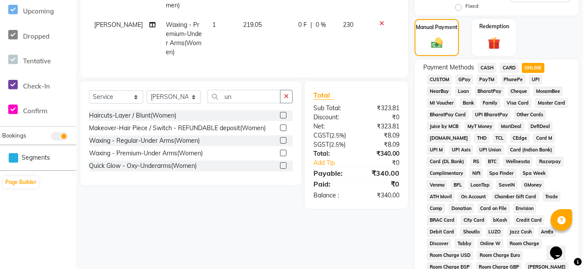
scroll to position [420, 0]
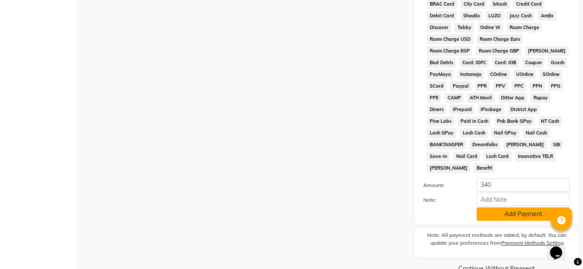
click at [522, 207] on button "Add Payment" at bounding box center [522, 213] width 93 height 13
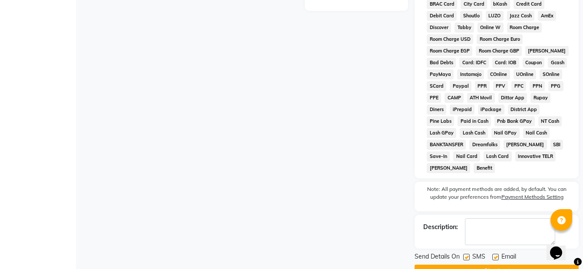
click at [494, 265] on button "Checkout" at bounding box center [496, 271] width 164 height 13
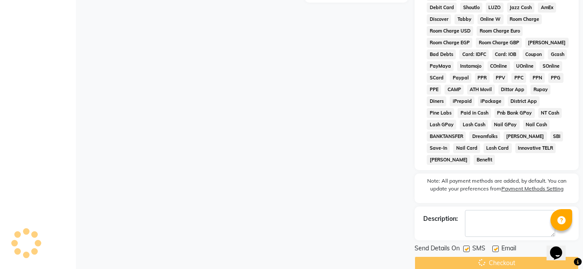
scroll to position [430, 0]
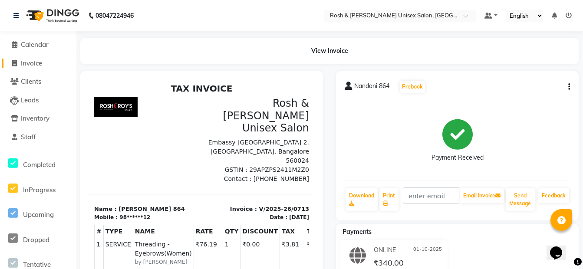
click at [30, 61] on span "Invoice" at bounding box center [31, 63] width 21 height 8
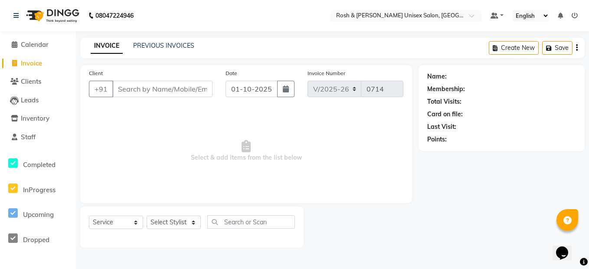
click at [155, 90] on input "Client" at bounding box center [162, 89] width 100 height 16
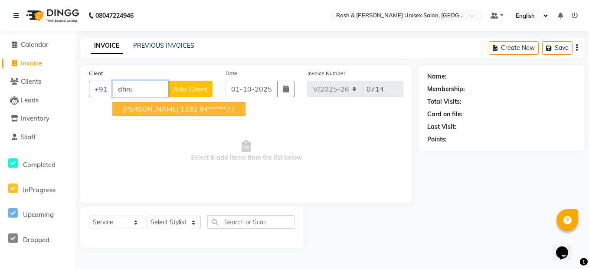
click at [200, 108] on ngb-highlight "94******77" at bounding box center [218, 109] width 36 height 9
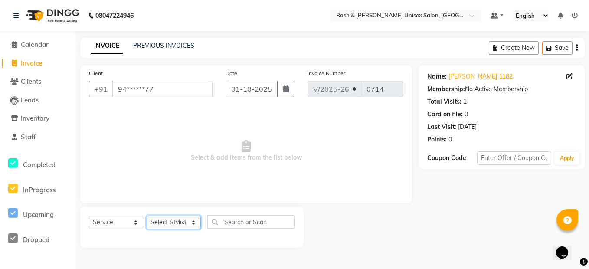
click at [181, 224] on select "Select Stylist Admin [PERSON_NAME] [PERSON_NAME] Front Desk Rehan Reports [PERS…" at bounding box center [174, 222] width 54 height 13
click at [147, 216] on select "Select Stylist Admin [PERSON_NAME] [PERSON_NAME] Front Desk Rehan Reports [PERS…" at bounding box center [174, 222] width 54 height 13
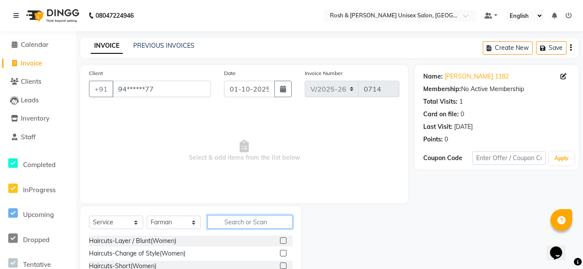
click at [236, 222] on input "text" at bounding box center [249, 221] width 85 height 13
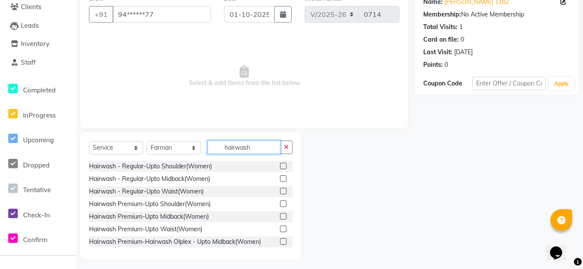
scroll to position [79, 0]
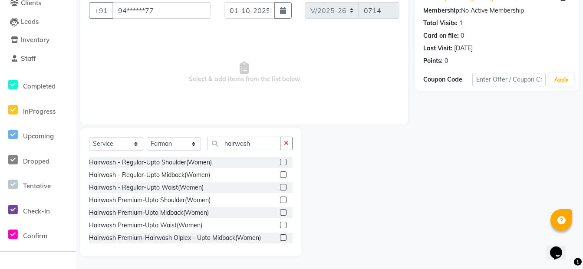
click at [280, 214] on label at bounding box center [283, 212] width 7 height 7
click at [280, 214] on input "checkbox" at bounding box center [283, 213] width 6 height 6
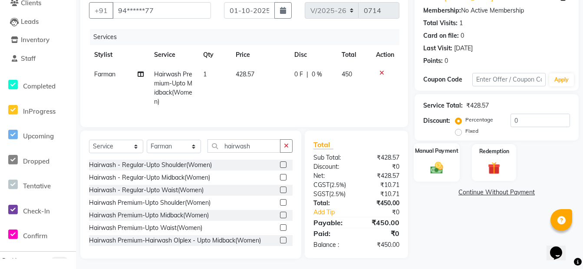
click at [439, 167] on img at bounding box center [436, 167] width 21 height 15
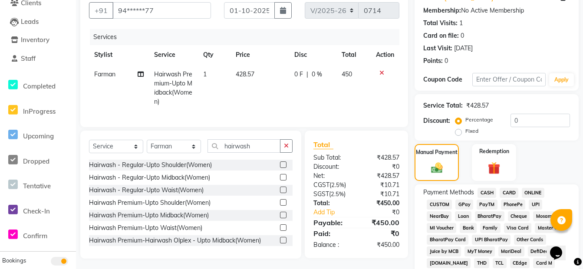
click at [489, 192] on span "CASH" at bounding box center [486, 193] width 19 height 10
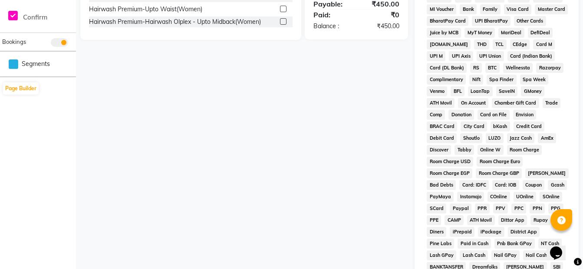
scroll to position [382, 0]
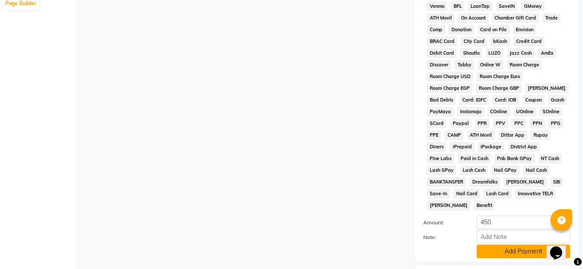
click at [497, 245] on button "Add Payment" at bounding box center [522, 251] width 93 height 13
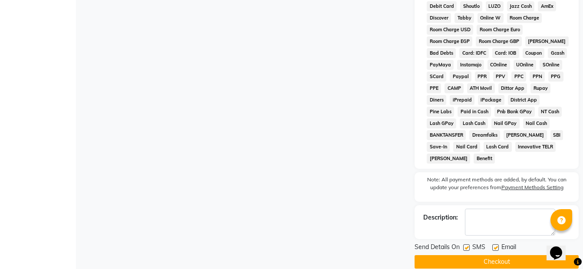
scroll to position [430, 0]
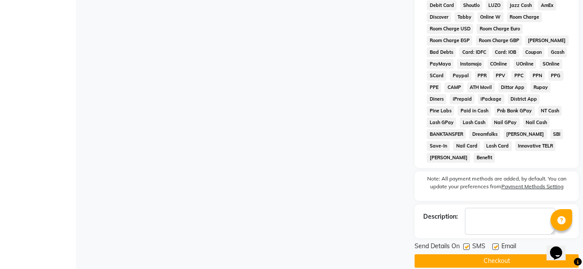
click at [466, 254] on button "Checkout" at bounding box center [496, 260] width 164 height 13
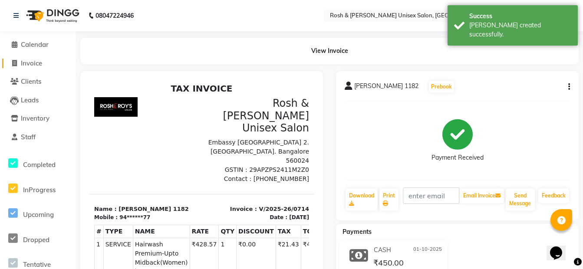
click at [41, 64] on span "Invoice" at bounding box center [31, 63] width 21 height 8
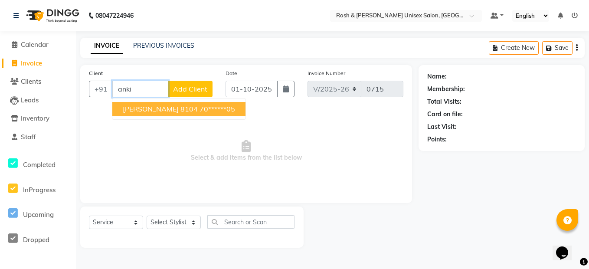
click at [200, 106] on ngb-highlight "70******05" at bounding box center [218, 109] width 36 height 9
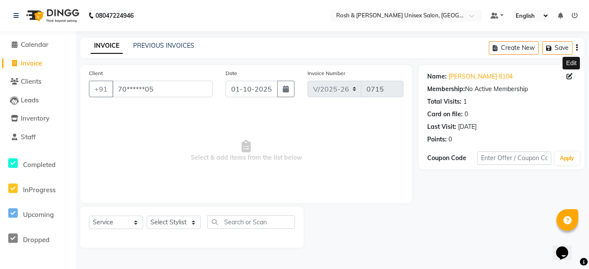
click at [571, 75] on icon at bounding box center [570, 76] width 6 height 6
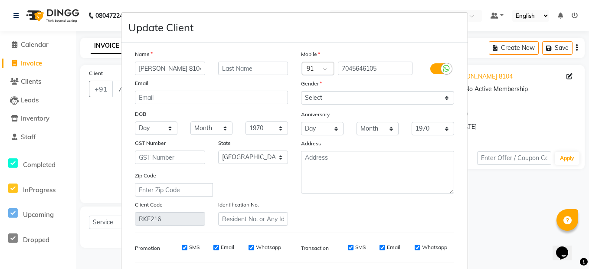
click at [173, 64] on input "[PERSON_NAME] 8104" at bounding box center [170, 68] width 70 height 13
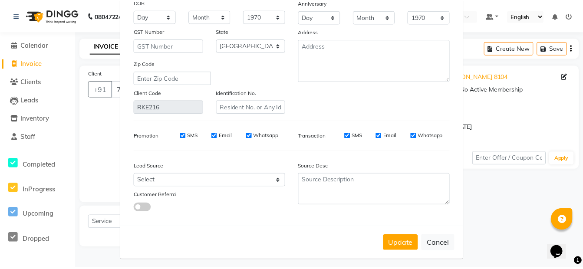
scroll to position [116, 0]
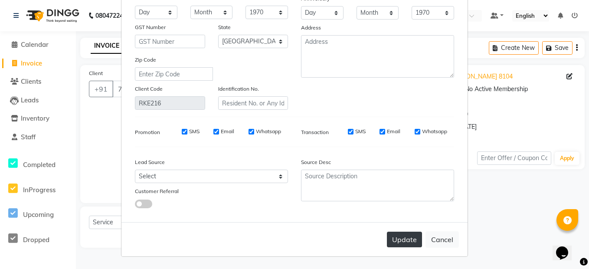
click at [406, 242] on button "Update" at bounding box center [404, 240] width 35 height 16
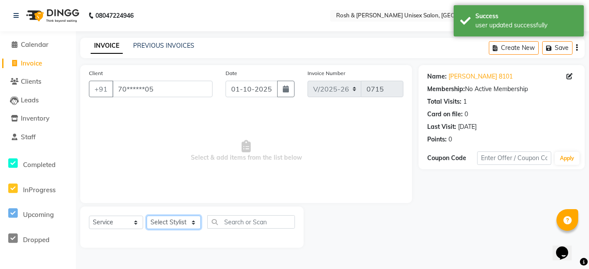
click at [189, 220] on select "Select Stylist Admin [PERSON_NAME] [PERSON_NAME] Front Desk Rehan Reports [PERS…" at bounding box center [174, 222] width 54 height 13
click at [147, 216] on select "Select Stylist Admin [PERSON_NAME] [PERSON_NAME] Front Desk Rehan Reports [PERS…" at bounding box center [174, 222] width 54 height 13
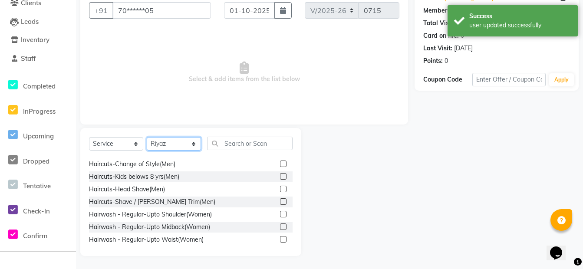
scroll to position [87, 0]
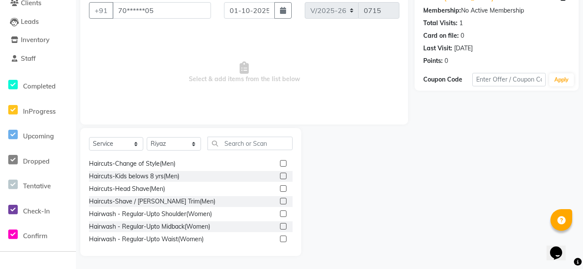
drag, startPoint x: 276, startPoint y: 202, endPoint x: 286, endPoint y: 194, distance: 12.9
click at [280, 201] on label at bounding box center [283, 201] width 7 height 7
click at [280, 201] on input "checkbox" at bounding box center [283, 202] width 6 height 6
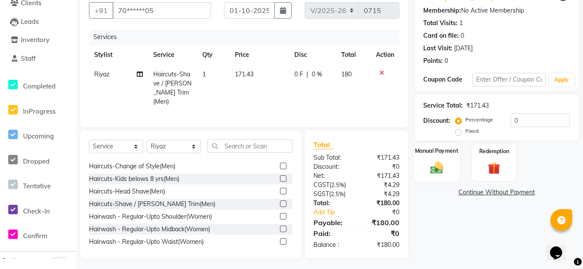
drag, startPoint x: 442, startPoint y: 167, endPoint x: 437, endPoint y: 164, distance: 5.4
click at [442, 167] on img at bounding box center [436, 167] width 21 height 15
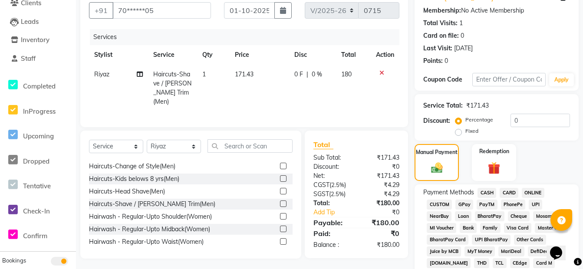
click at [539, 194] on span "ONLINE" at bounding box center [533, 193] width 23 height 10
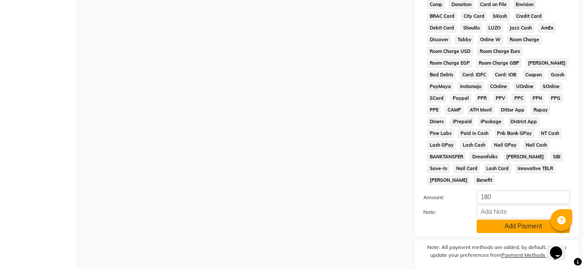
scroll to position [426, 0]
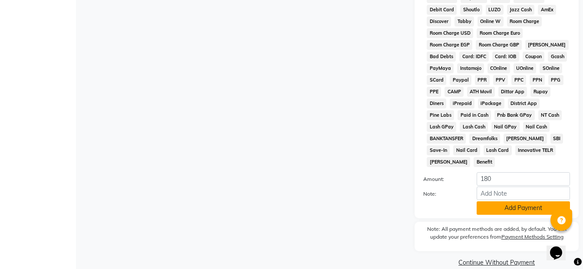
click at [528, 201] on button "Add Payment" at bounding box center [522, 207] width 93 height 13
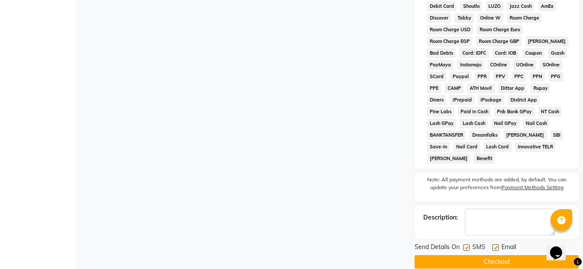
scroll to position [430, 0]
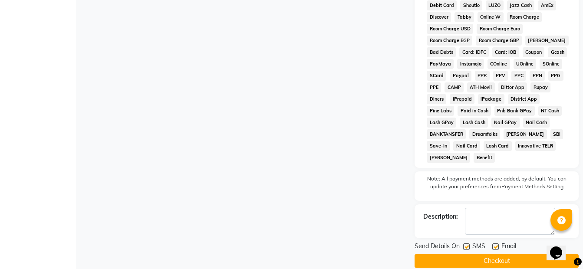
click at [509, 254] on button "Checkout" at bounding box center [496, 260] width 164 height 13
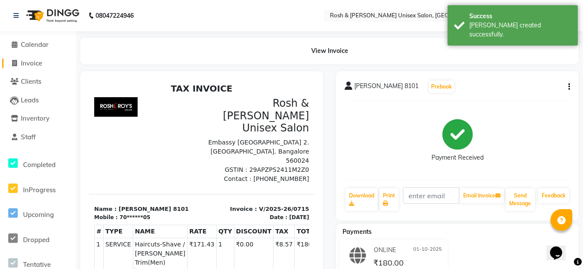
click at [41, 62] on span "Invoice" at bounding box center [31, 63] width 21 height 8
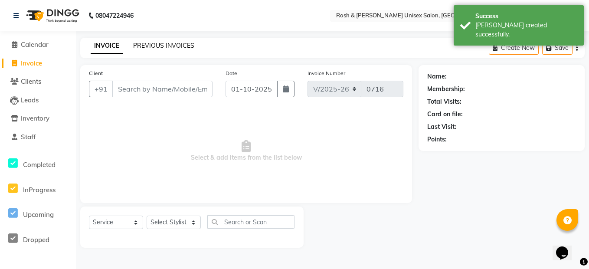
click at [164, 43] on link "PREVIOUS INVOICES" at bounding box center [163, 46] width 61 height 8
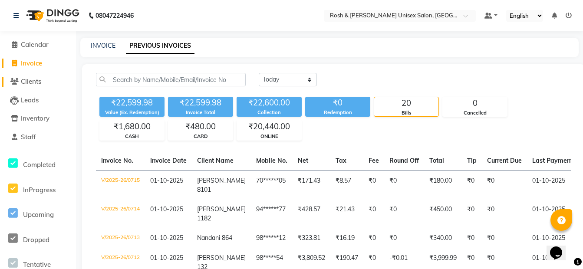
click at [32, 82] on span "Clients" at bounding box center [31, 81] width 20 height 8
